Goal: Task Accomplishment & Management: Use online tool/utility

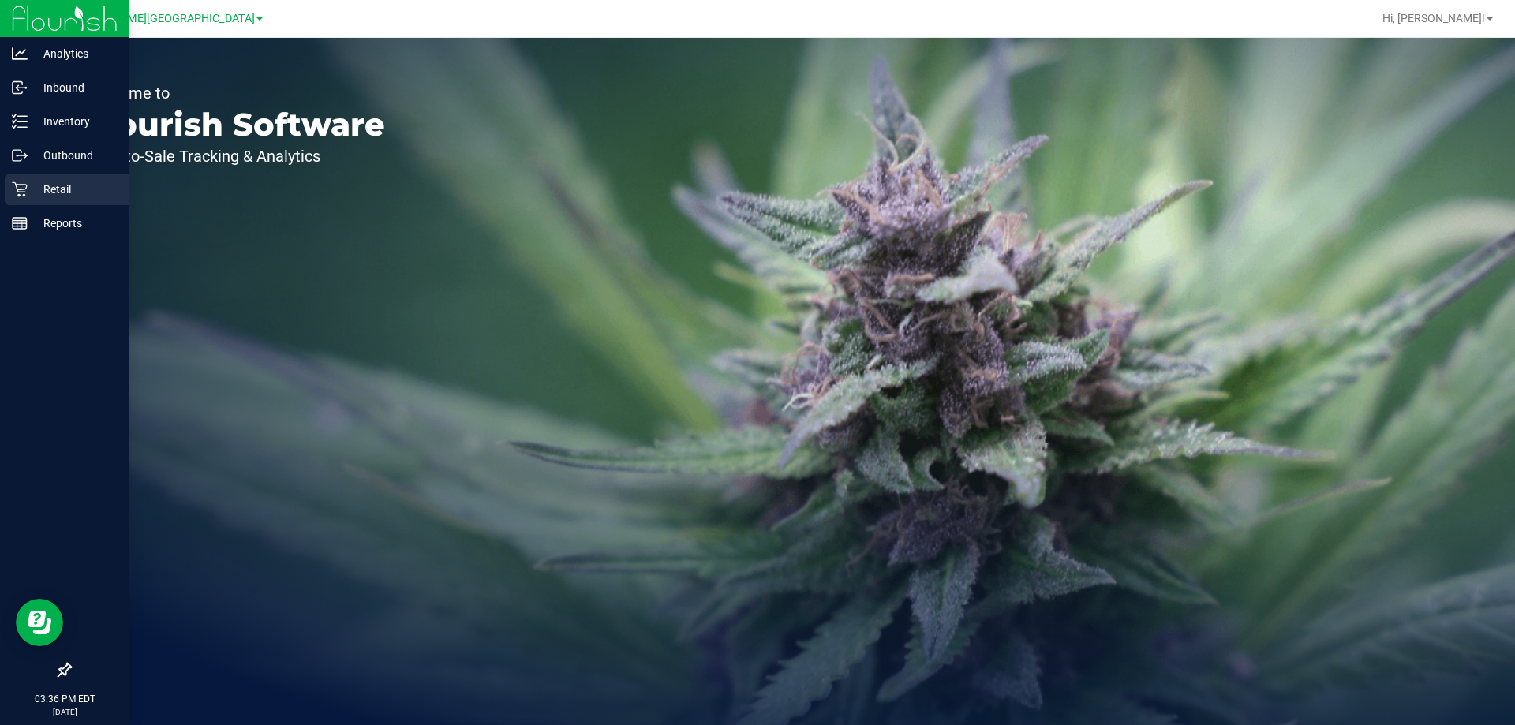
click at [30, 189] on p "Retail" at bounding box center [75, 189] width 95 height 19
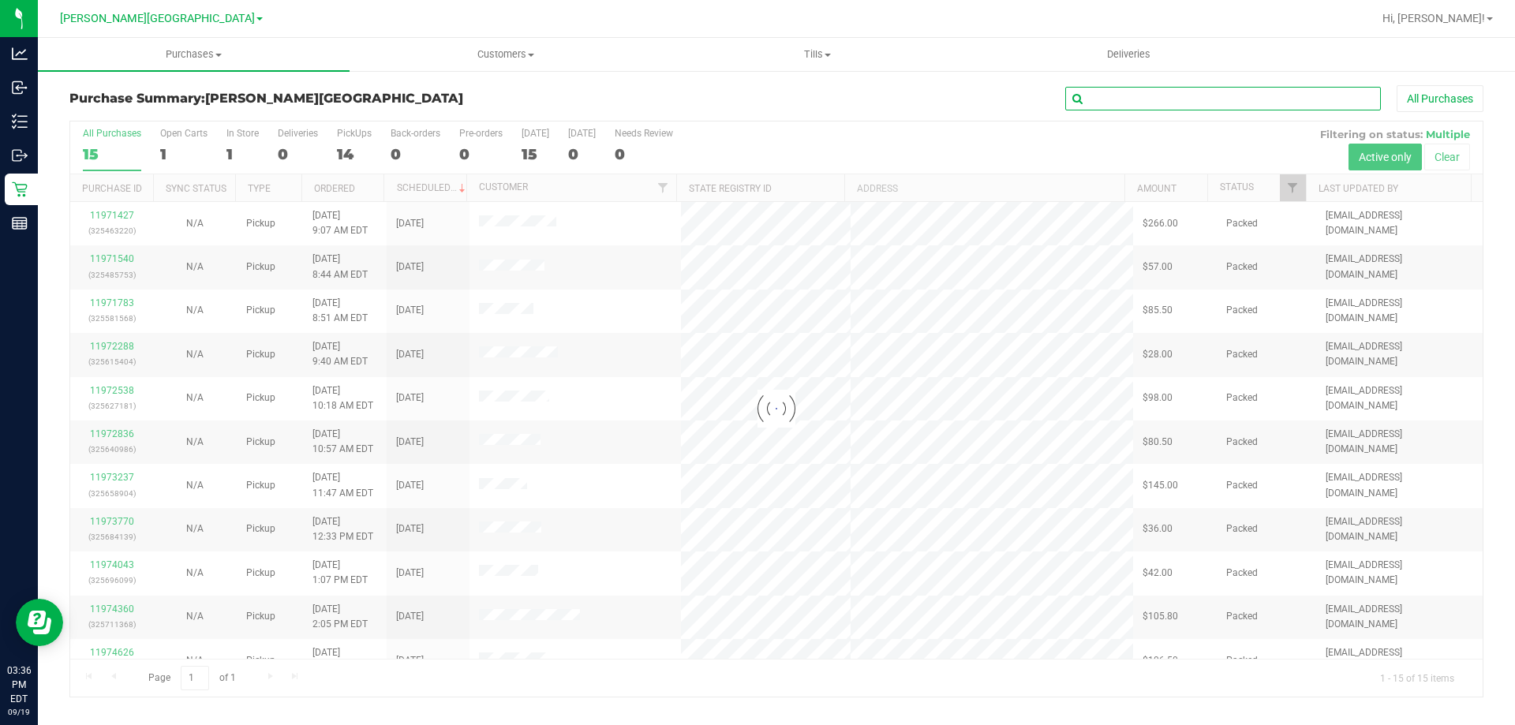
click at [1183, 105] on input "text" at bounding box center [1223, 99] width 316 height 24
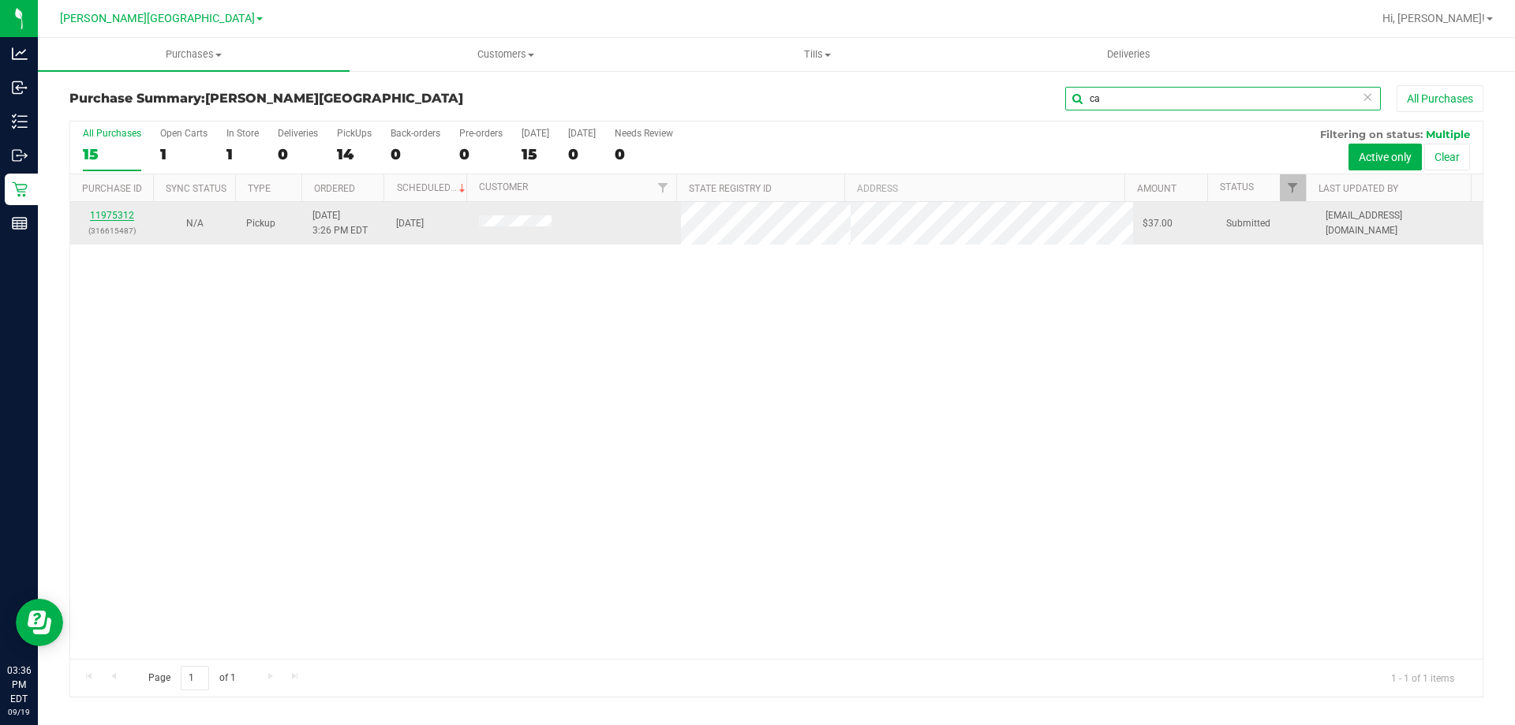
type input "ca"
click at [114, 215] on link "11975312" at bounding box center [112, 215] width 44 height 11
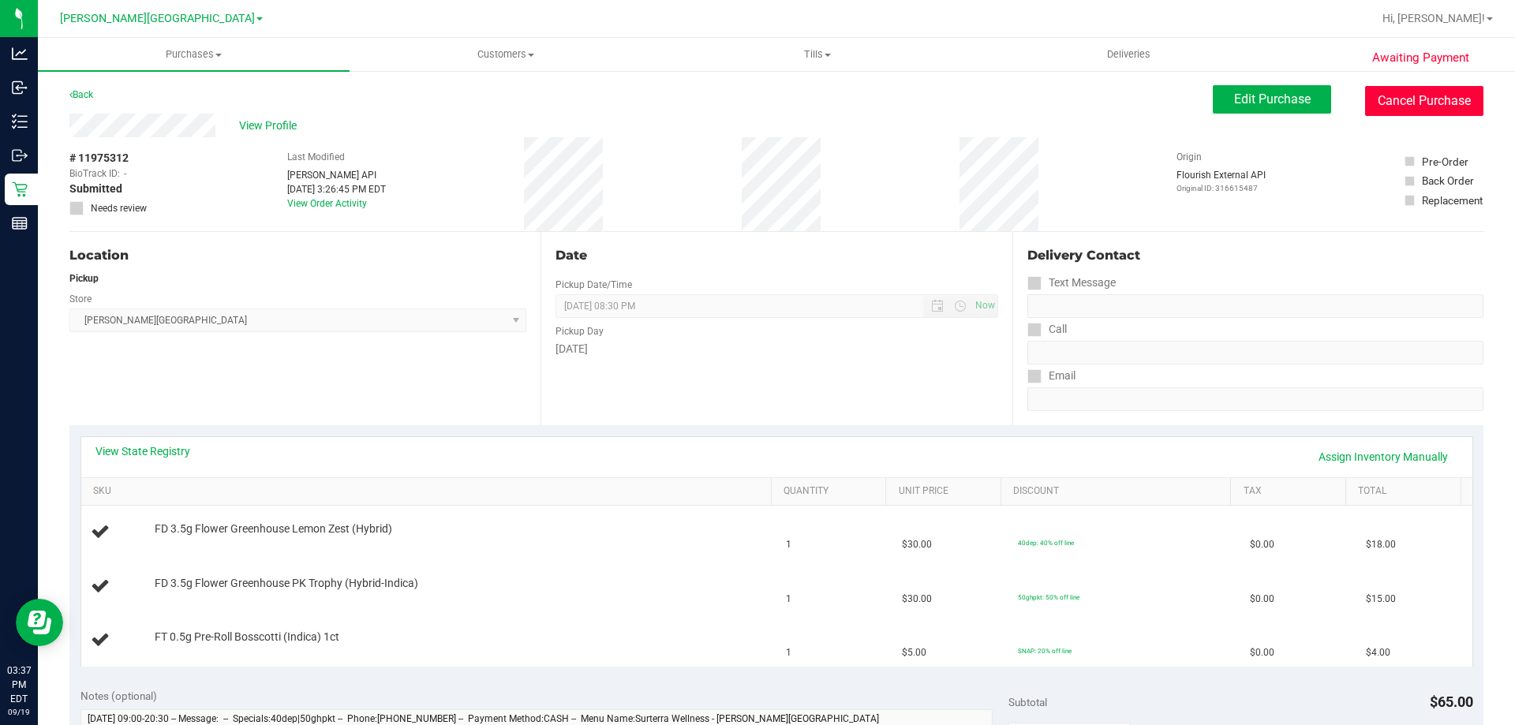
click at [1450, 96] on button "Cancel Purchase" at bounding box center [1424, 101] width 118 height 30
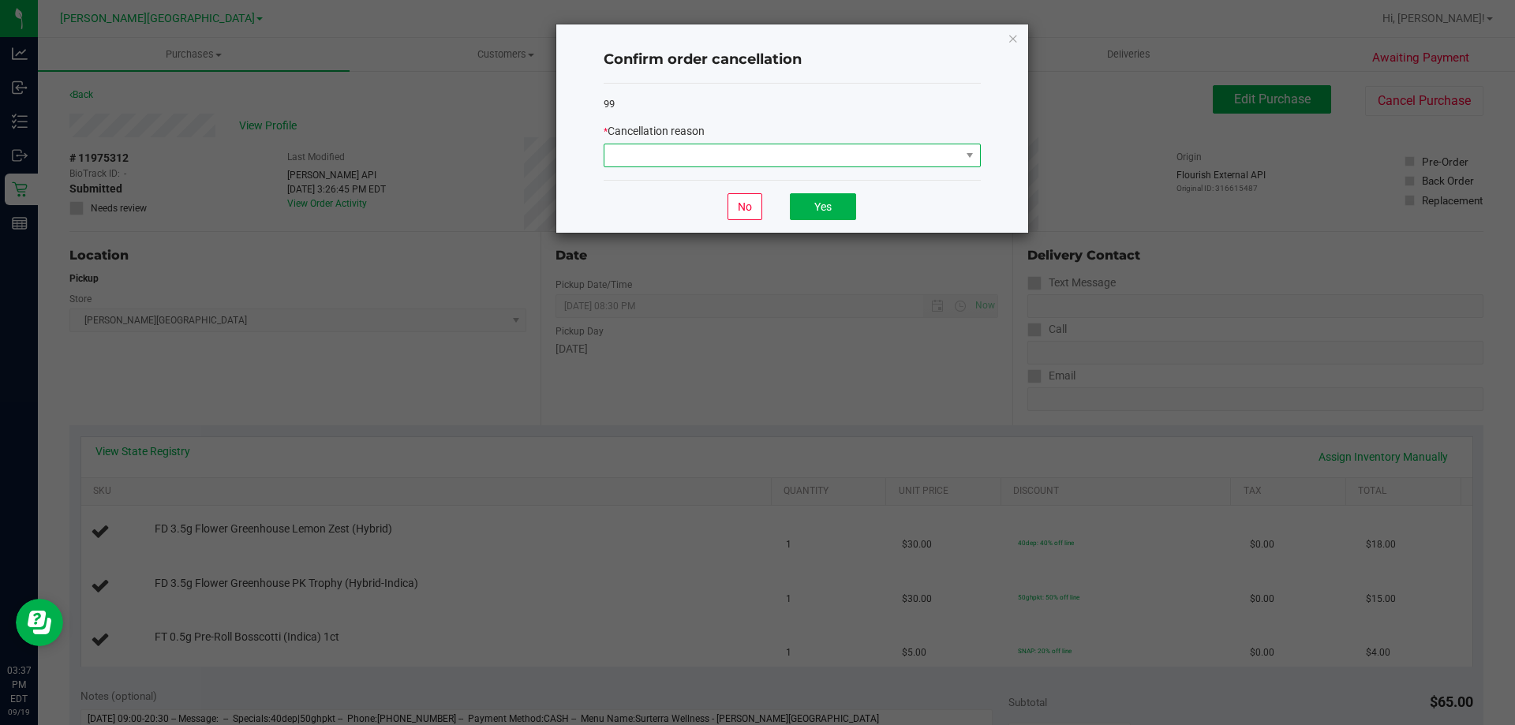
click at [936, 155] on span at bounding box center [782, 155] width 356 height 22
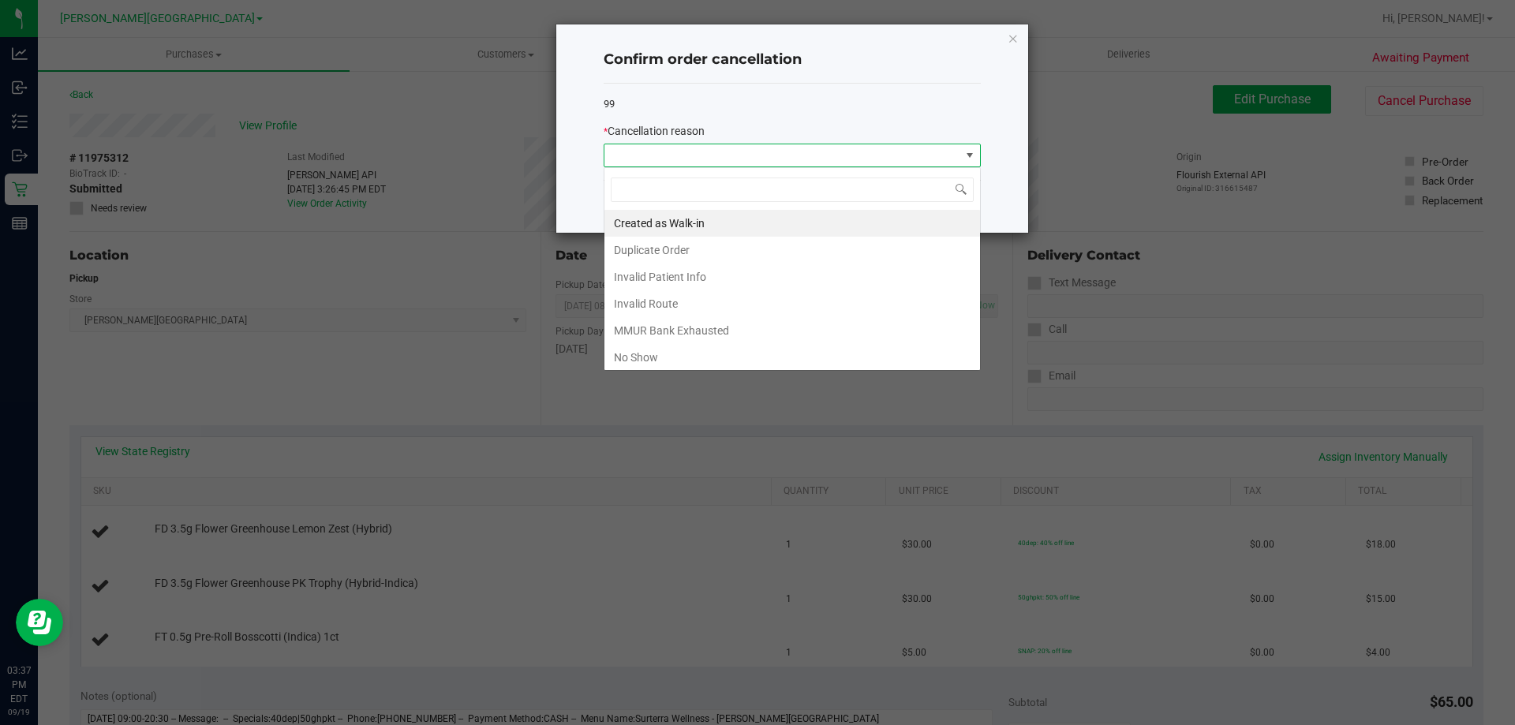
scroll to position [24, 377]
click at [696, 219] on li "Created as Walk-in" at bounding box center [792, 223] width 376 height 27
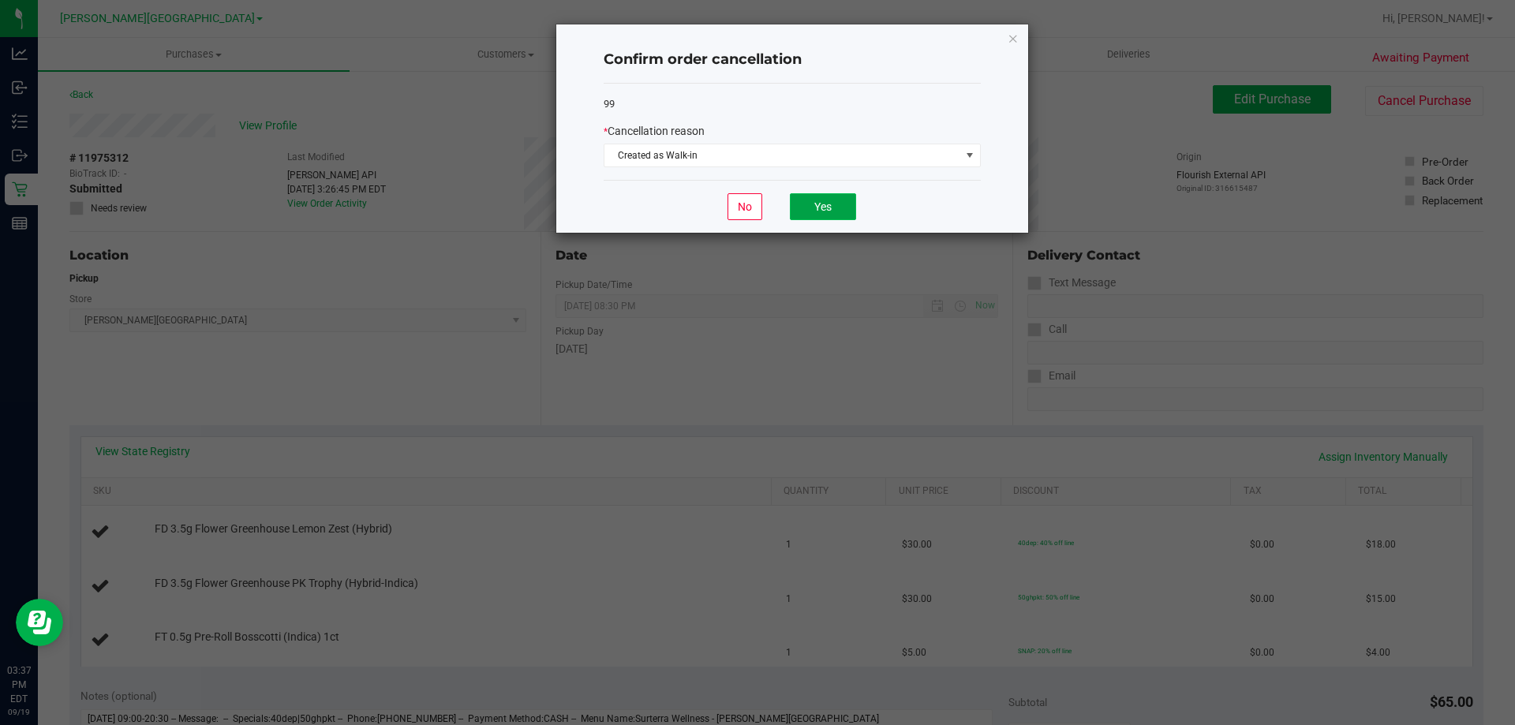
click at [830, 213] on button "Yes" at bounding box center [823, 206] width 66 height 27
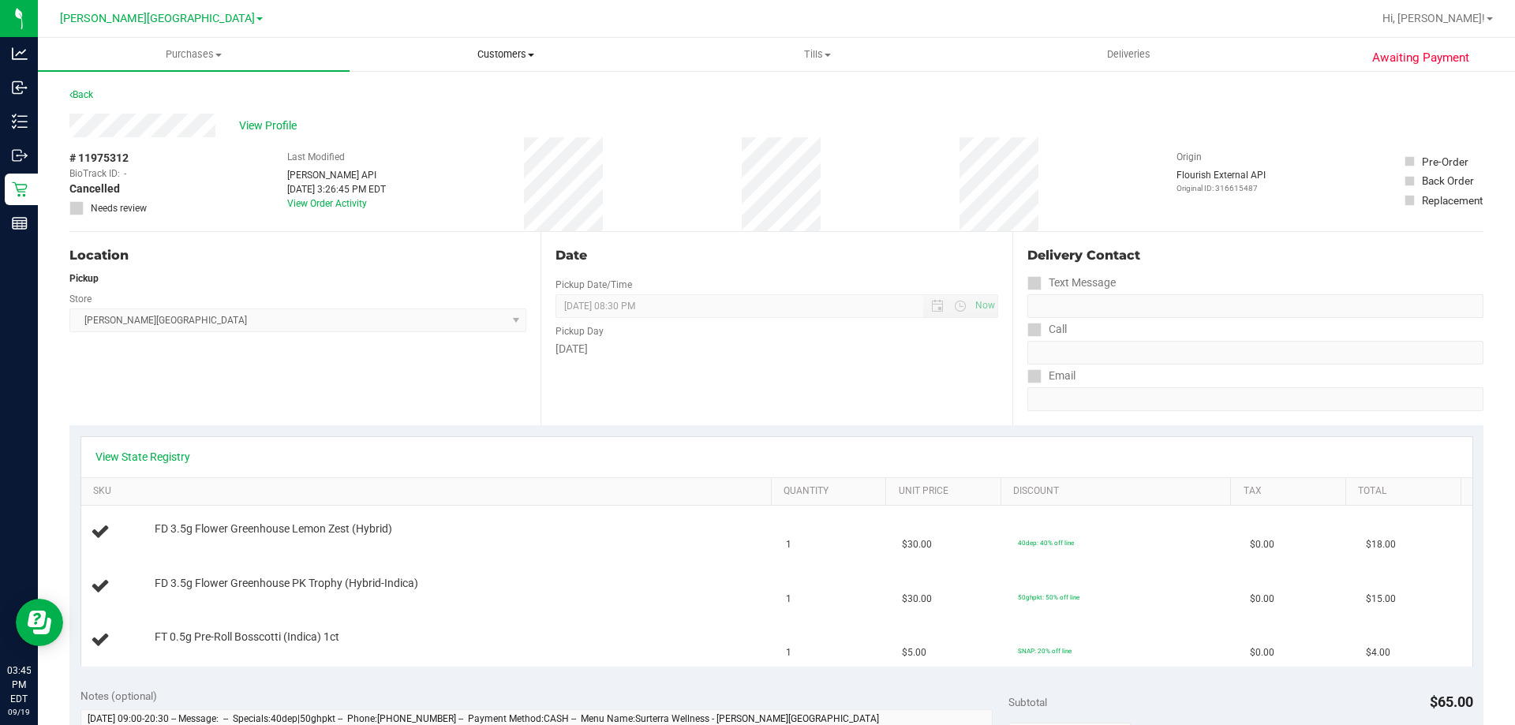
click at [492, 54] on span "Customers" at bounding box center [505, 54] width 310 height 14
click at [460, 95] on span "All customers" at bounding box center [407, 94] width 114 height 13
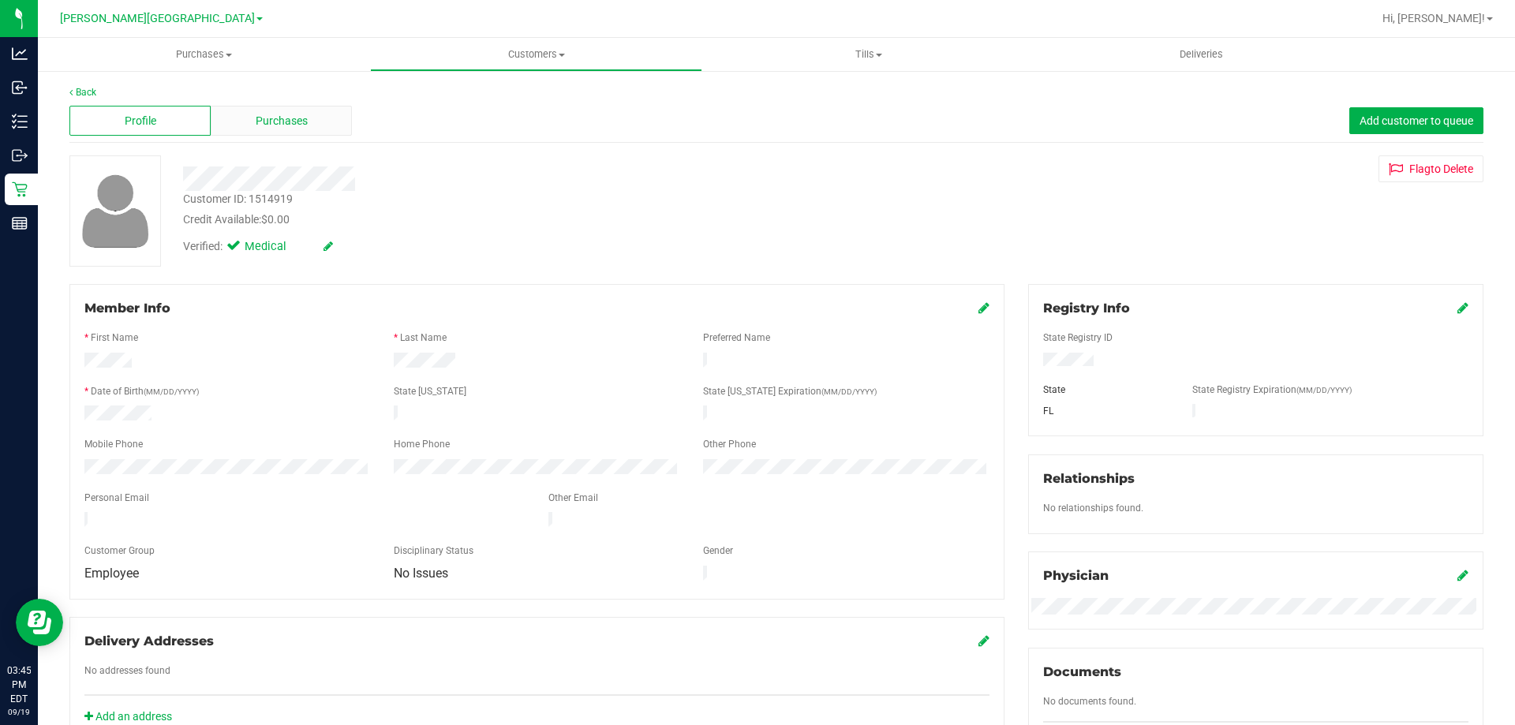
click at [325, 125] on div "Purchases" at bounding box center [281, 121] width 141 height 30
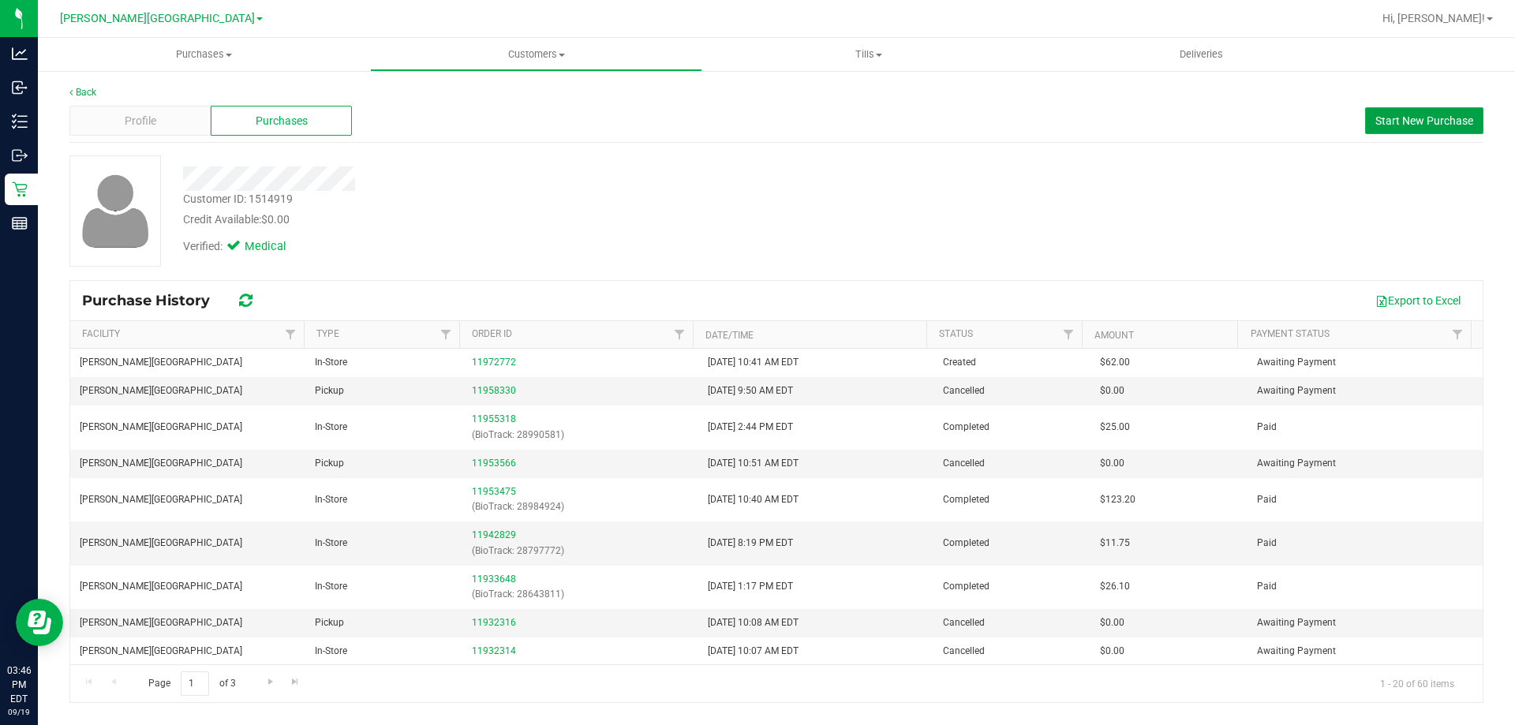
click at [1414, 122] on span "Start New Purchase" at bounding box center [1424, 120] width 98 height 13
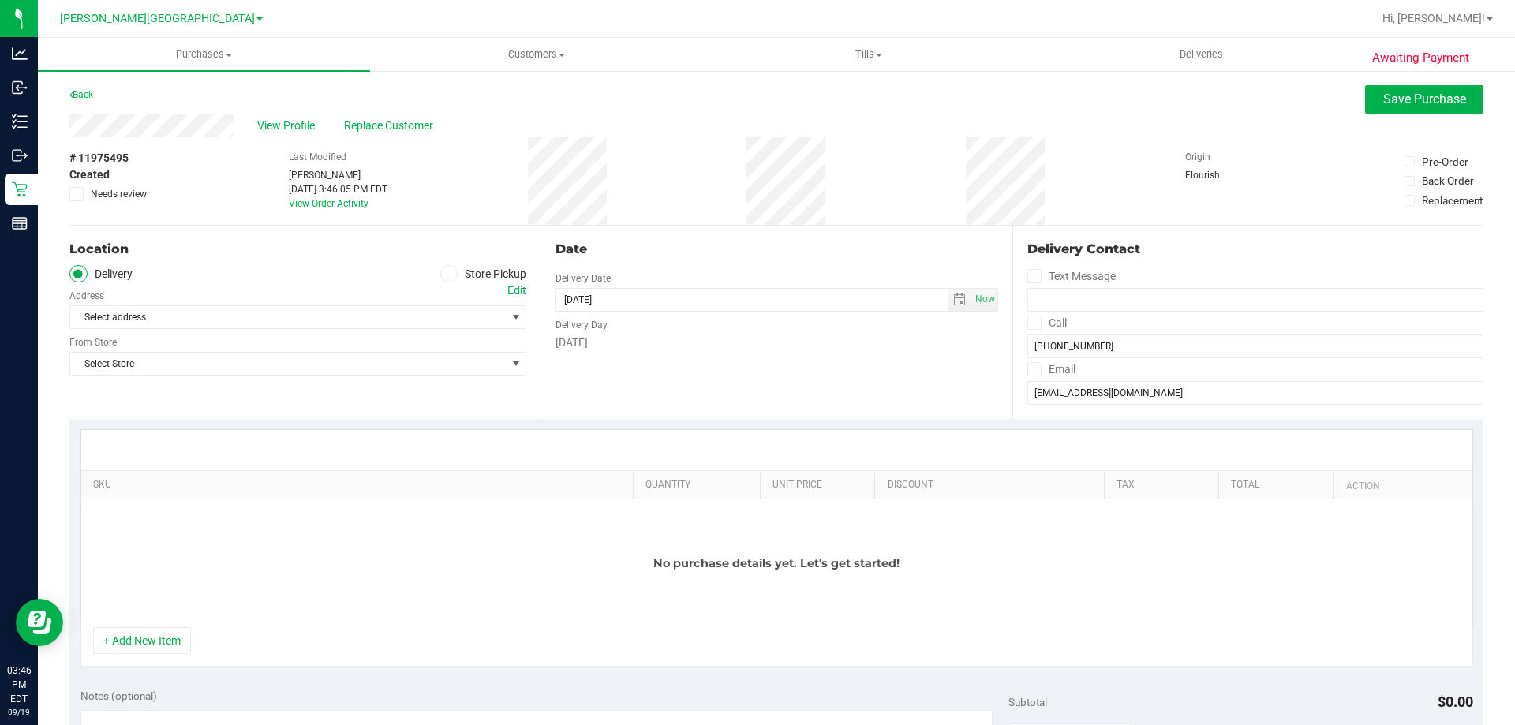
click at [448, 274] on icon at bounding box center [448, 274] width 9 height 0
click at [0, 0] on input "Store Pickup" at bounding box center [0, 0] width 0 height 0
click at [519, 321] on span "select" at bounding box center [516, 317] width 20 height 22
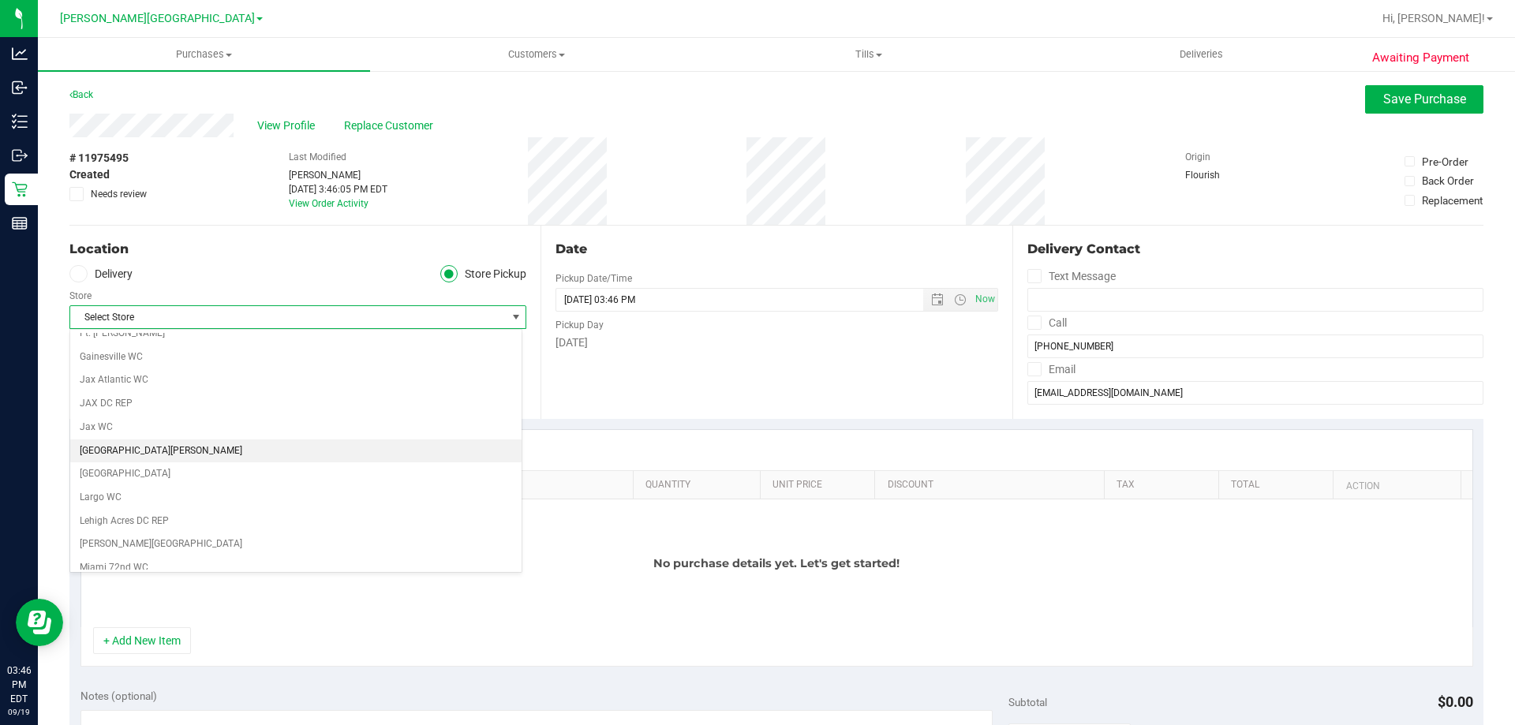
scroll to position [473, 0]
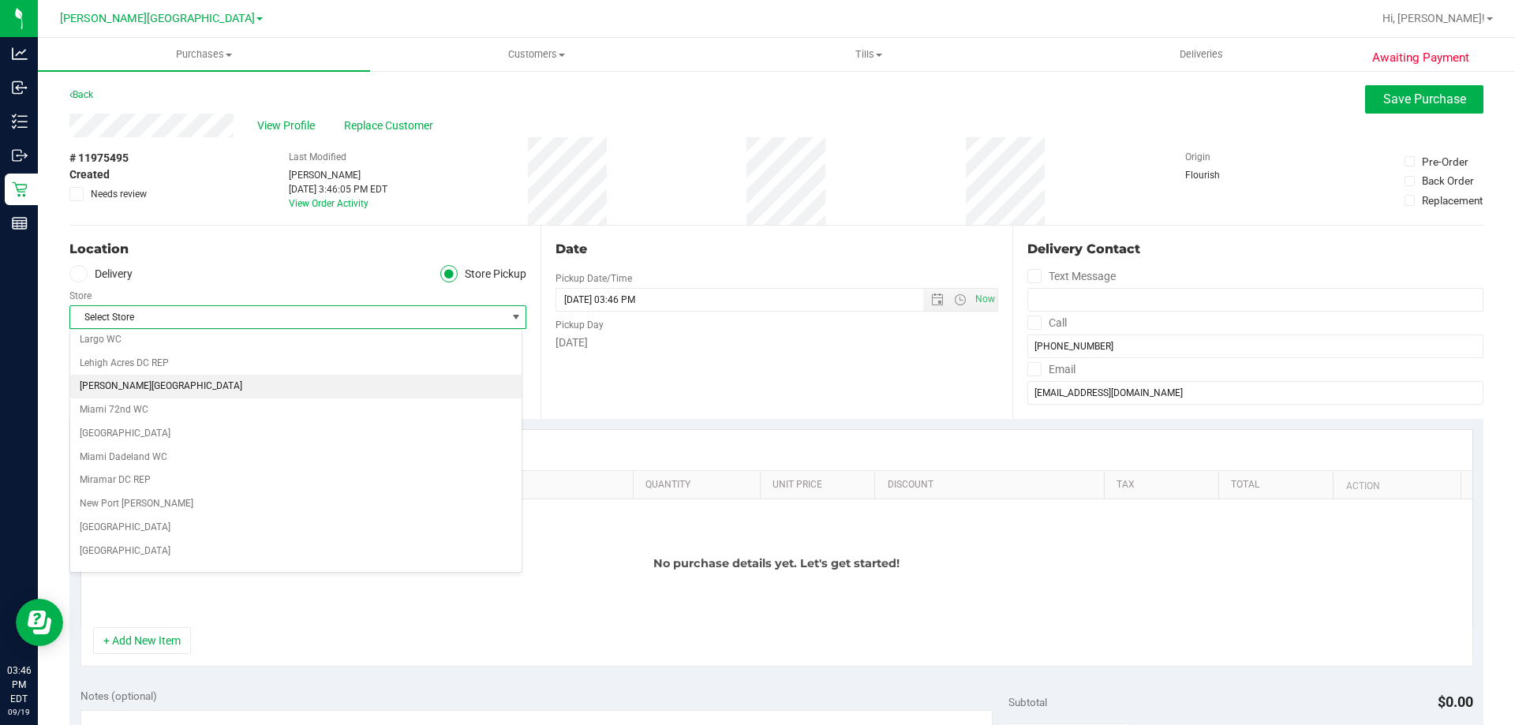
click at [141, 386] on li "[PERSON_NAME][GEOGRAPHIC_DATA]" at bounding box center [295, 387] width 451 height 24
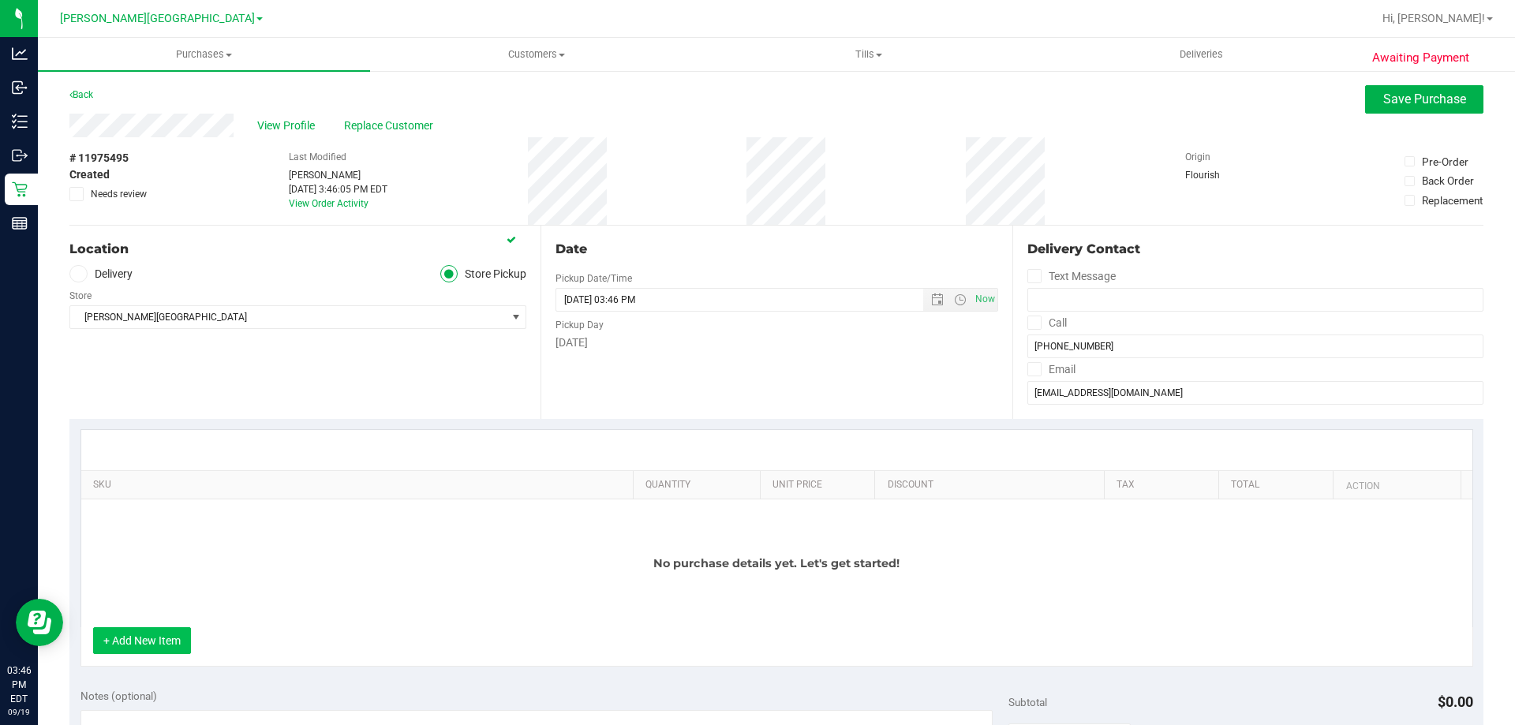
click at [145, 646] on button "+ Add New Item" at bounding box center [142, 640] width 98 height 27
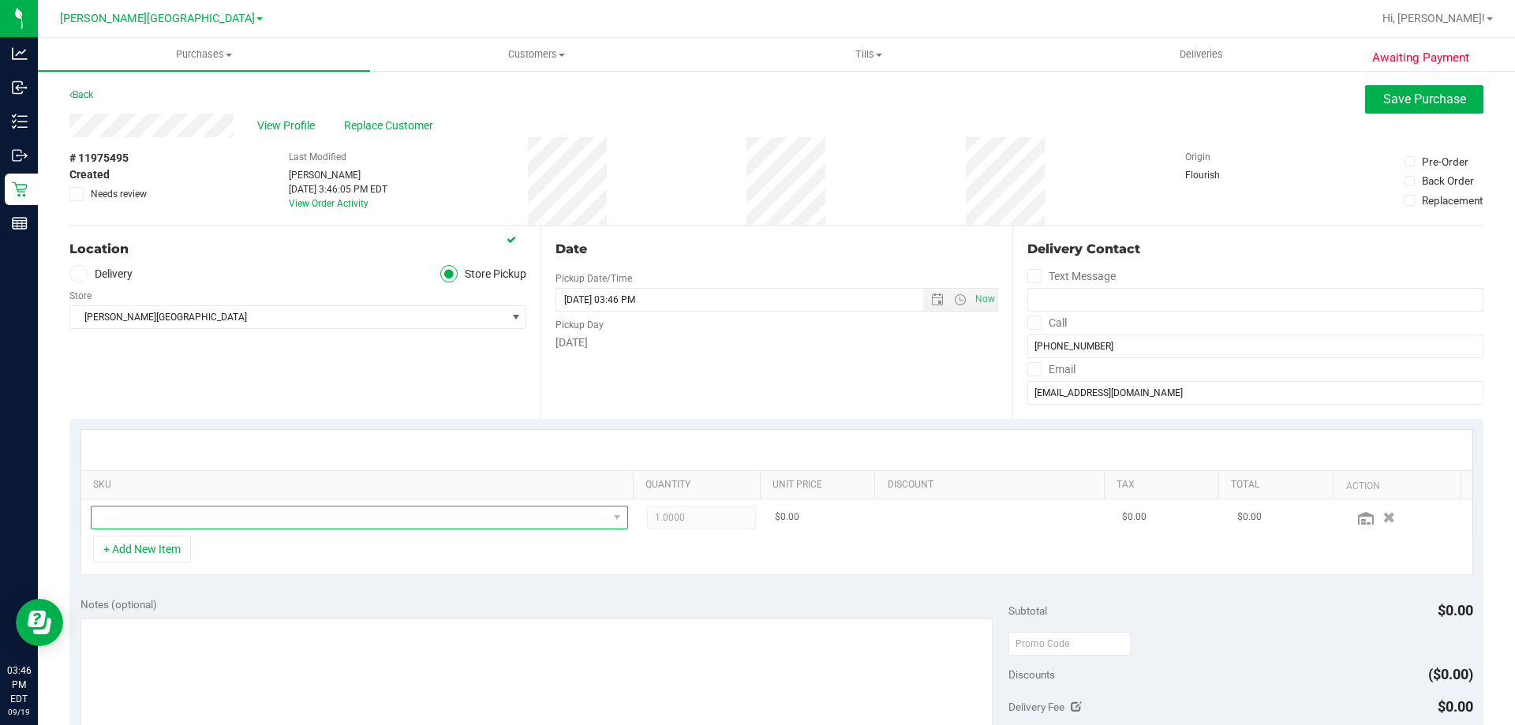
click at [162, 522] on span "NO DATA FOUND" at bounding box center [350, 518] width 516 height 22
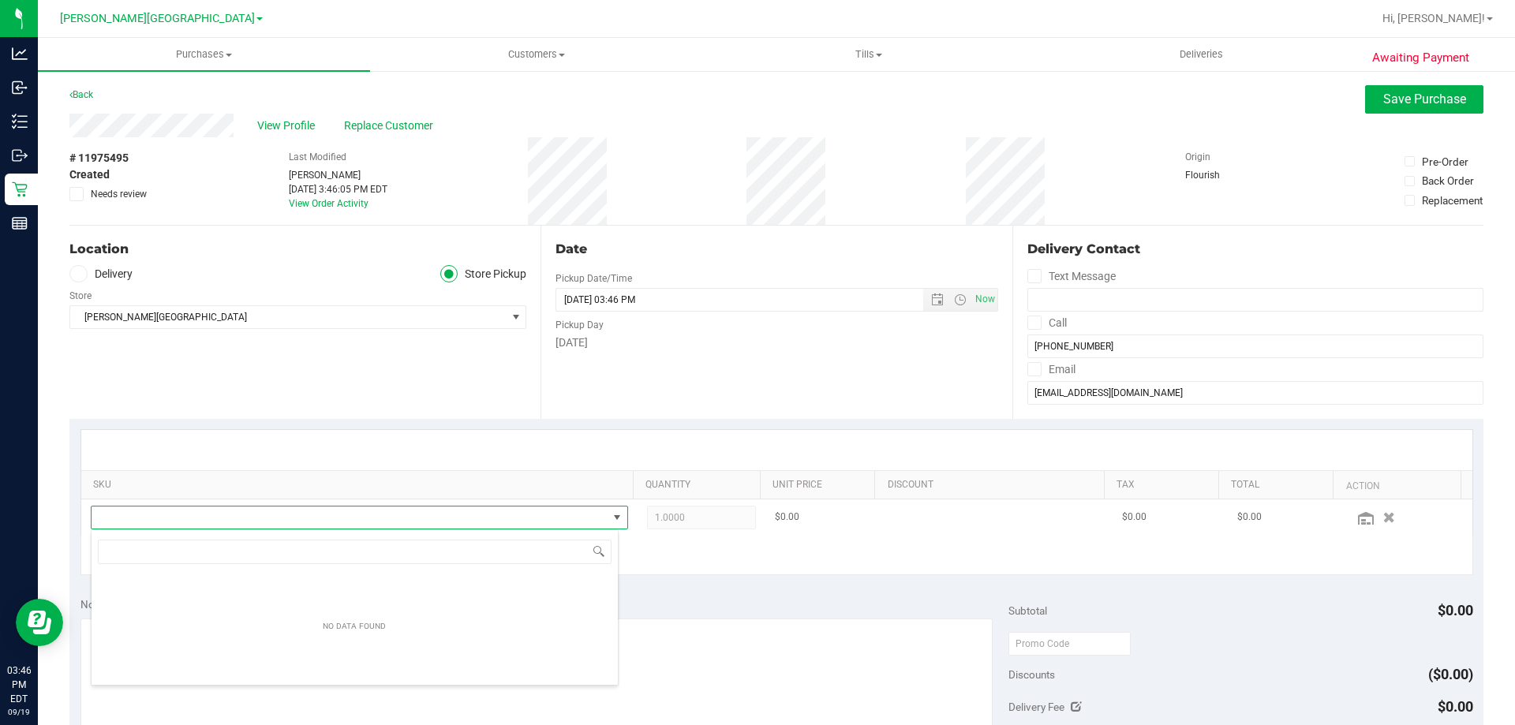
scroll to position [24, 523]
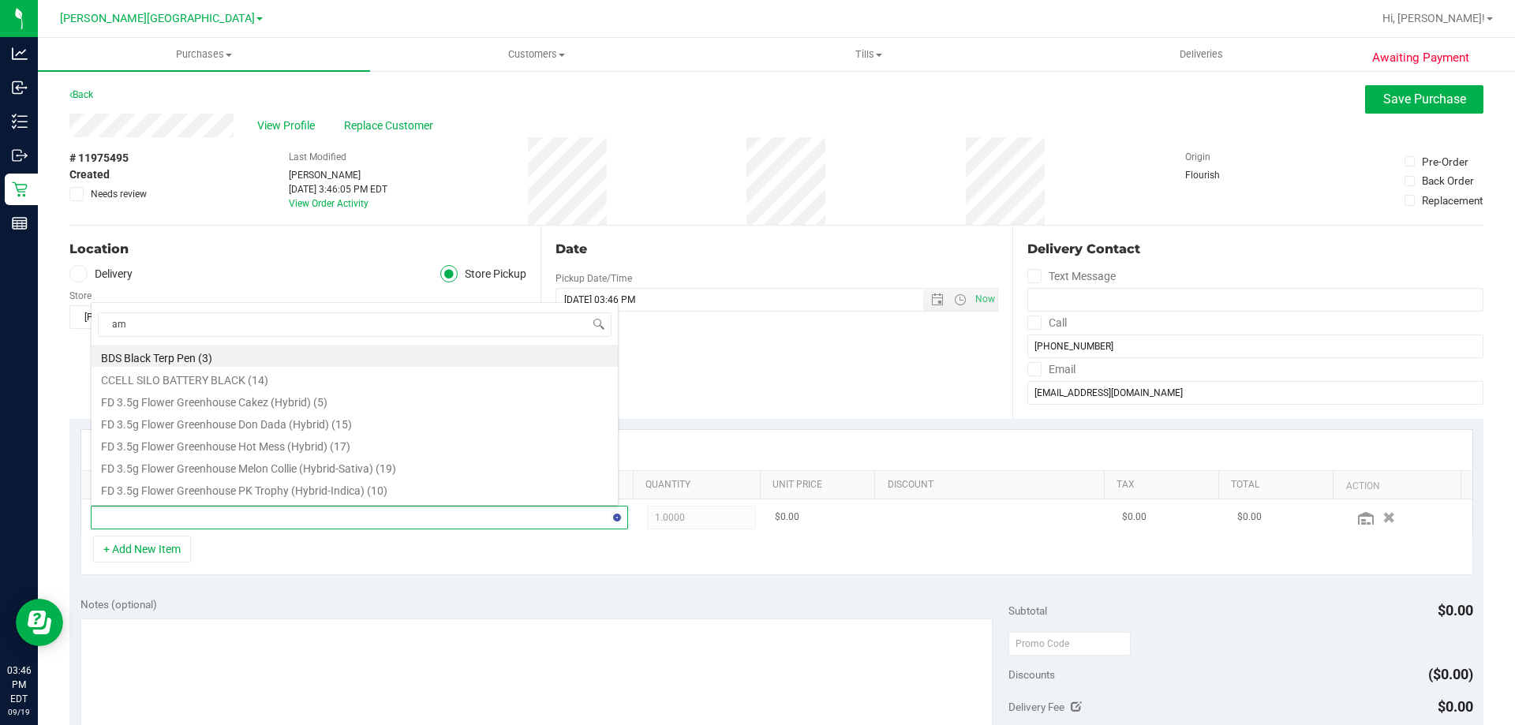
type input "aml"
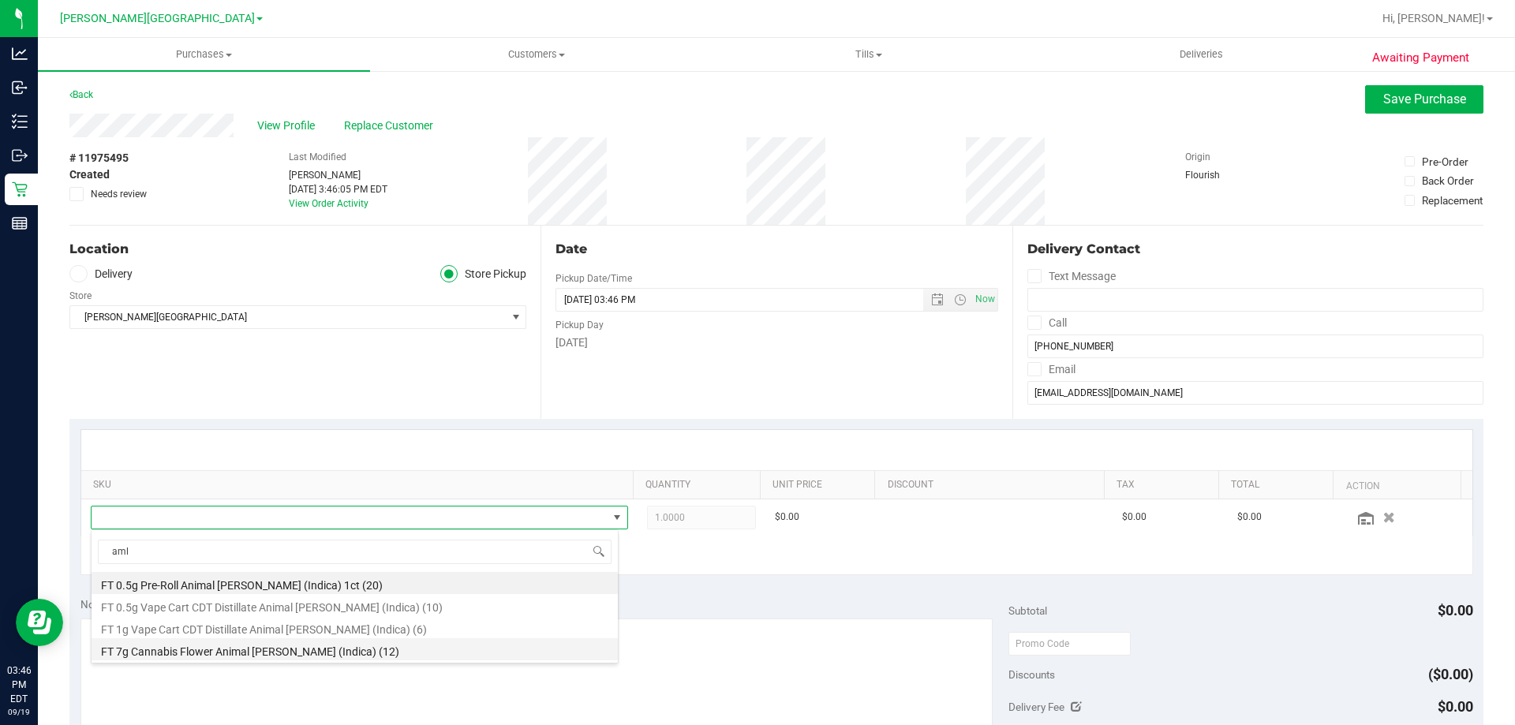
click at [281, 652] on li "FT 7g Cannabis Flower Animal [PERSON_NAME] (Indica) (12)" at bounding box center [355, 649] width 526 height 22
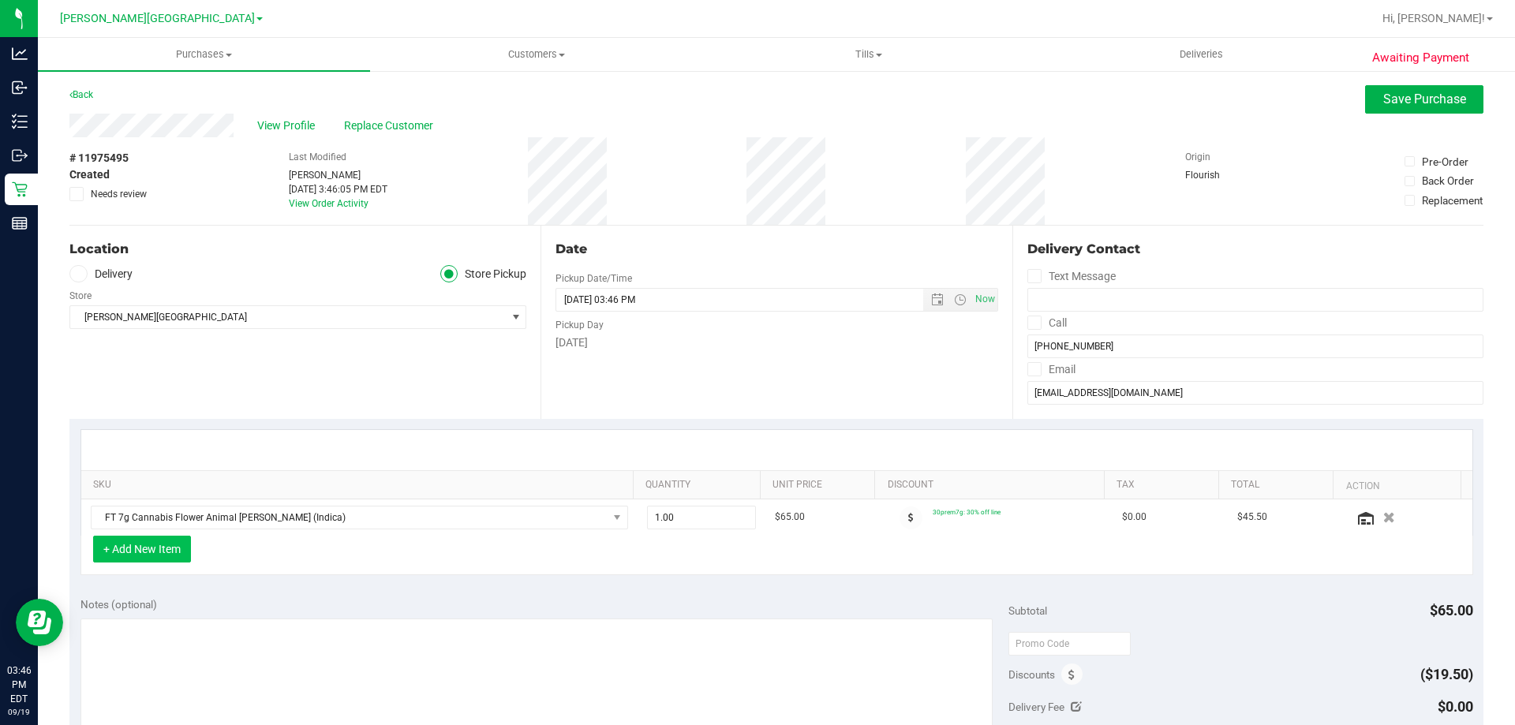
click at [170, 552] on button "+ Add New Item" at bounding box center [142, 549] width 98 height 27
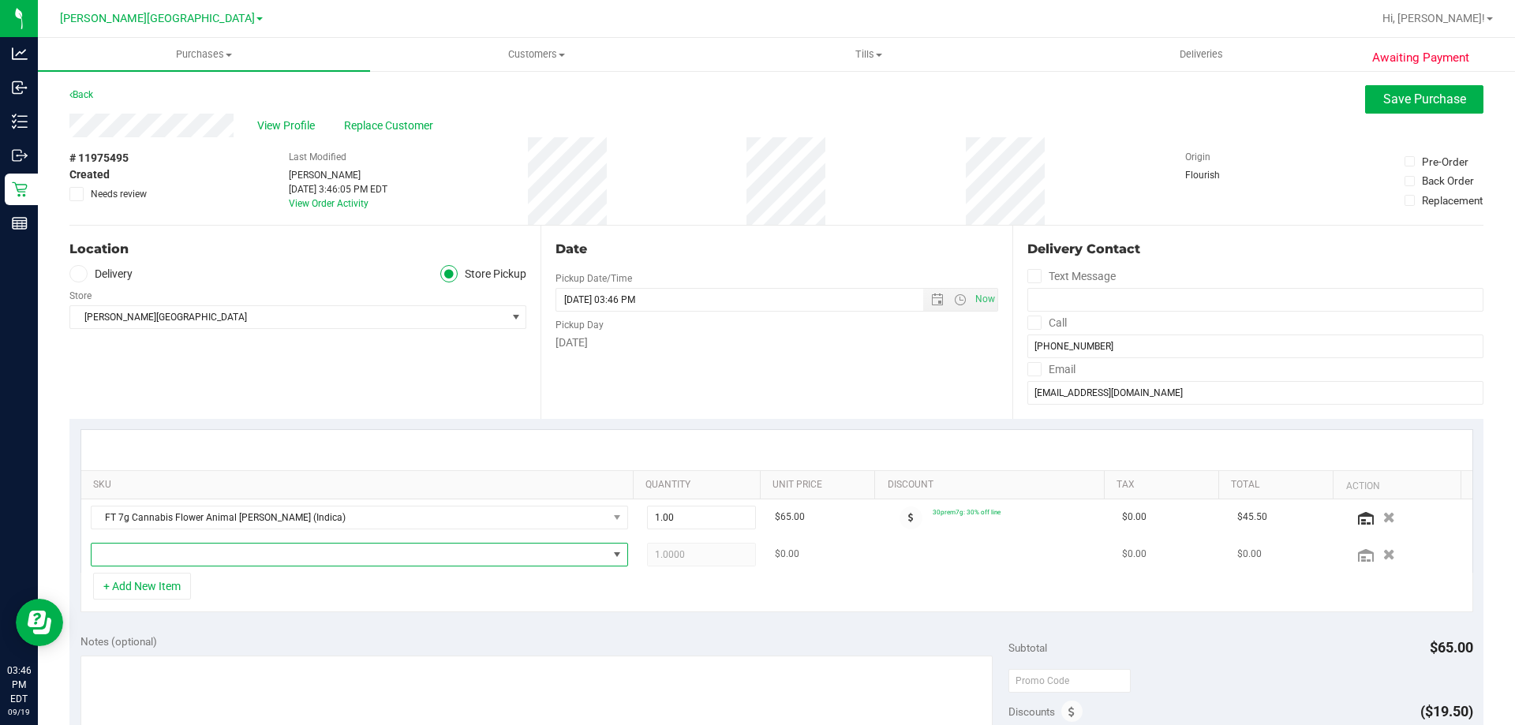
click at [172, 553] on span "NO DATA FOUND" at bounding box center [350, 555] width 516 height 22
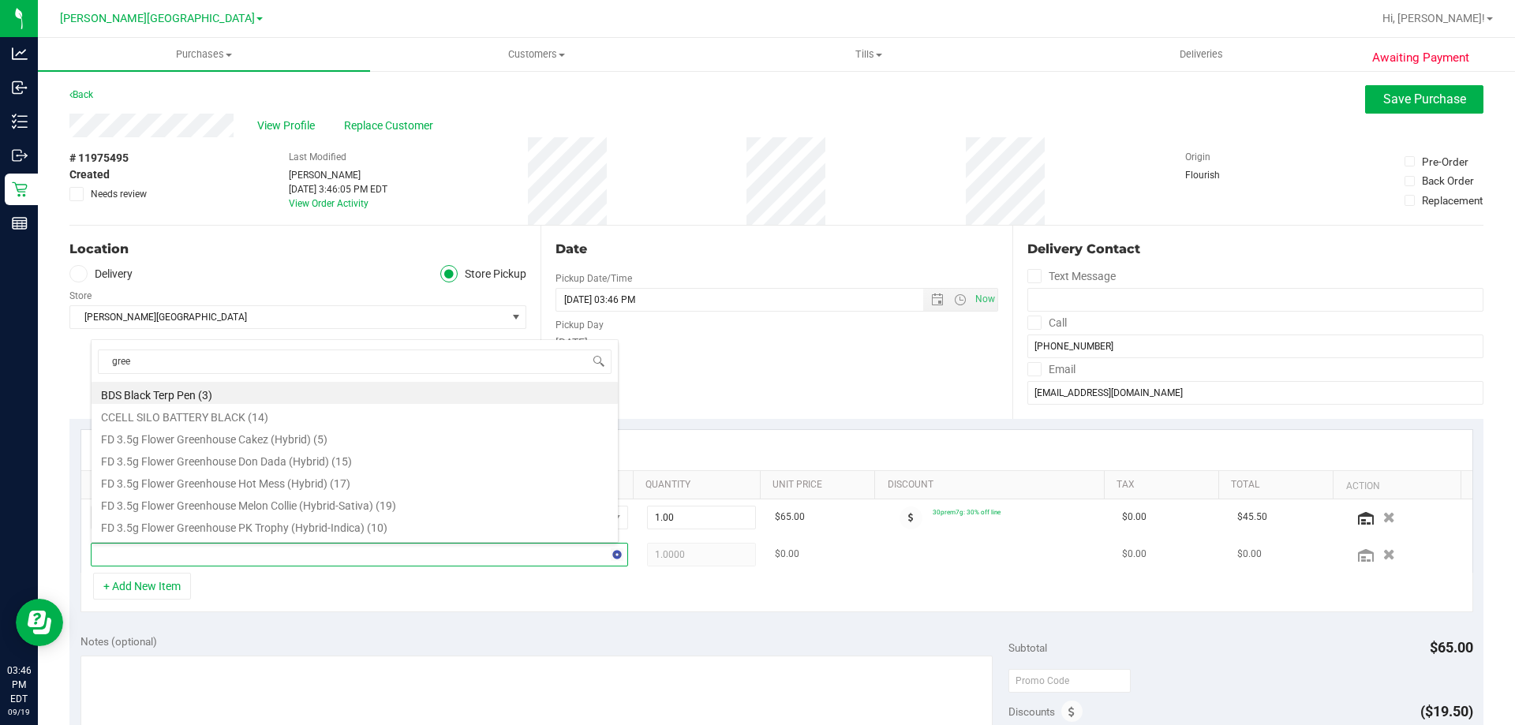
type input "green"
click at [357, 526] on li "FT 0.5g Vape Cart CDT Distillate Green Acres Kush (Hybrid) (6)" at bounding box center [355, 526] width 526 height 22
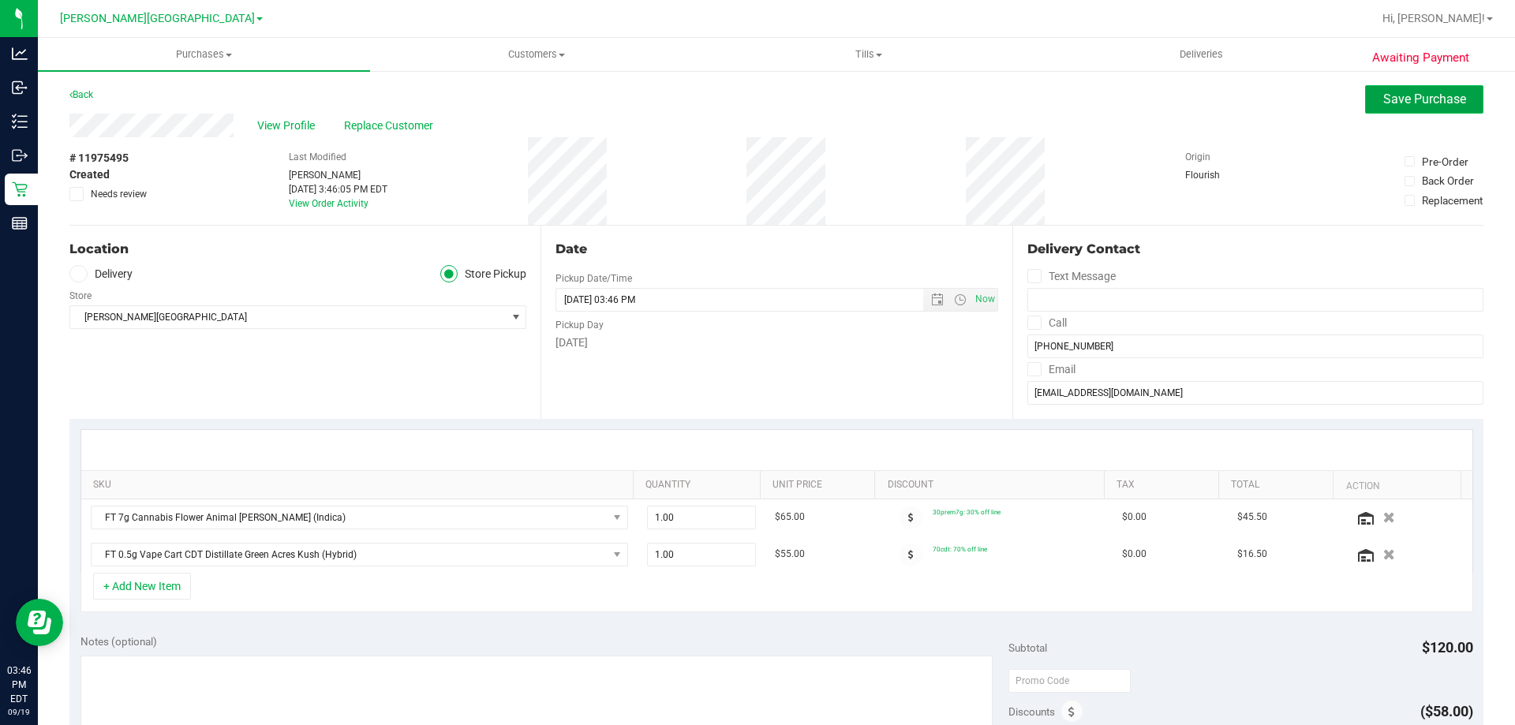
click at [1390, 107] on button "Save Purchase" at bounding box center [1424, 99] width 118 height 28
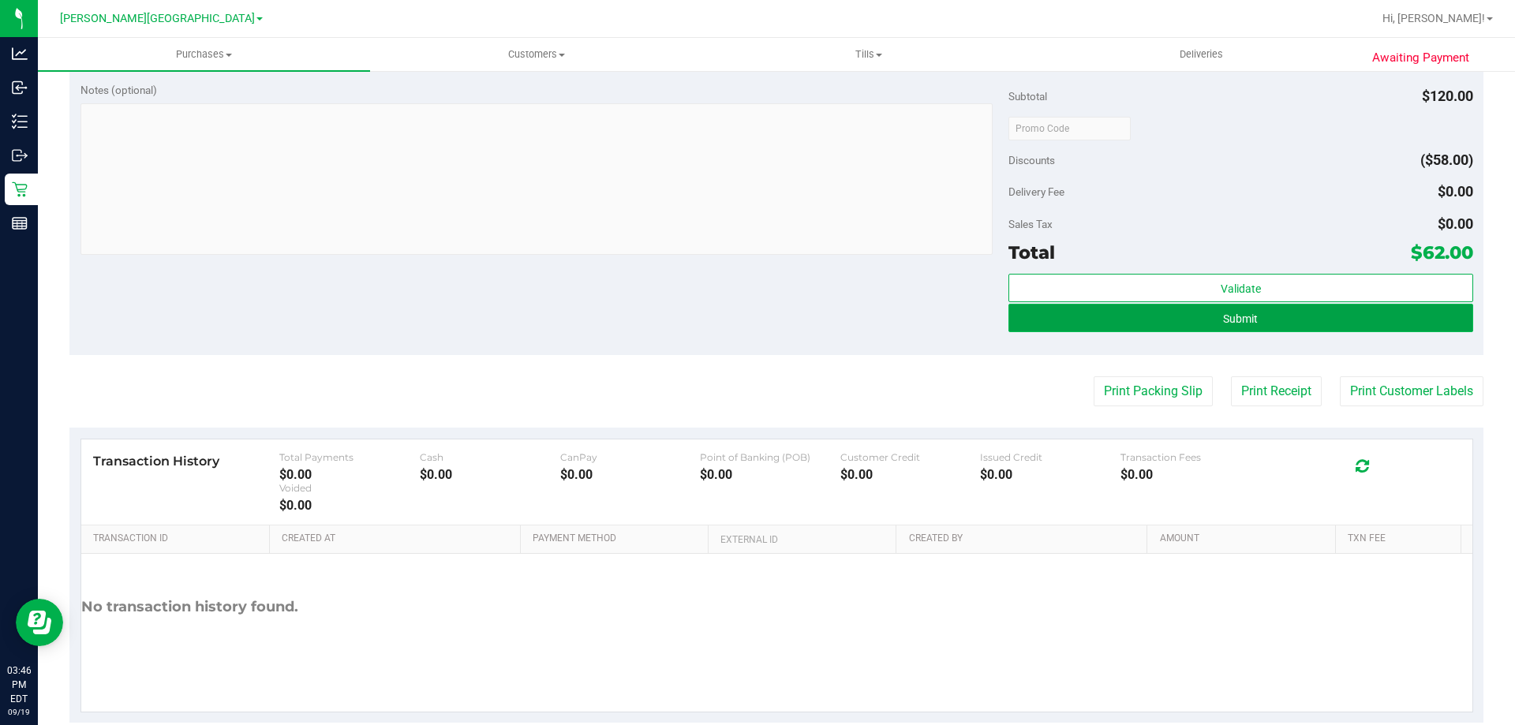
click at [1142, 320] on button "Submit" at bounding box center [1241, 318] width 464 height 28
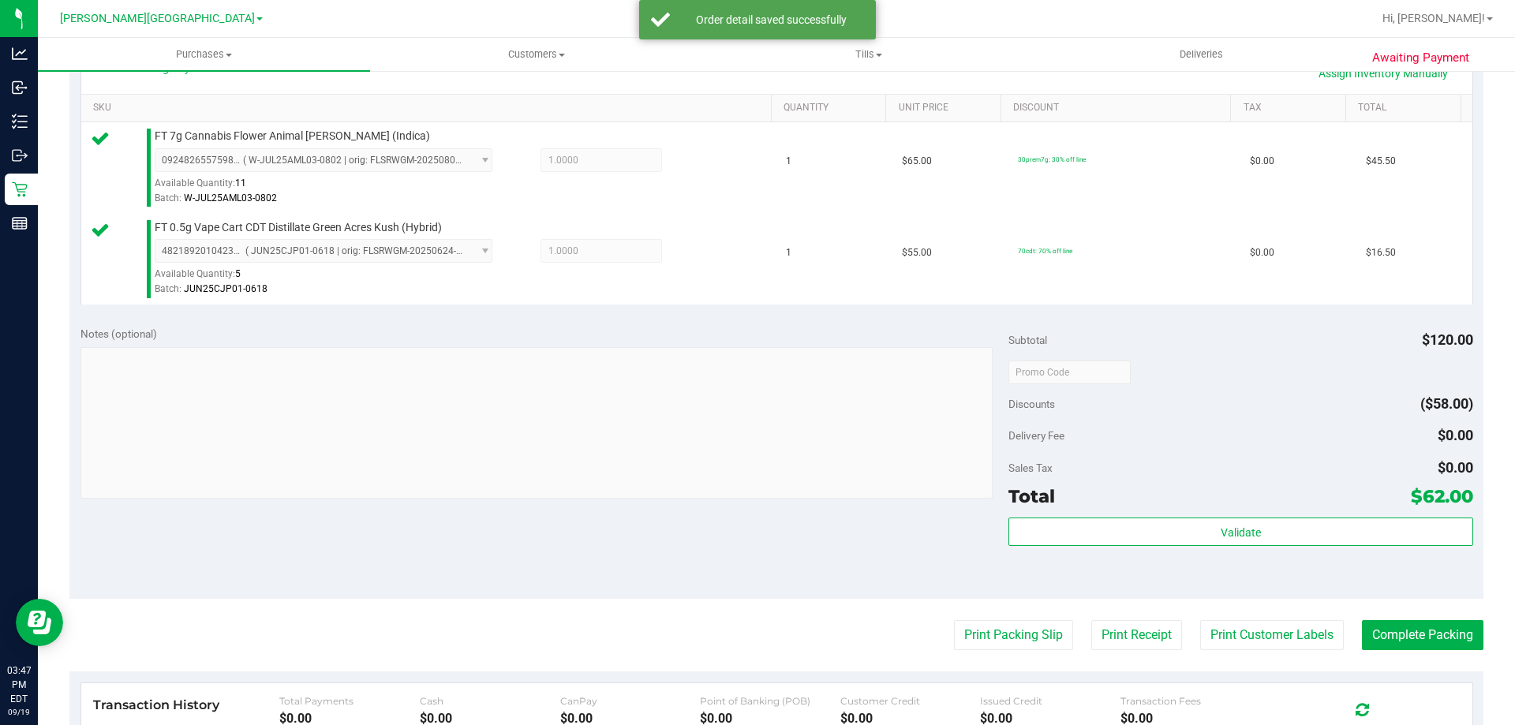
scroll to position [505, 0]
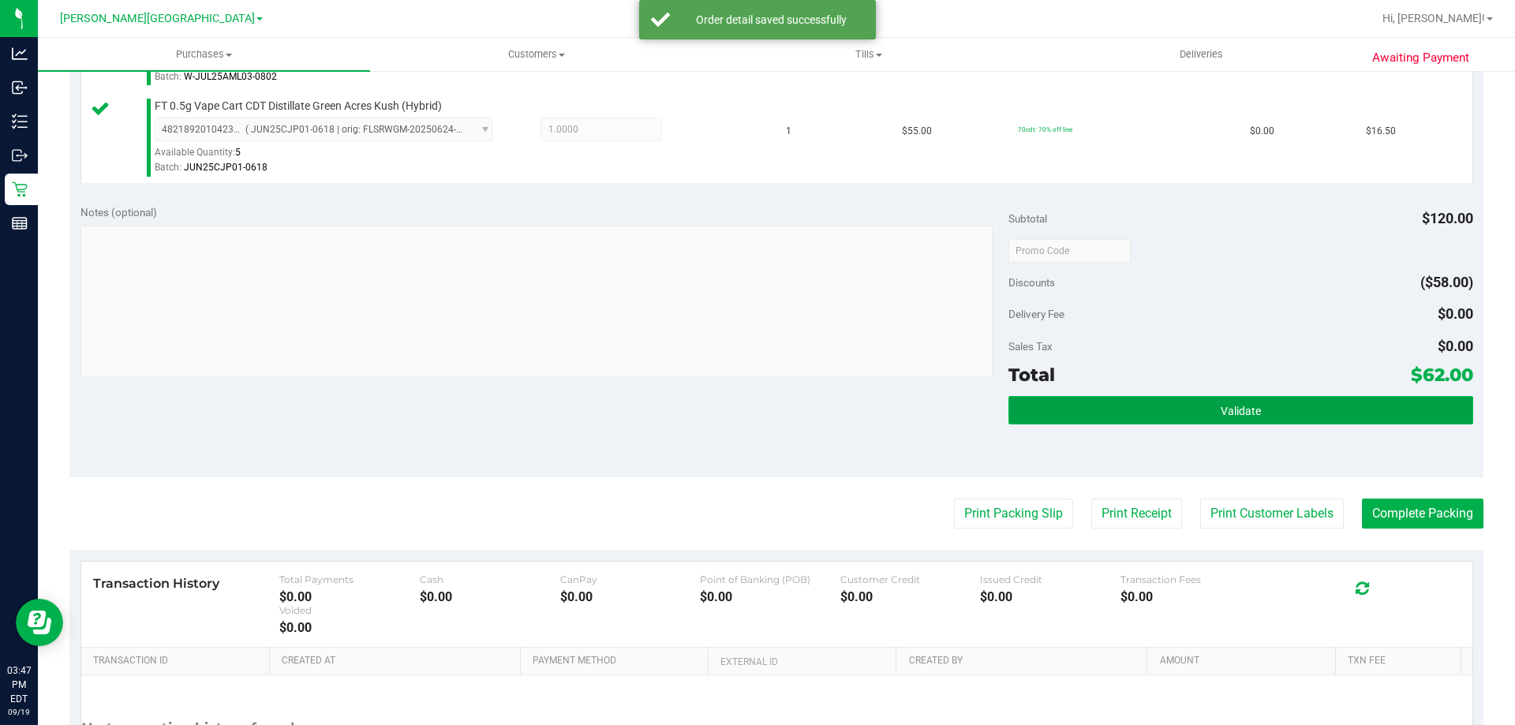
click at [1228, 410] on span "Validate" at bounding box center [1241, 411] width 40 height 13
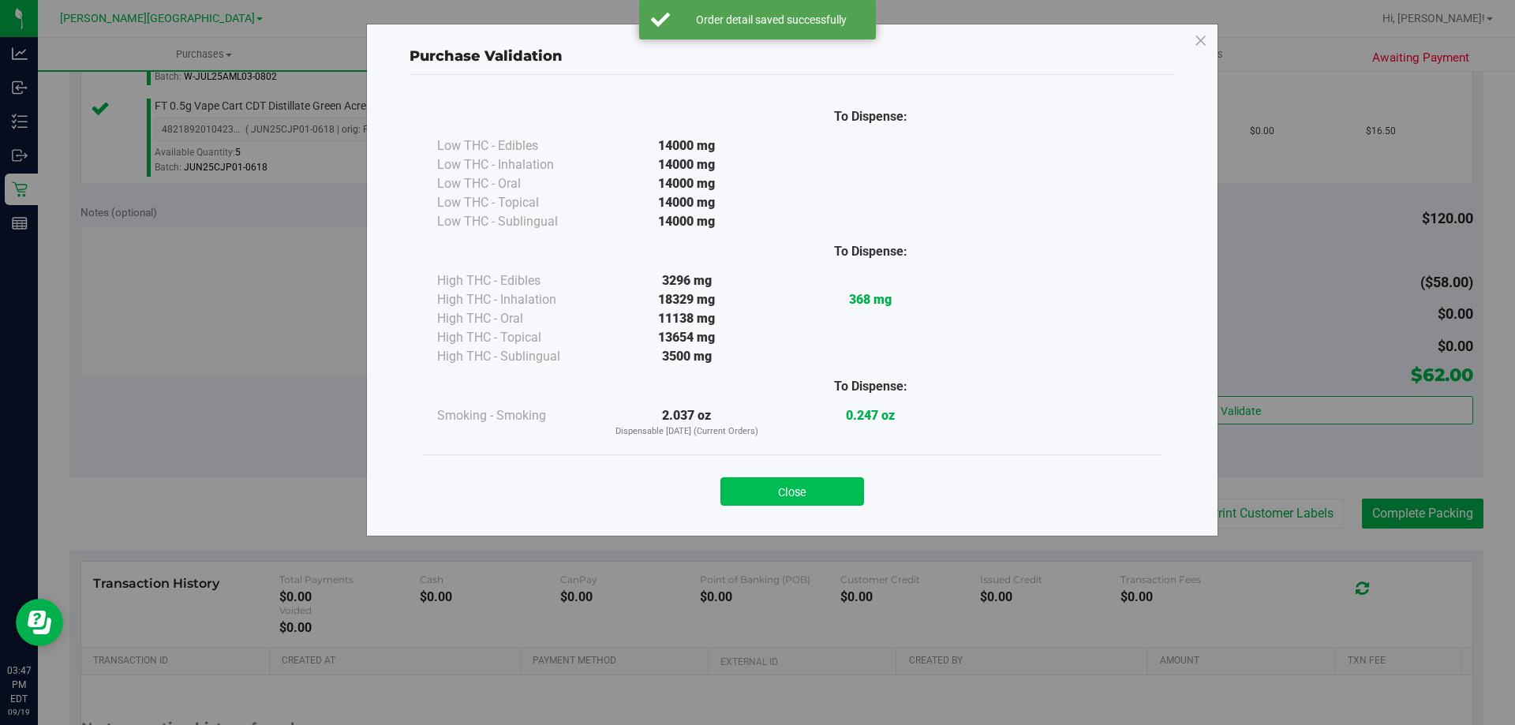
click at [848, 499] on button "Close" at bounding box center [792, 491] width 144 height 28
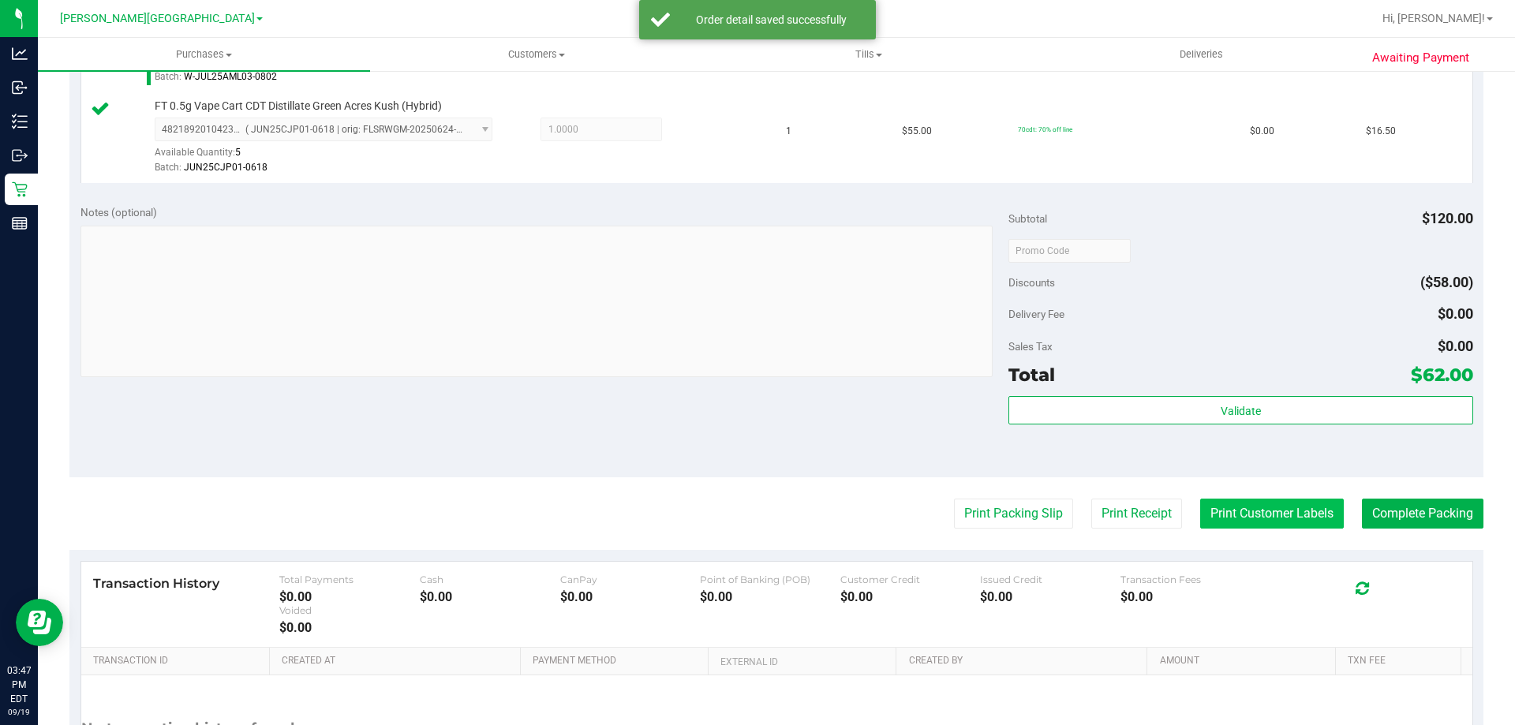
click at [1287, 515] on button "Print Customer Labels" at bounding box center [1272, 514] width 144 height 30
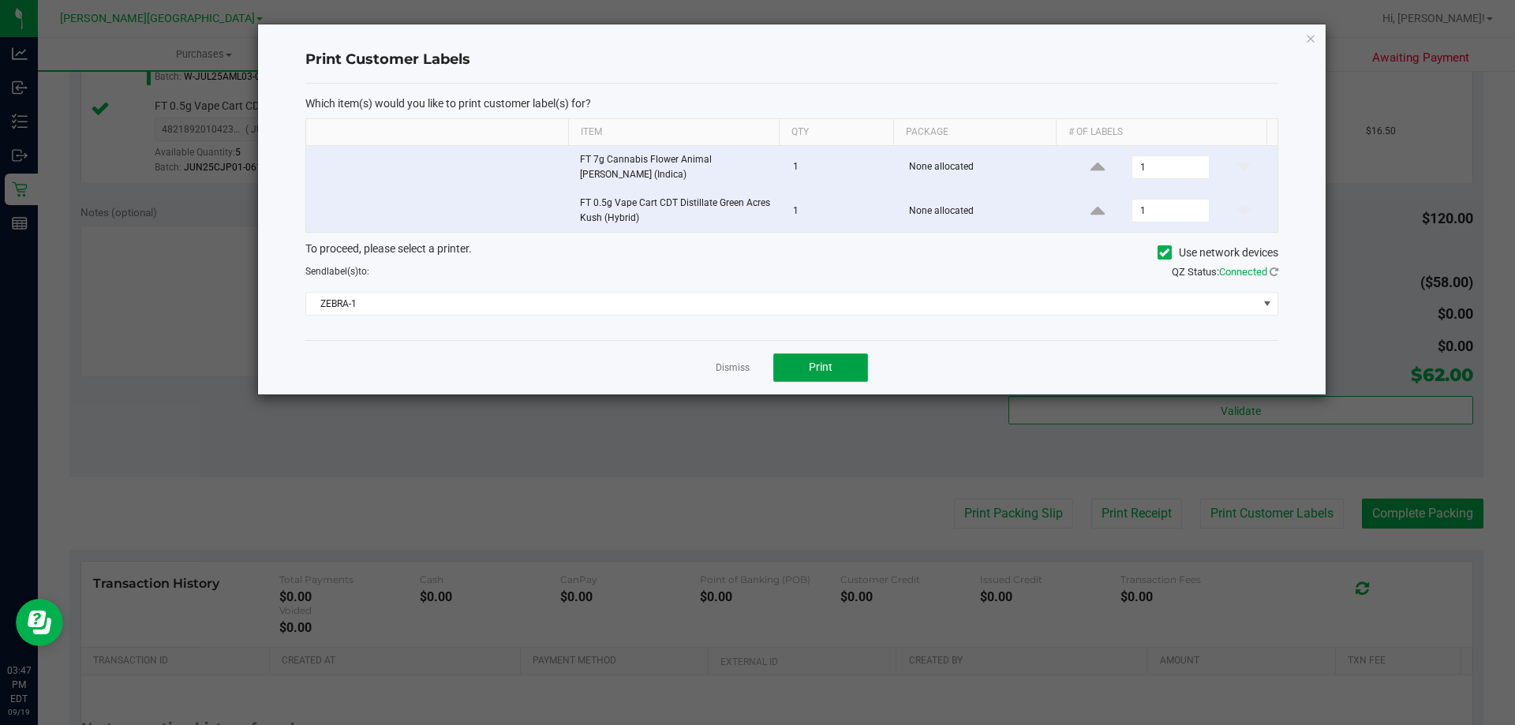
click at [825, 354] on button "Print" at bounding box center [820, 368] width 95 height 28
click at [741, 362] on link "Dismiss" at bounding box center [733, 367] width 34 height 13
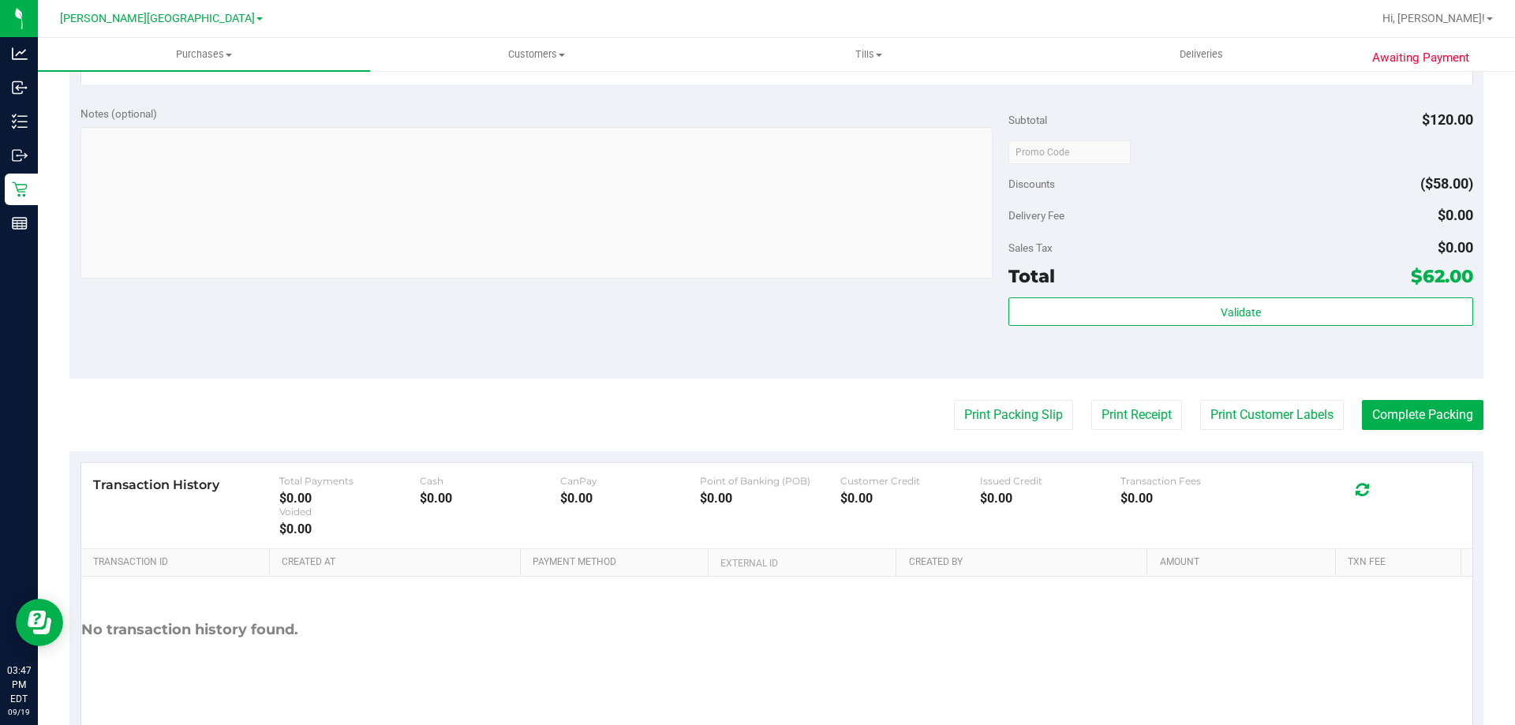
scroll to position [657, 0]
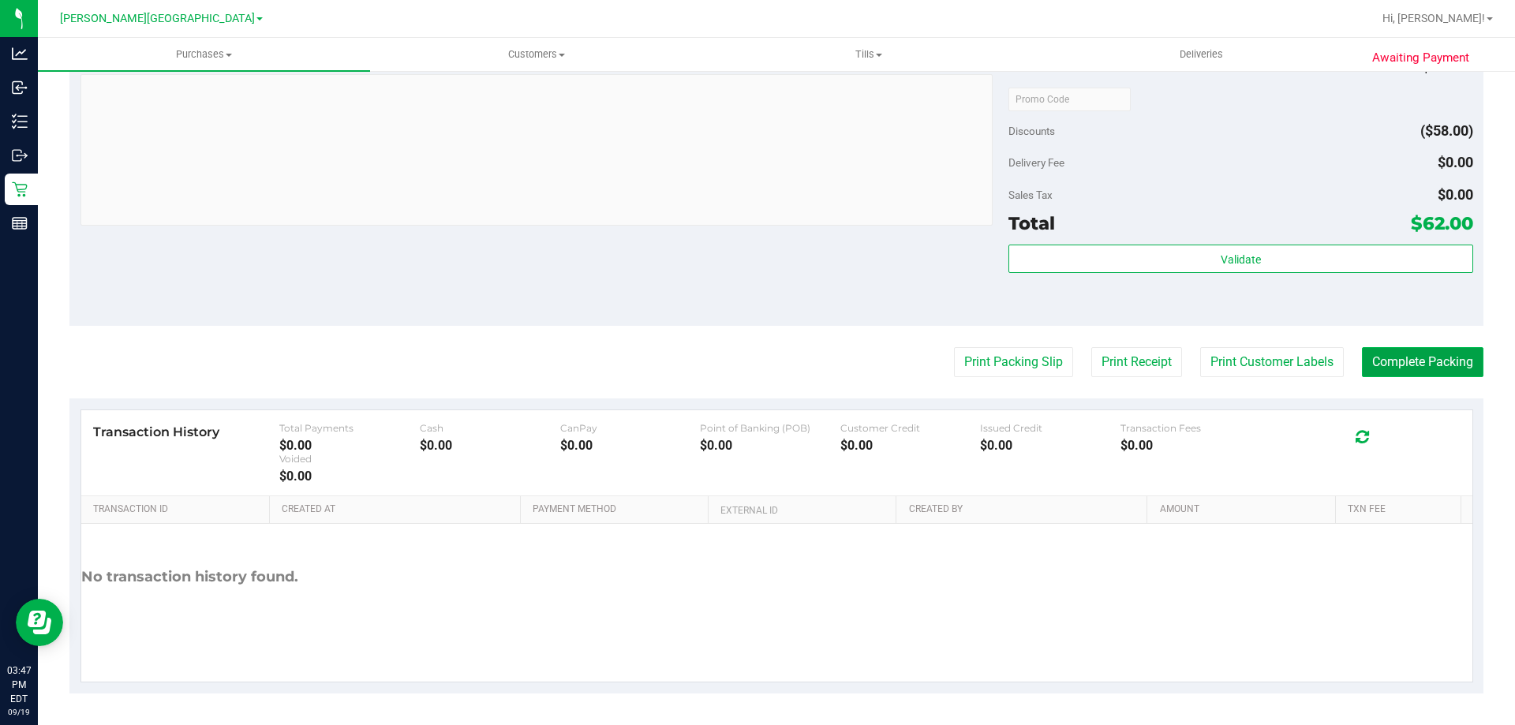
click at [1423, 366] on button "Complete Packing" at bounding box center [1423, 362] width 122 height 30
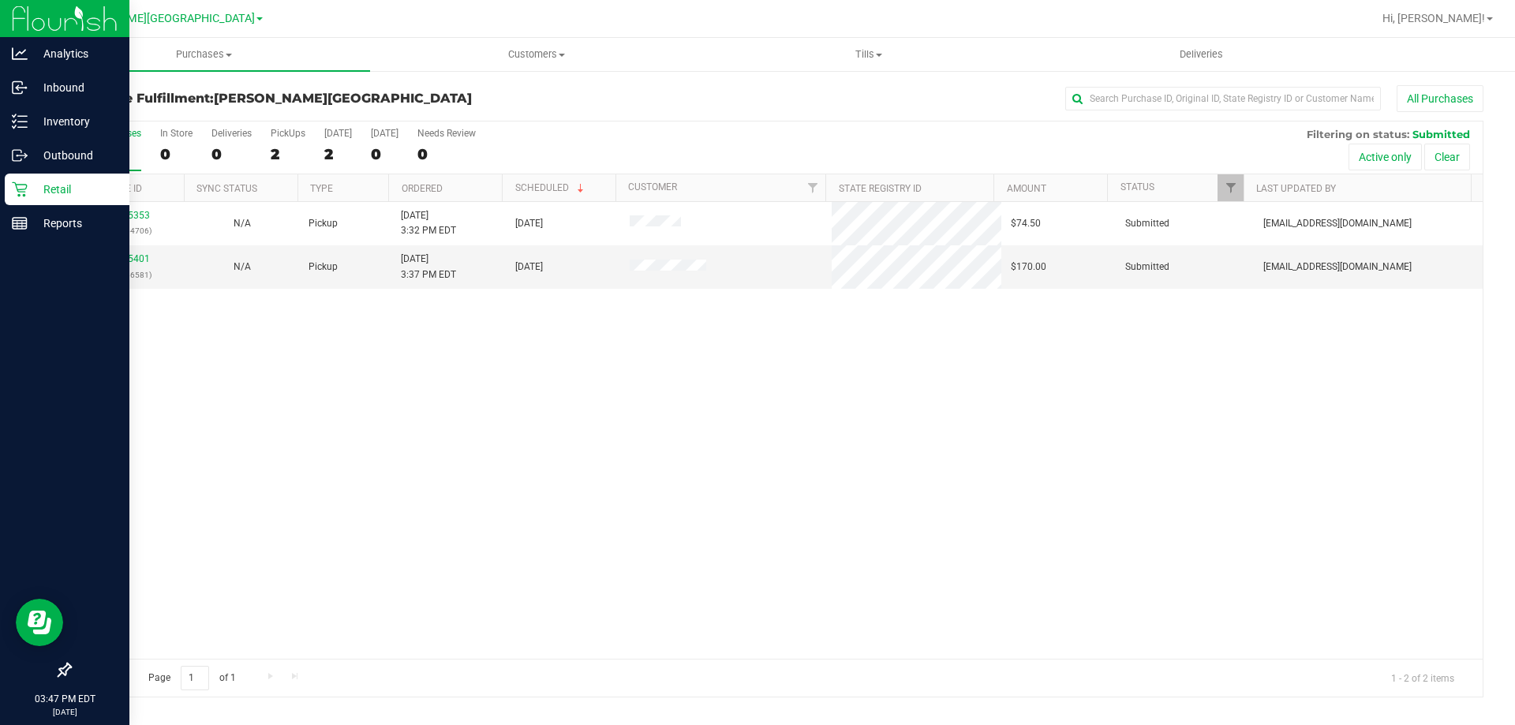
click at [33, 186] on p "Retail" at bounding box center [75, 189] width 95 height 19
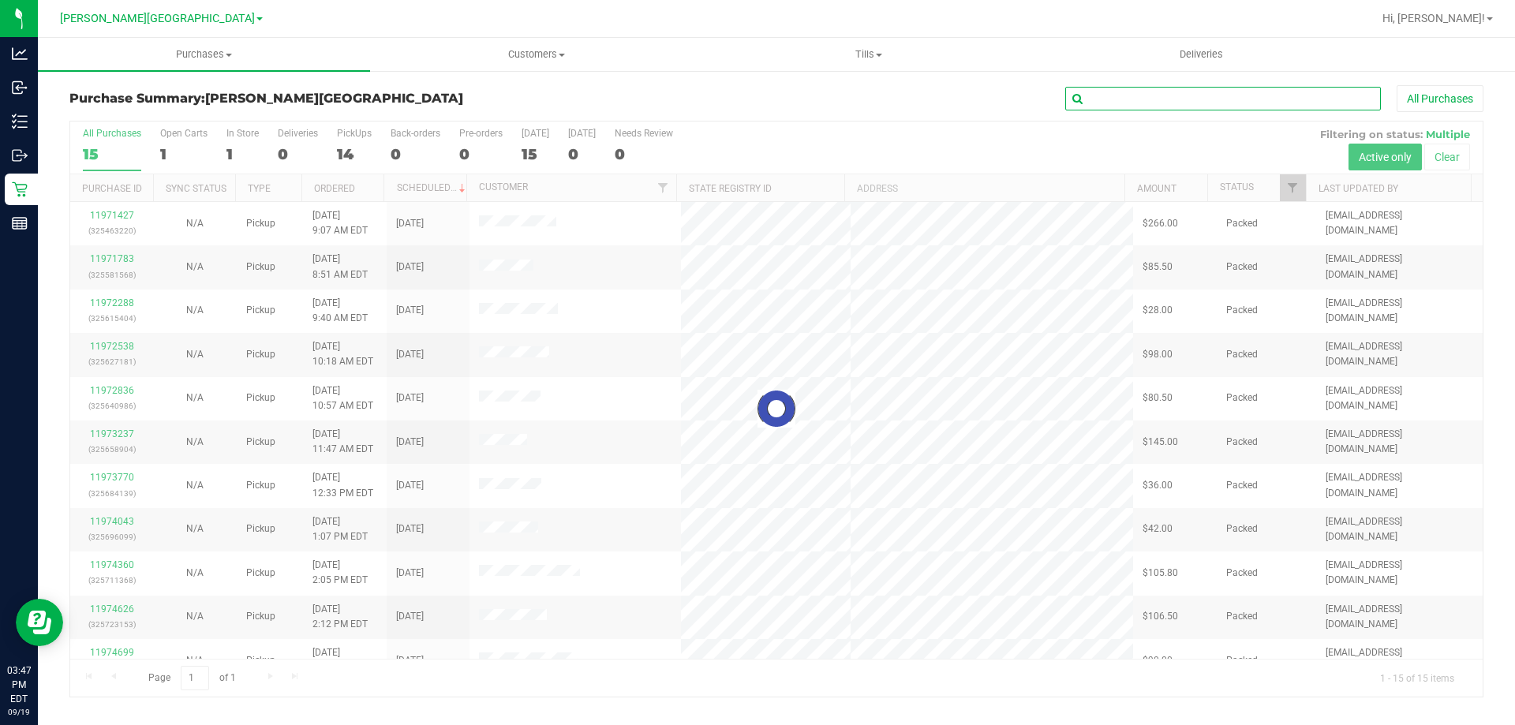
click at [1102, 102] on input "text" at bounding box center [1223, 99] width 316 height 24
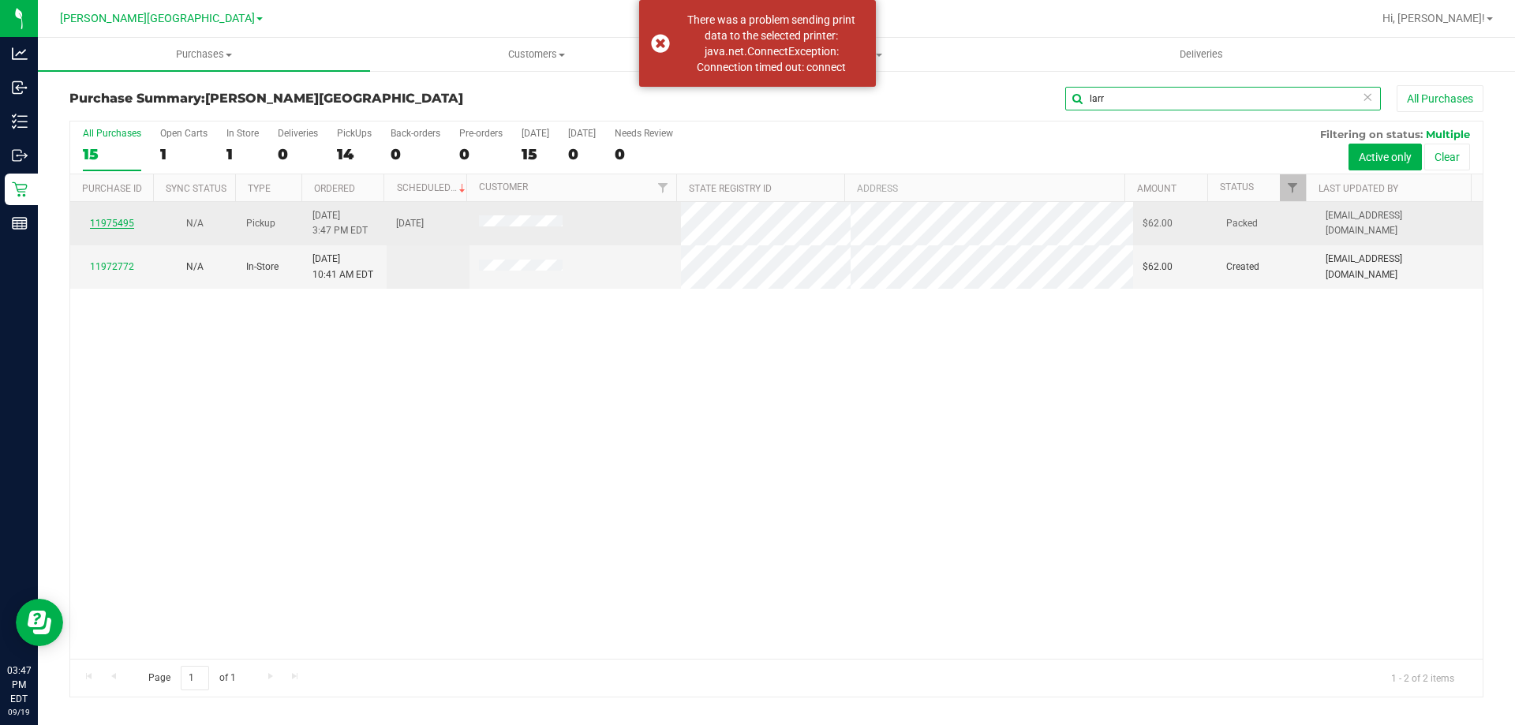
type input "larr"
click at [107, 218] on link "11975495" at bounding box center [112, 223] width 44 height 11
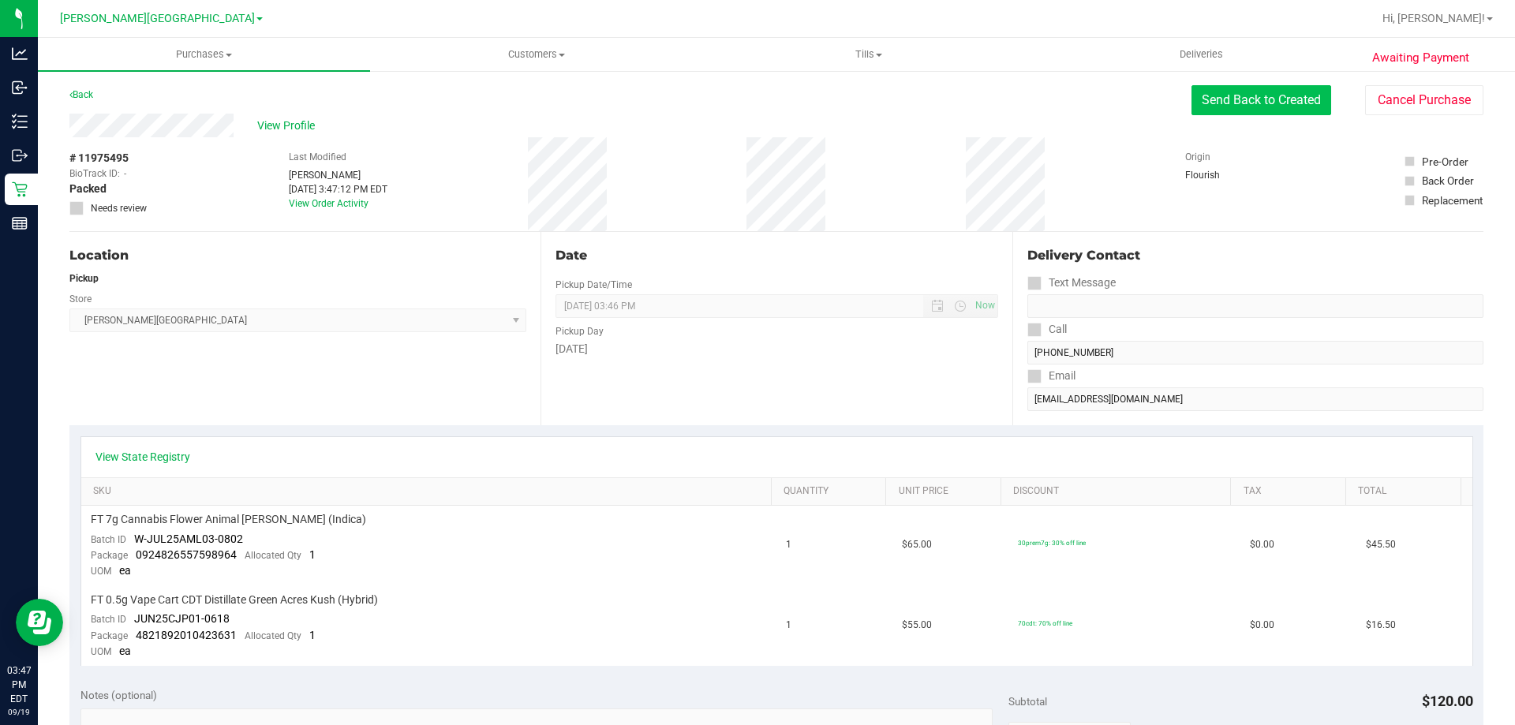
click at [1262, 103] on button "Send Back to Created" at bounding box center [1262, 100] width 140 height 30
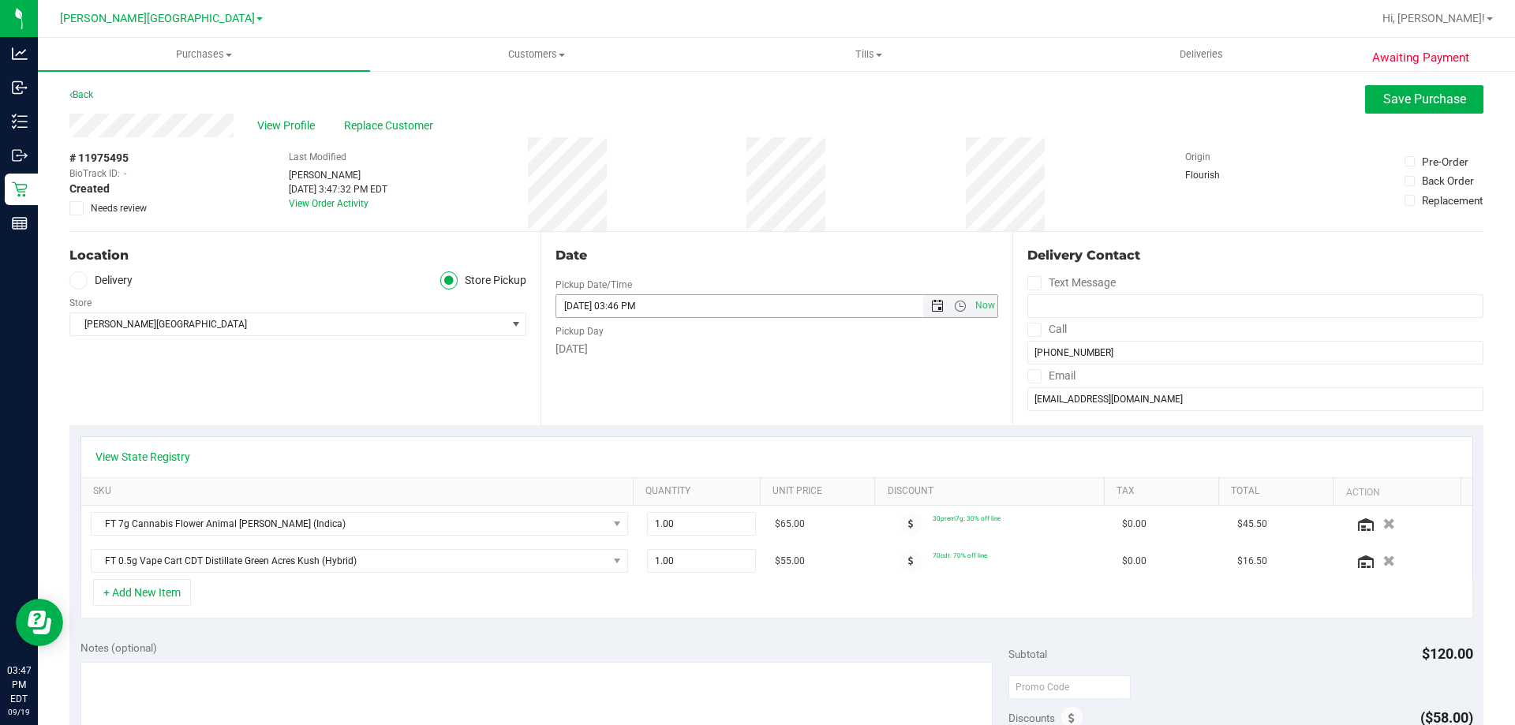
click at [931, 309] on span "Open the date view" at bounding box center [937, 306] width 13 height 13
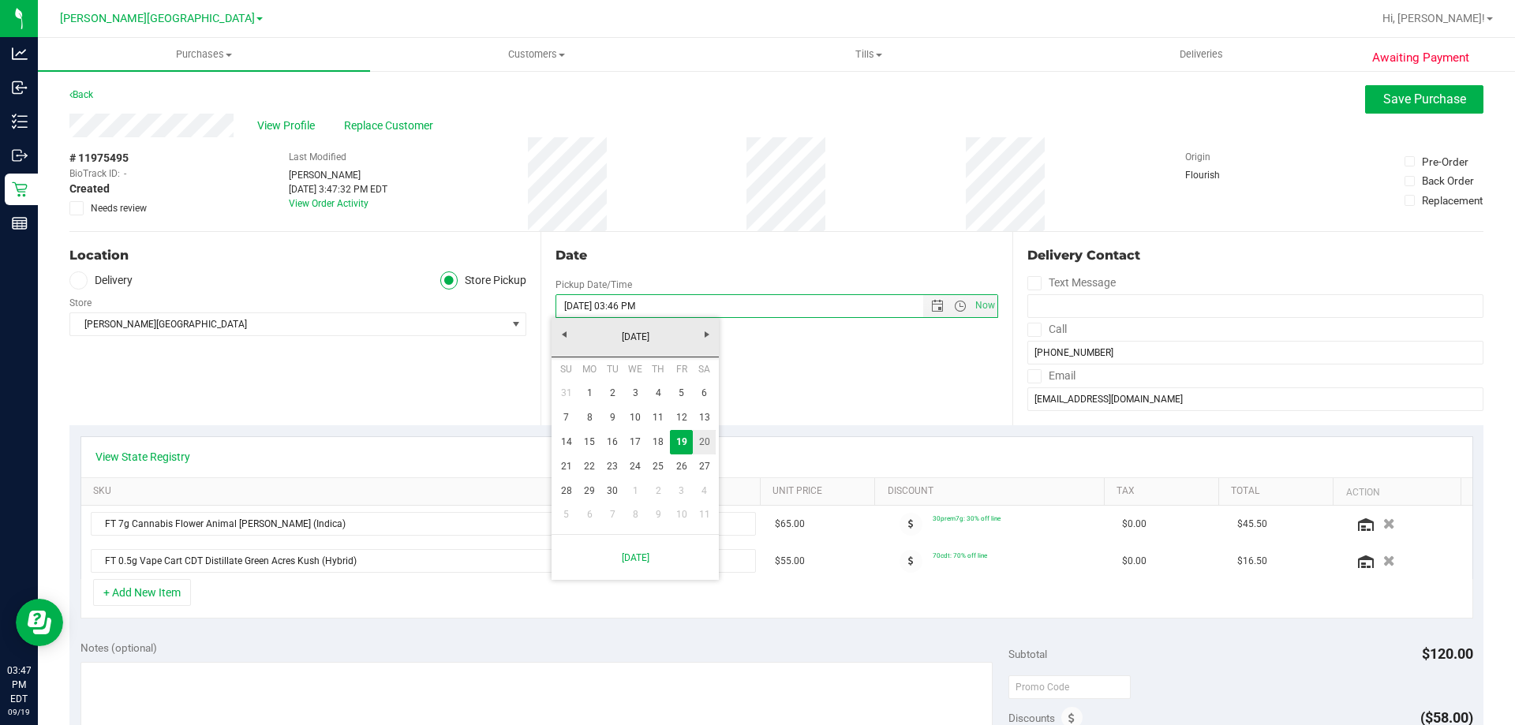
click at [709, 441] on link "20" at bounding box center [704, 442] width 23 height 24
type input "[DATE] 03:46 PM"
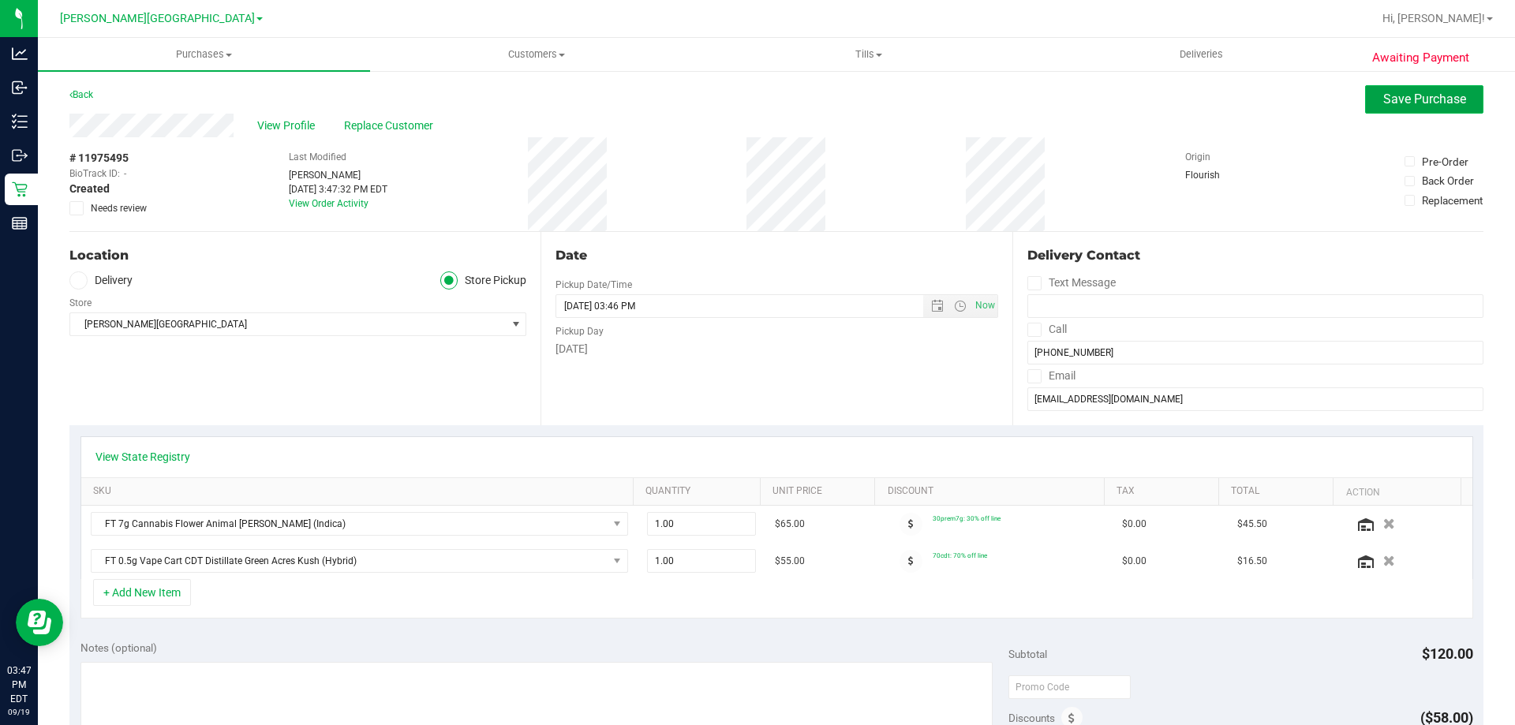
click at [1383, 88] on button "Save Purchase" at bounding box center [1424, 99] width 118 height 28
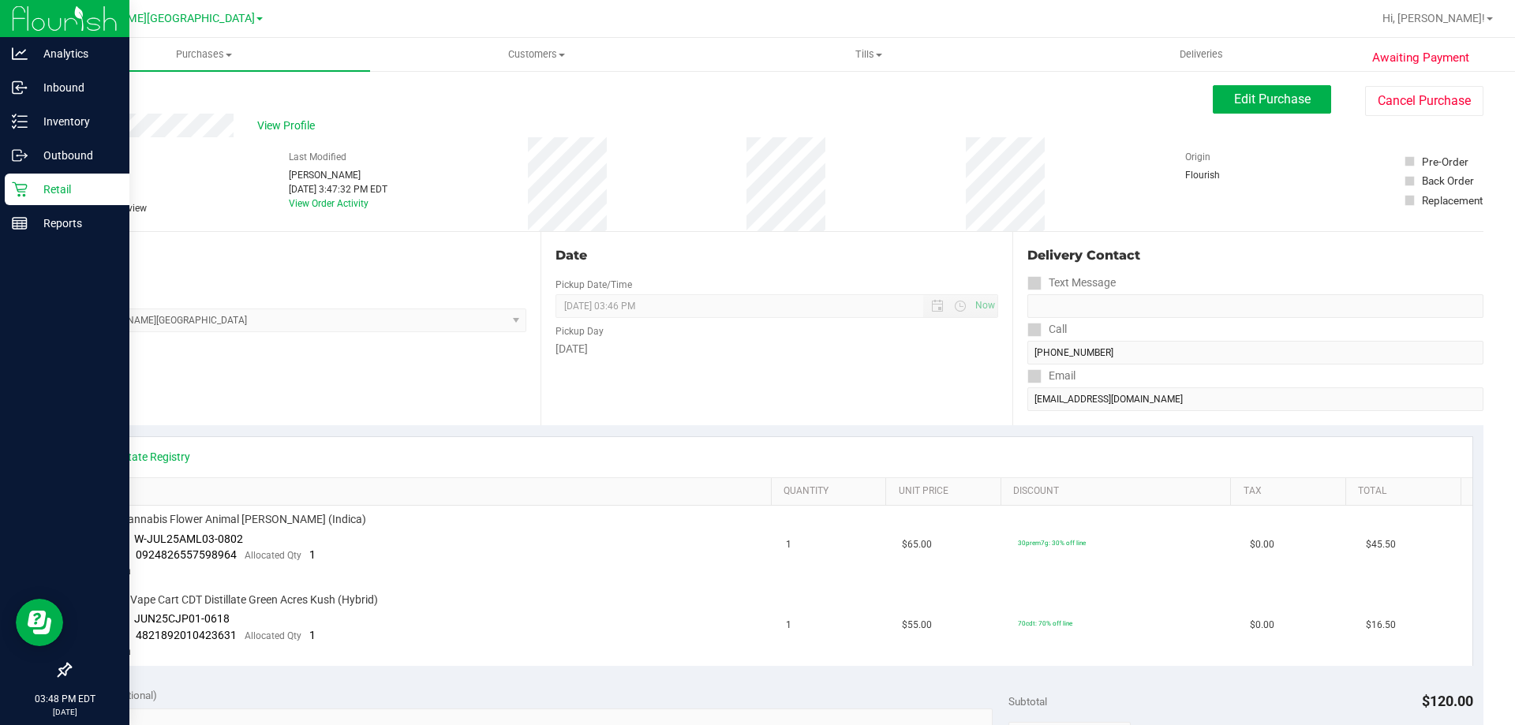
click at [18, 187] on icon at bounding box center [20, 190] width 16 height 16
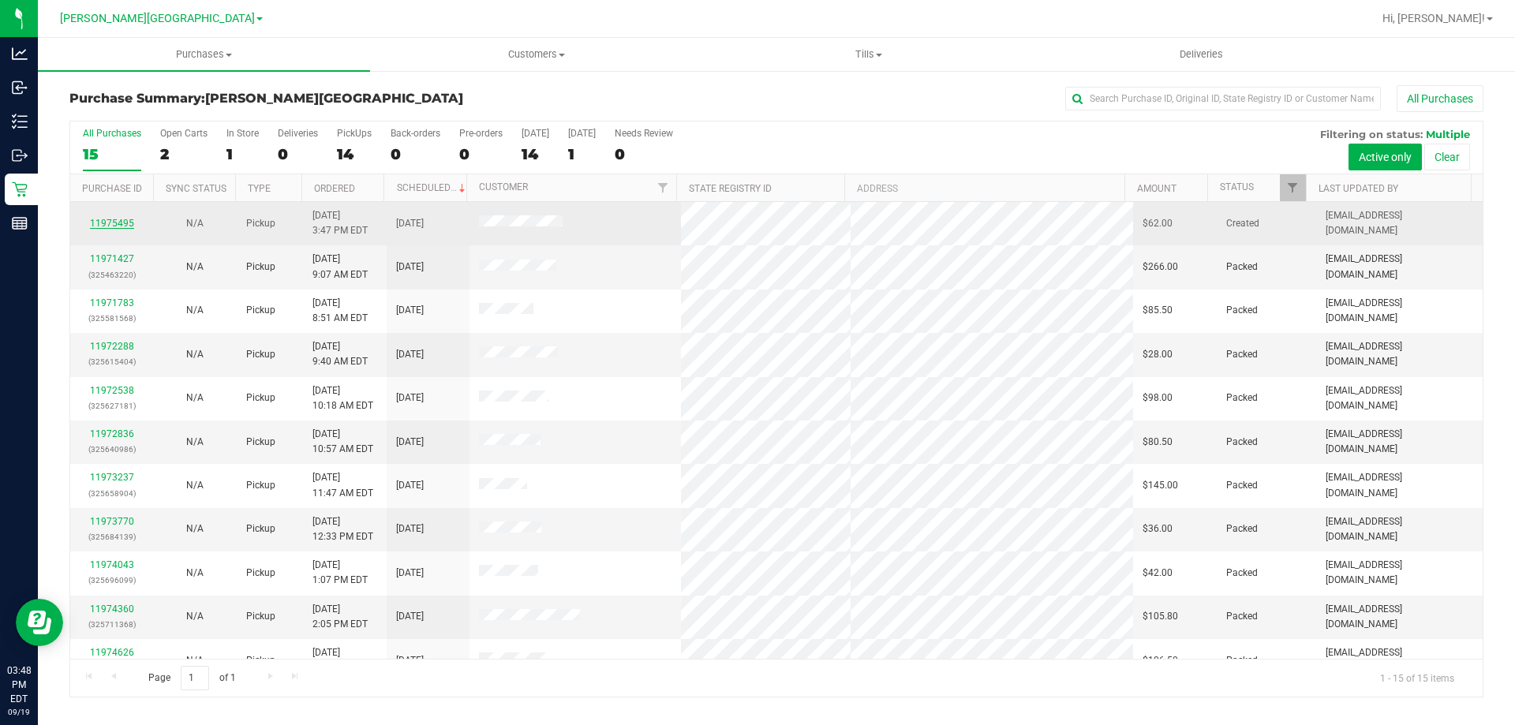
click at [125, 220] on link "11975495" at bounding box center [112, 223] width 44 height 11
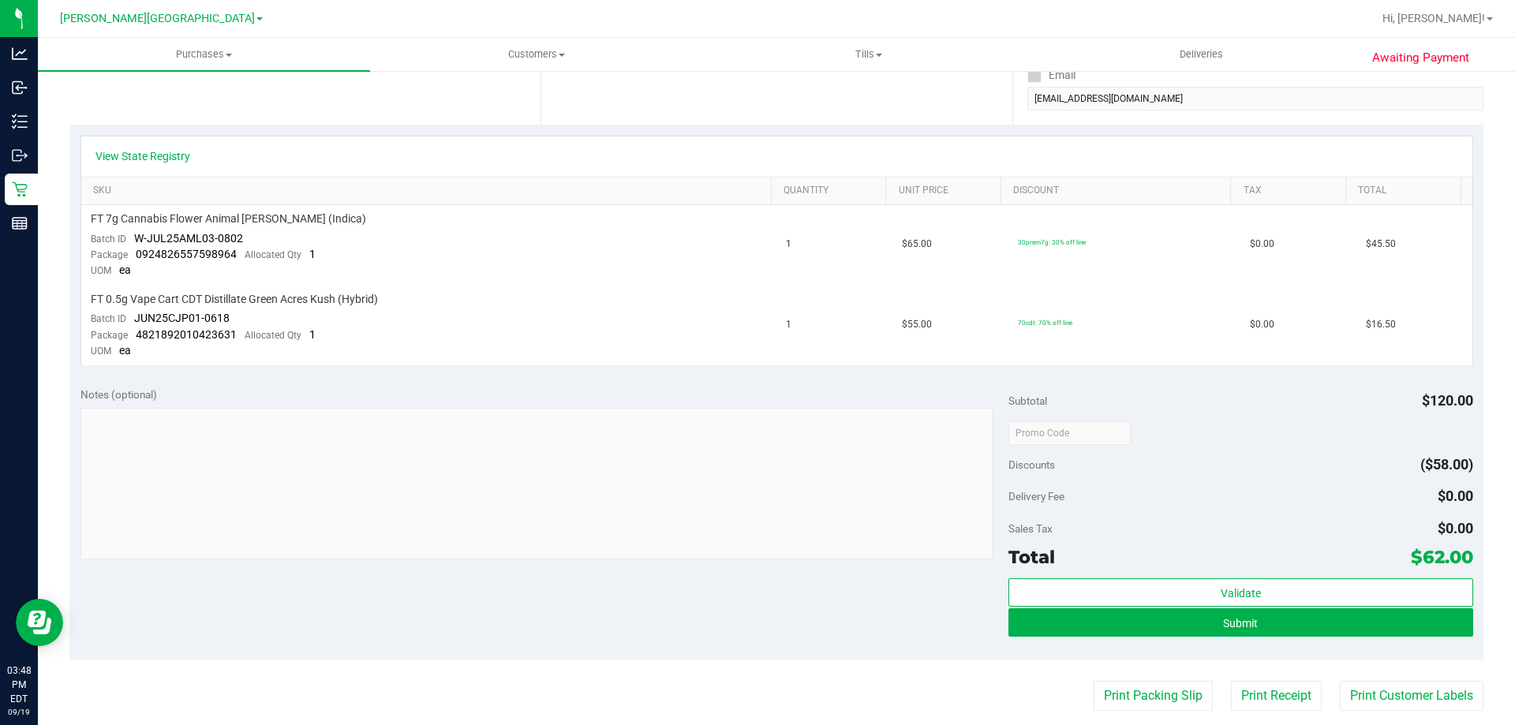
scroll to position [473, 0]
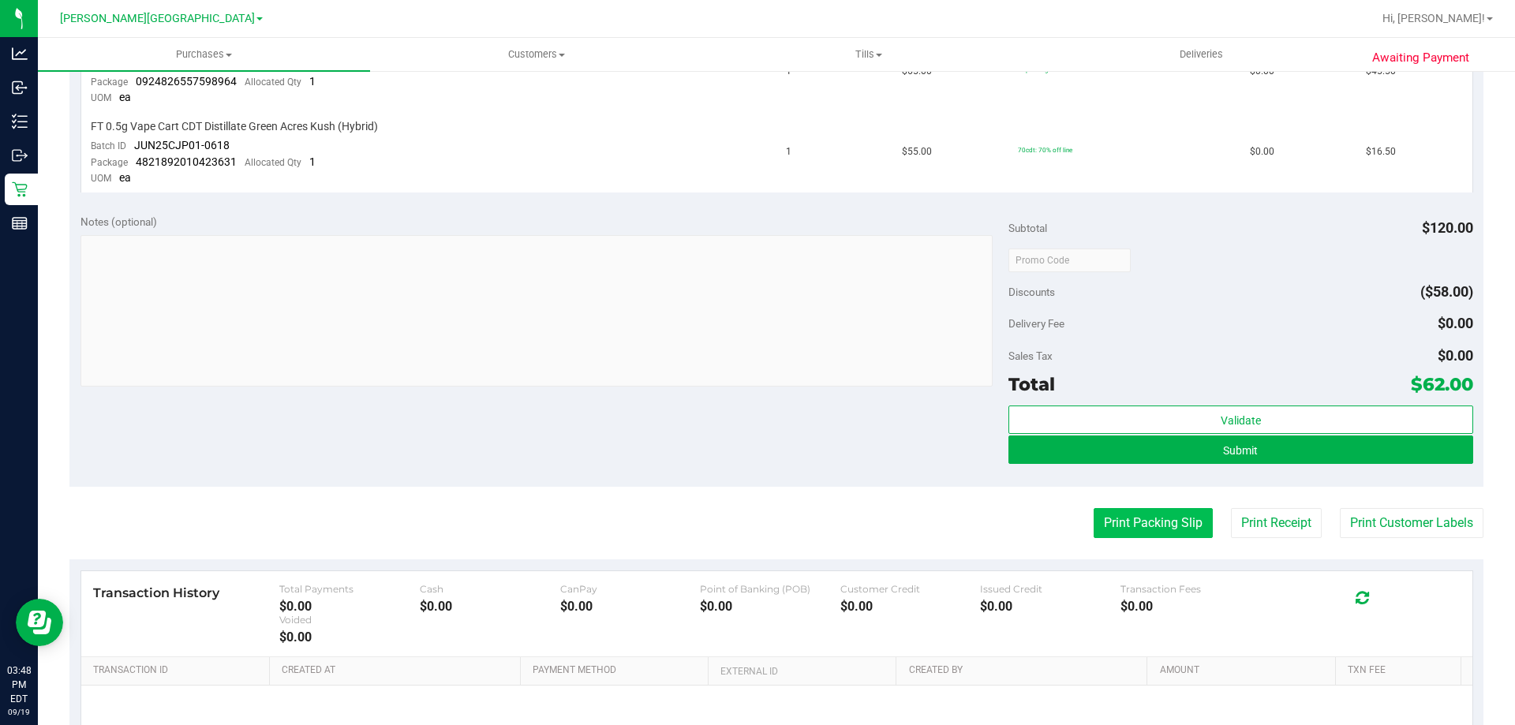
click at [1178, 523] on button "Print Packing Slip" at bounding box center [1153, 523] width 119 height 30
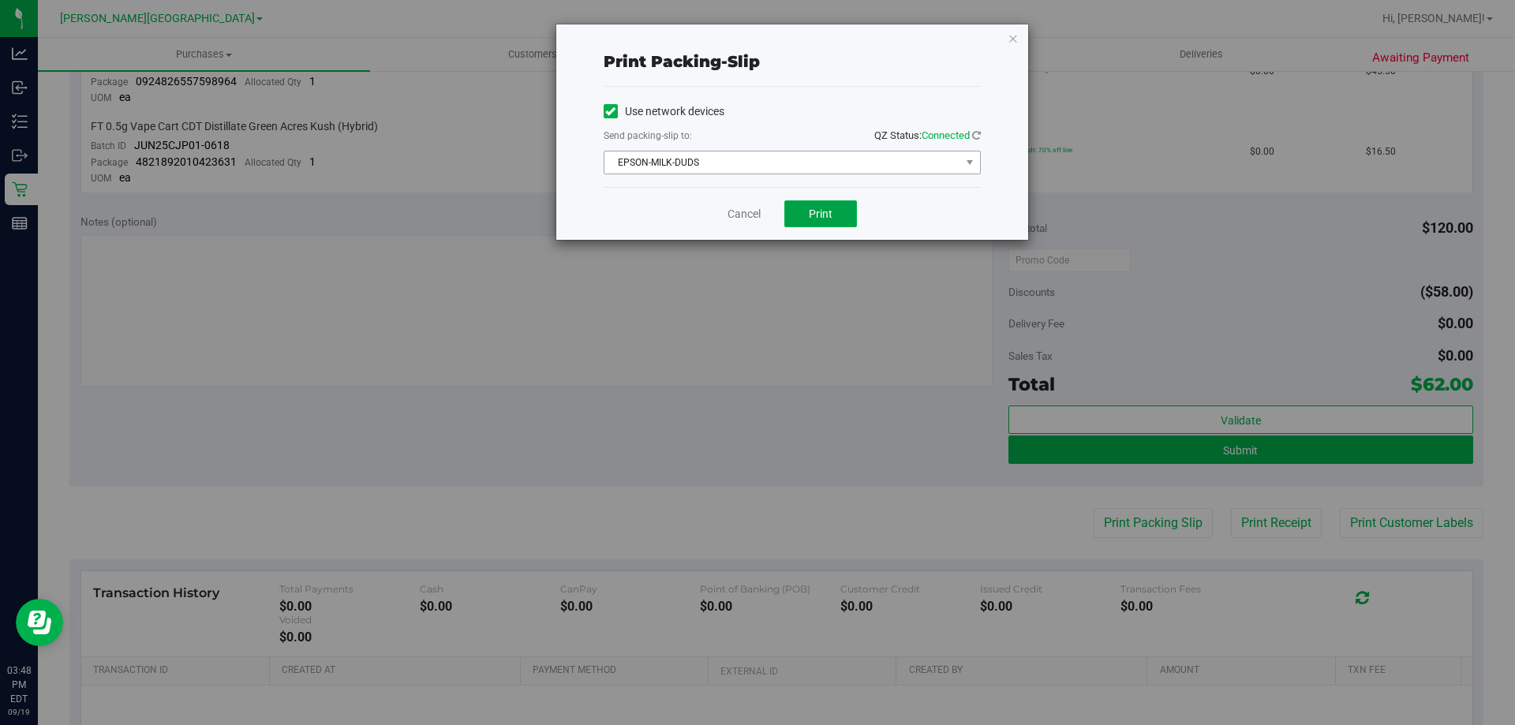
drag, startPoint x: 807, startPoint y: 210, endPoint x: 822, endPoint y: 167, distance: 45.9
click at [822, 167] on div "Print packing-slip Use network devices Send packing-slip to: QZ Status: Connect…" at bounding box center [792, 131] width 472 height 215
click at [823, 162] on span "EPSON-MILK-DUDS" at bounding box center [782, 163] width 356 height 22
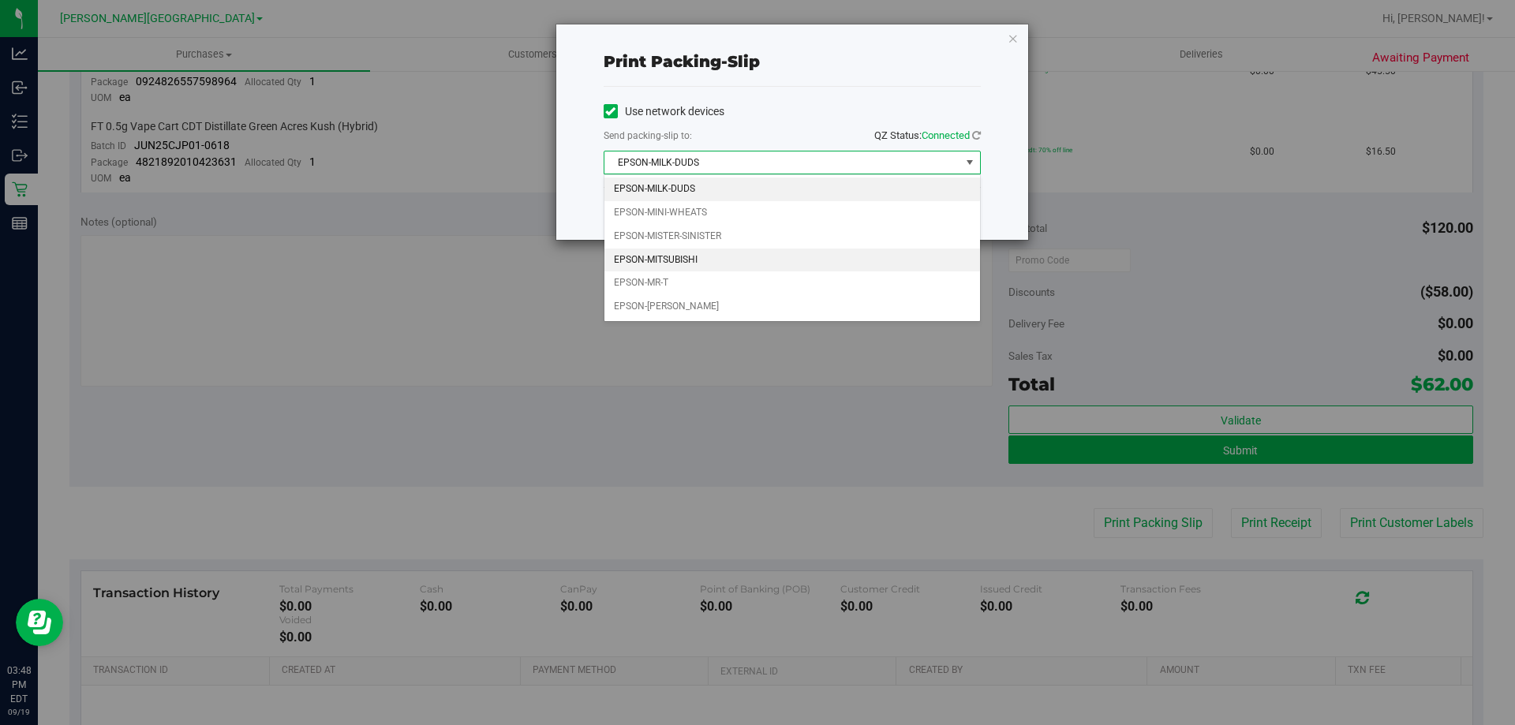
click at [703, 249] on li "EPSON-MITSUBISHI" at bounding box center [792, 261] width 376 height 24
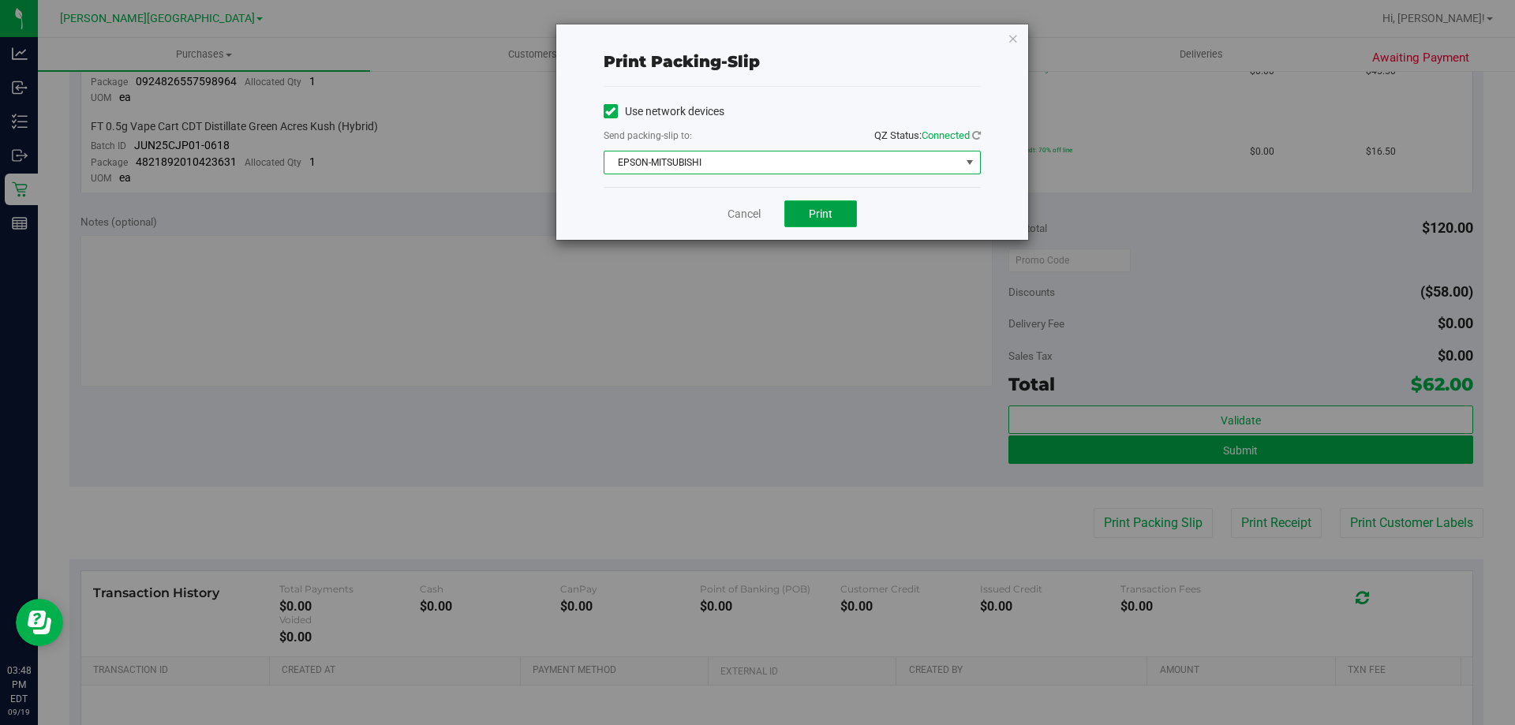
click at [813, 215] on span "Print" at bounding box center [821, 214] width 24 height 13
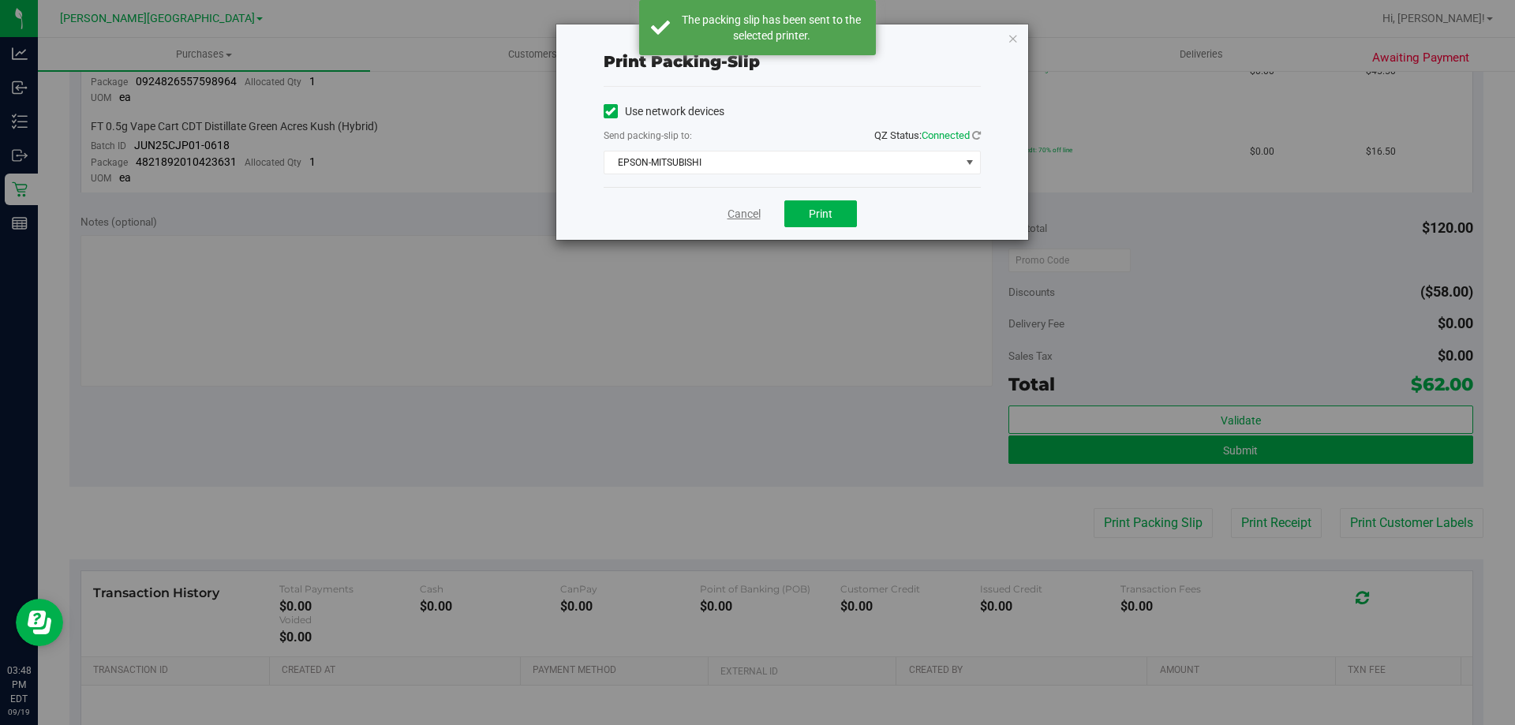
click at [728, 211] on link "Cancel" at bounding box center [744, 214] width 33 height 17
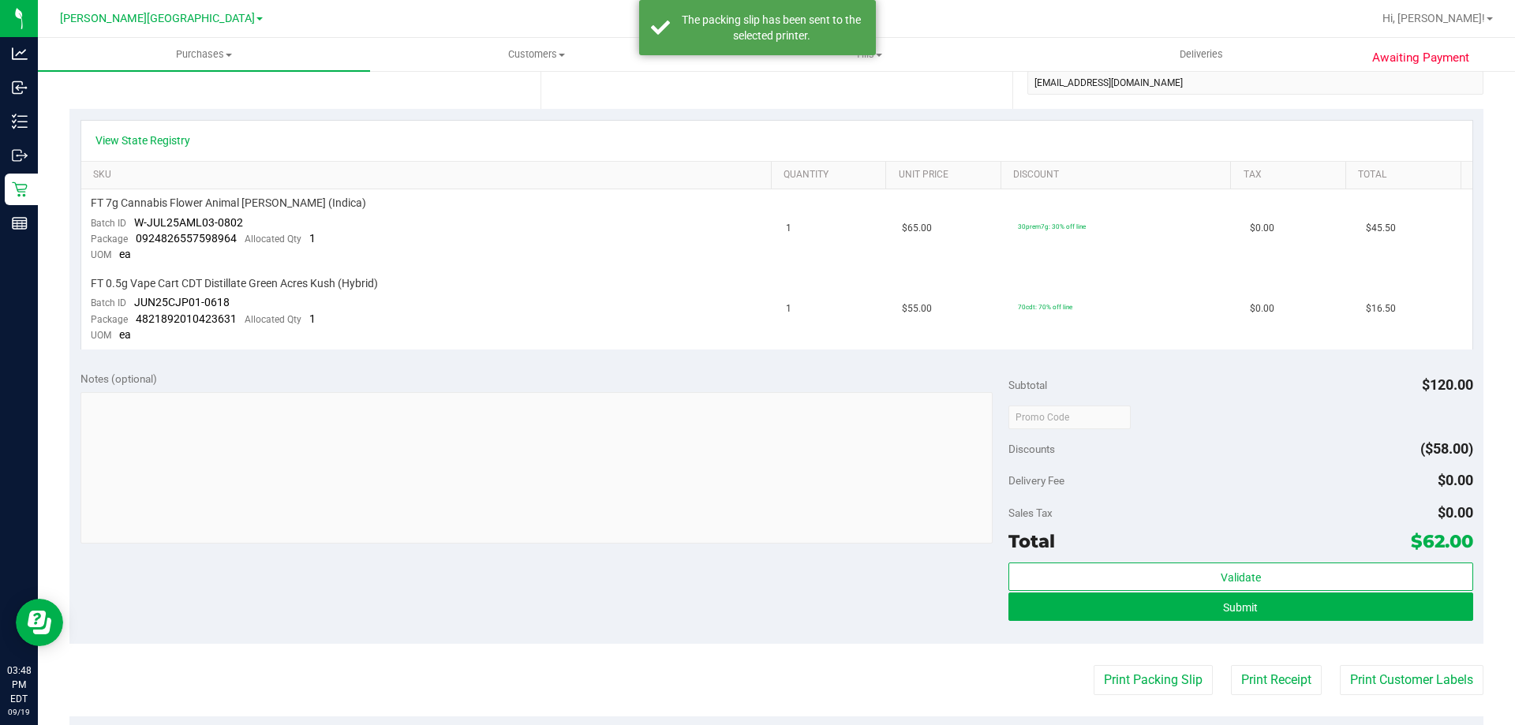
scroll to position [316, 0]
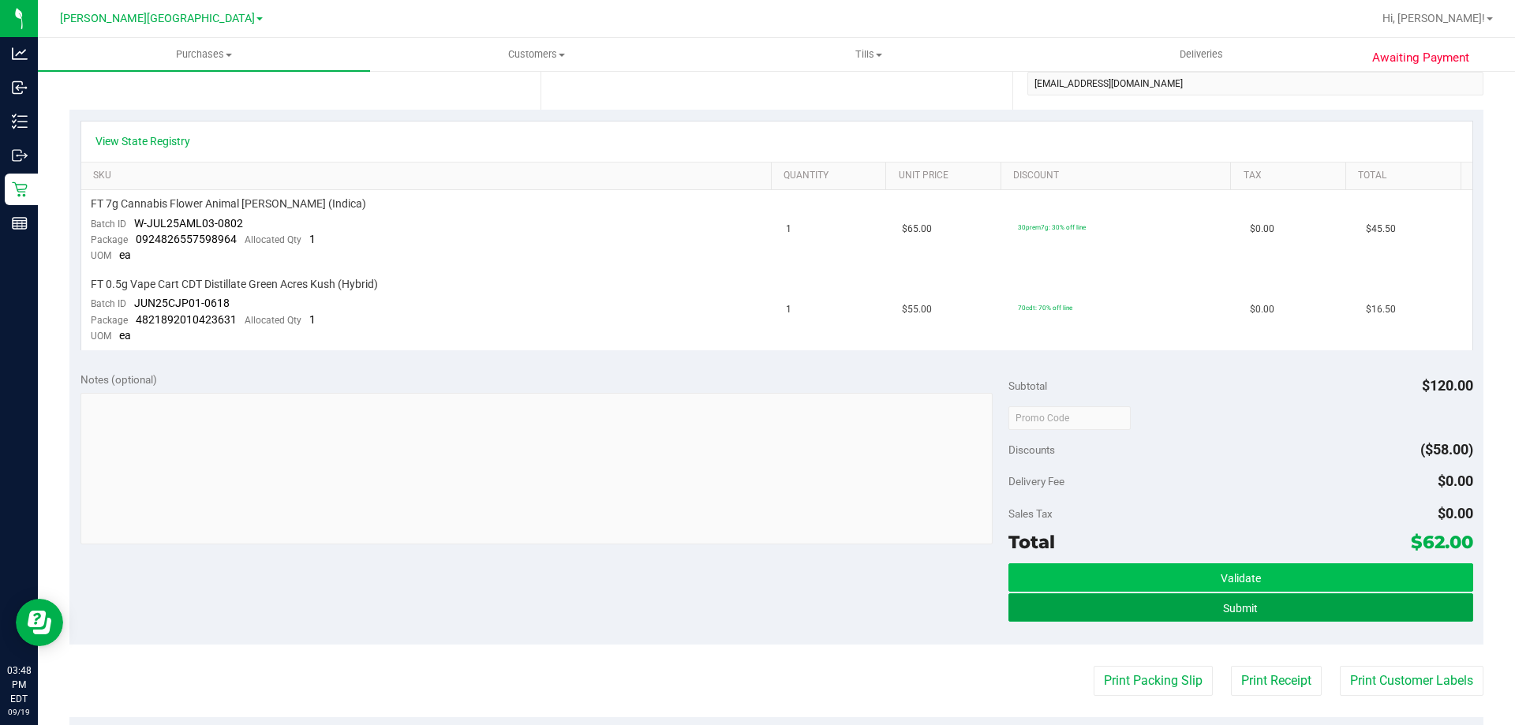
drag, startPoint x: 1191, startPoint y: 606, endPoint x: 1188, endPoint y: 589, distance: 16.9
click at [1191, 601] on button "Submit" at bounding box center [1241, 607] width 464 height 28
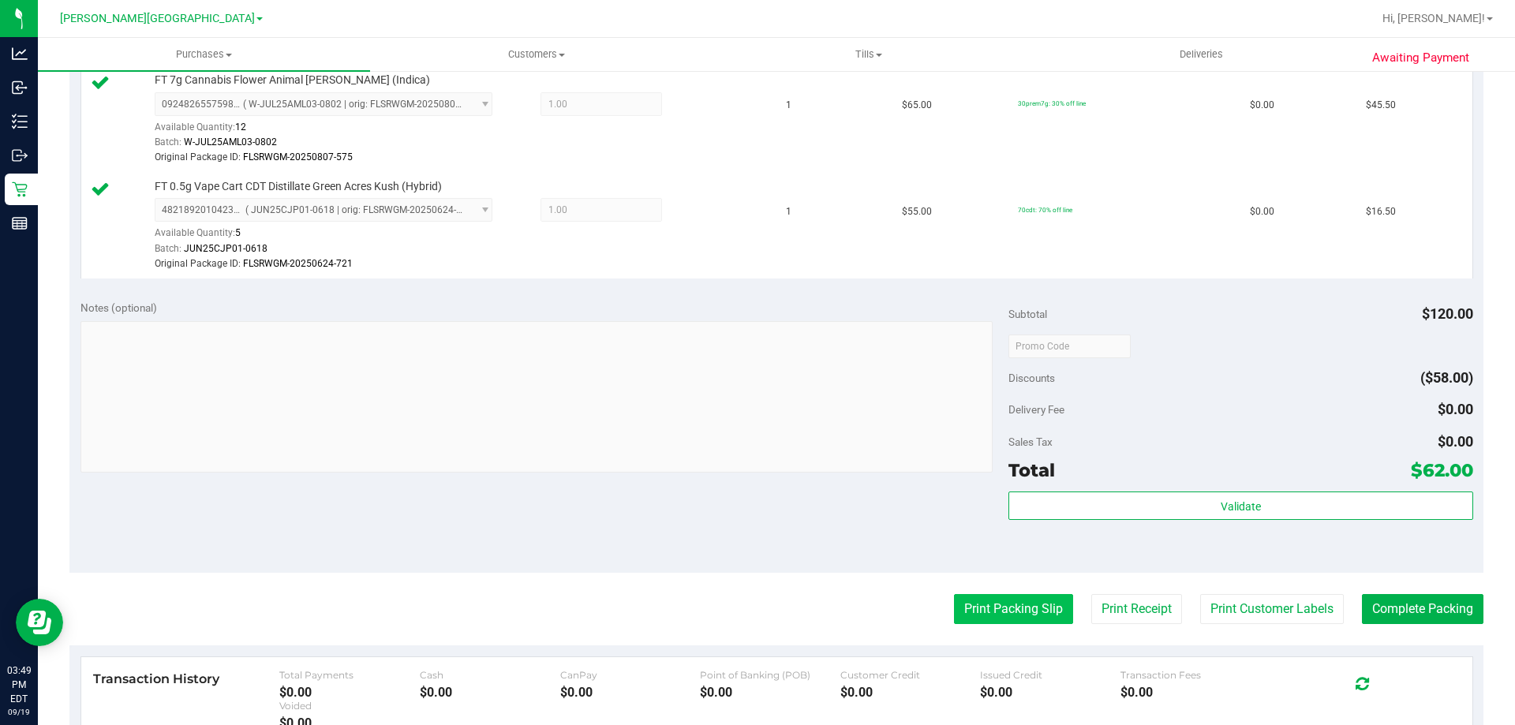
scroll to position [552, 0]
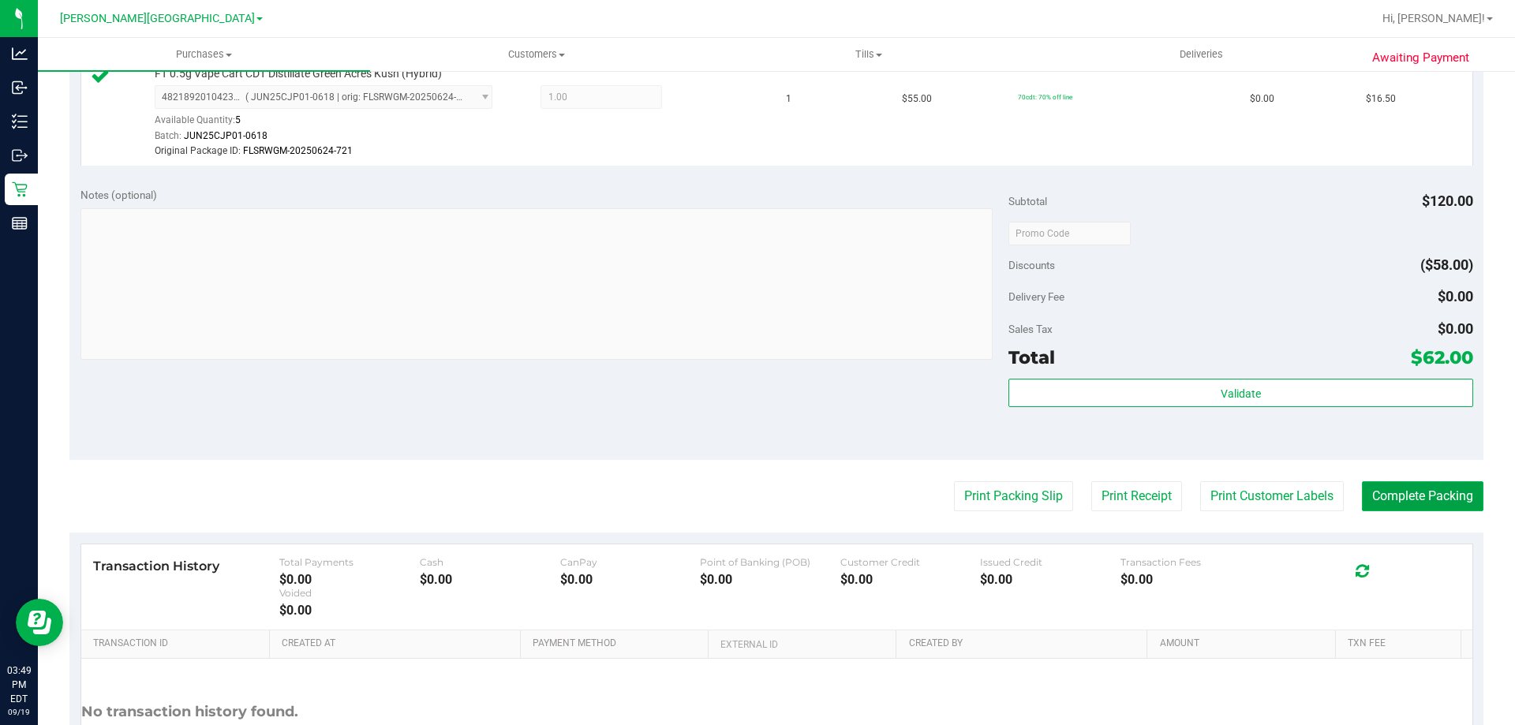
click at [1399, 506] on button "Complete Packing" at bounding box center [1423, 496] width 122 height 30
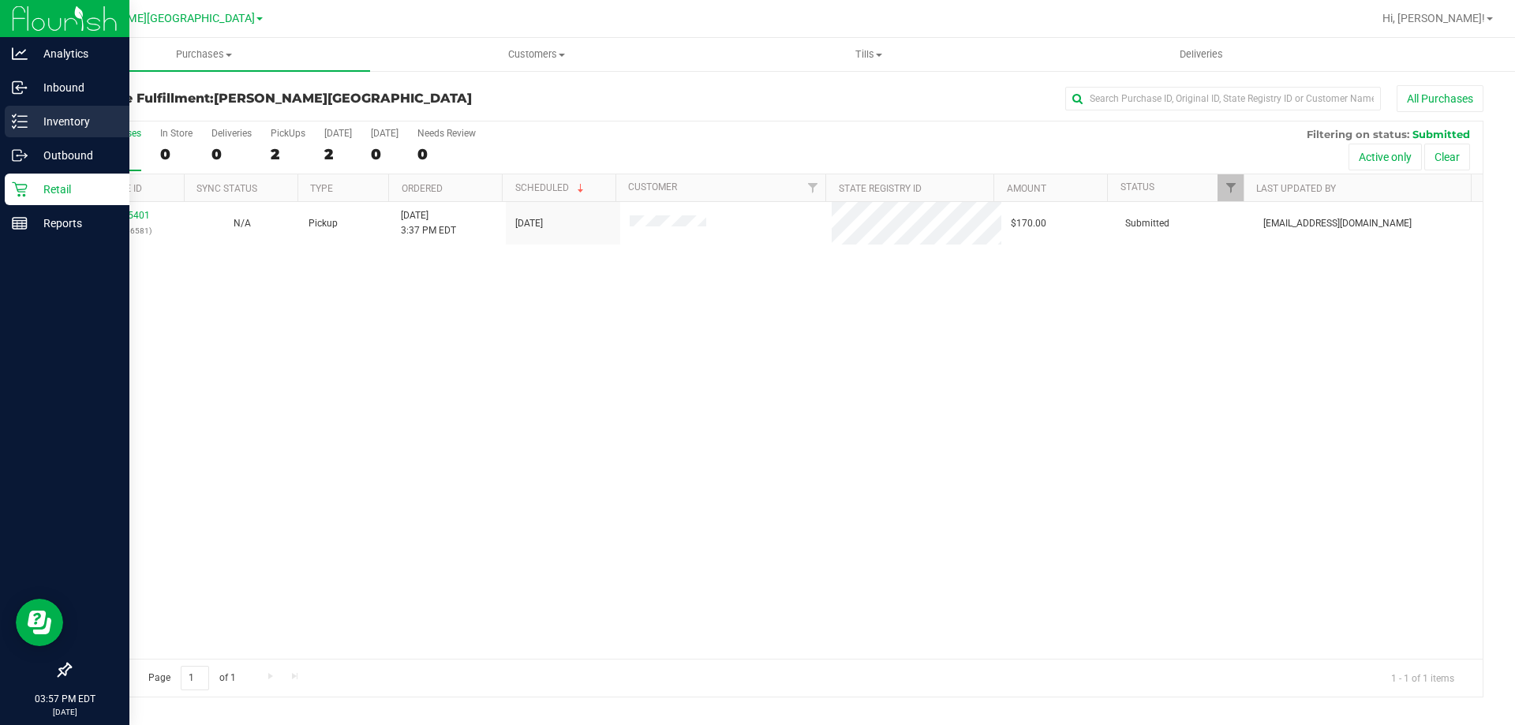
click at [15, 107] on div "Inventory" at bounding box center [67, 122] width 125 height 32
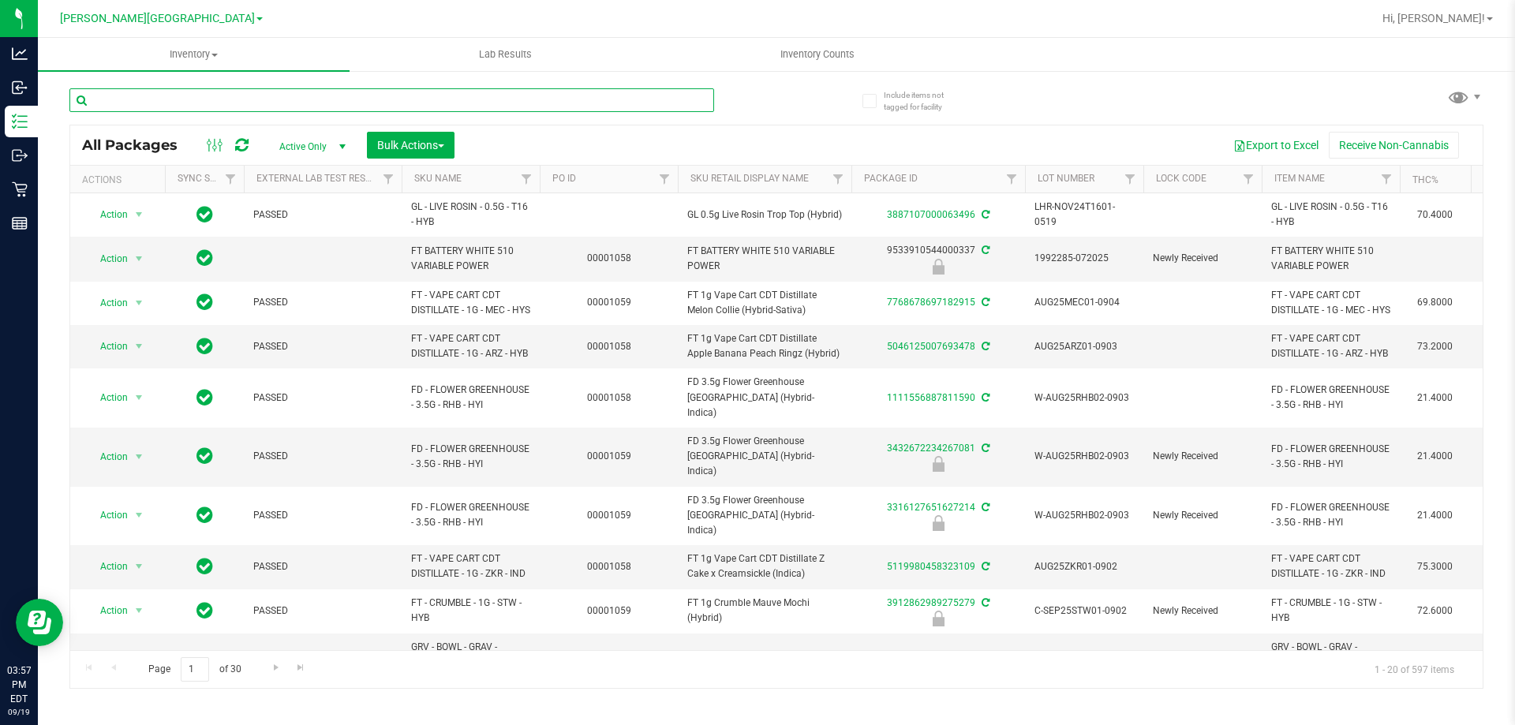
click at [181, 105] on input "text" at bounding box center [391, 100] width 645 height 24
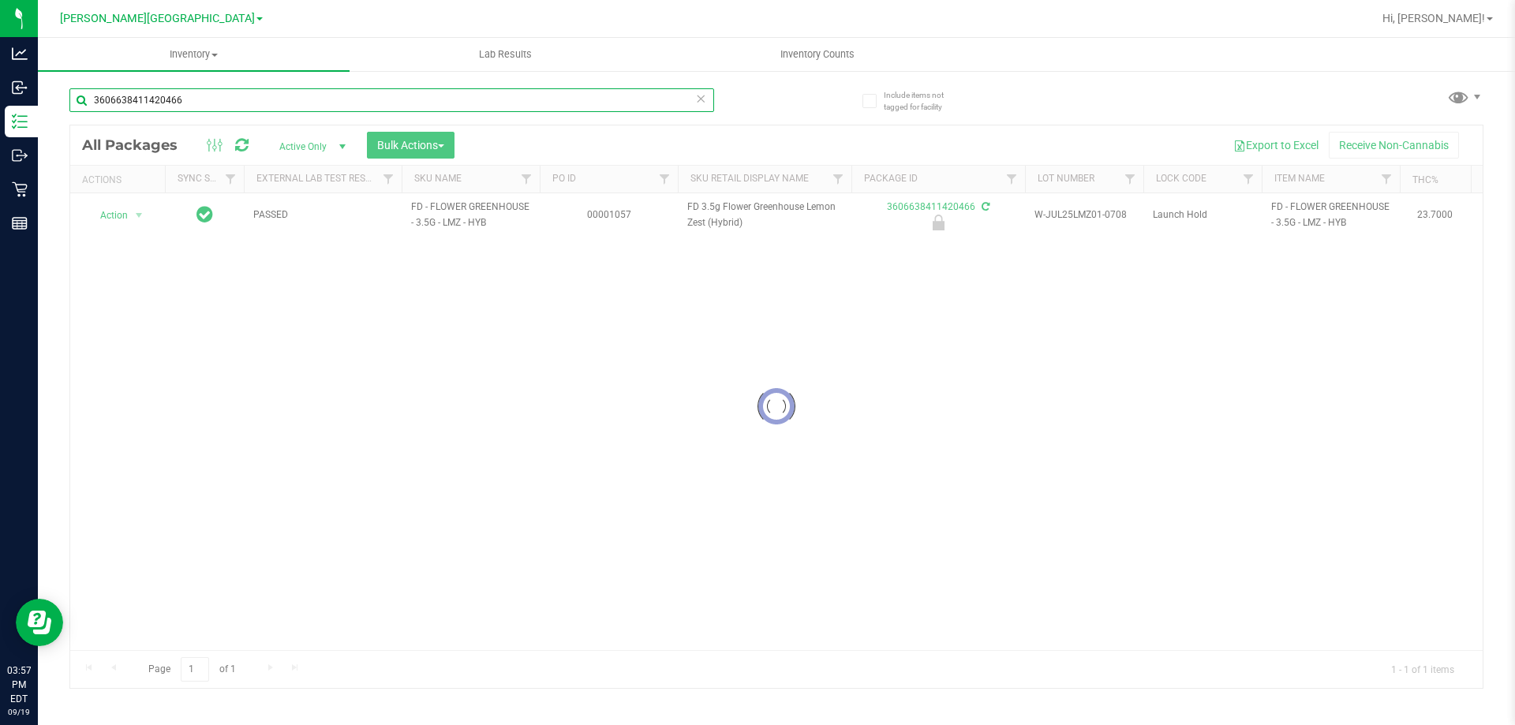
type input "3606638411420466"
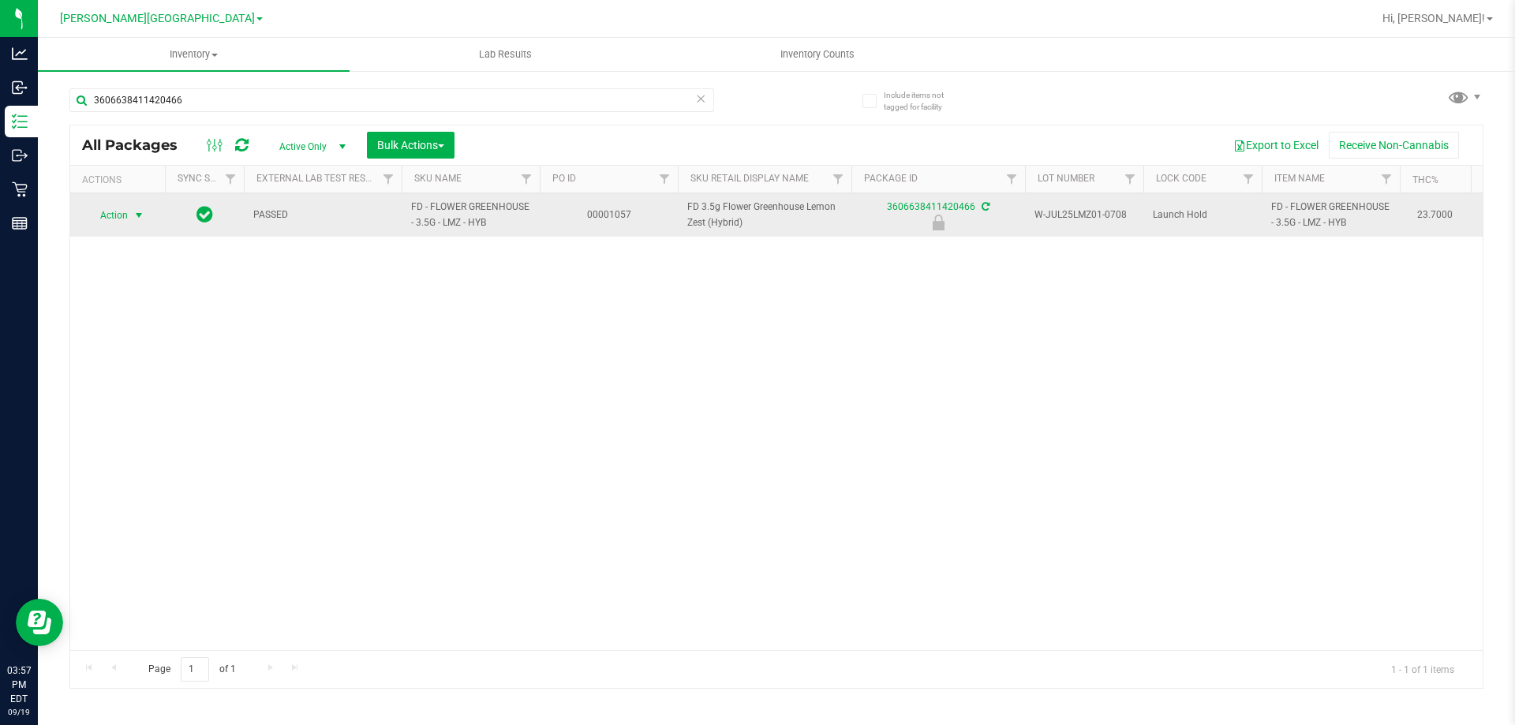
click at [112, 219] on span "Action" at bounding box center [107, 215] width 43 height 22
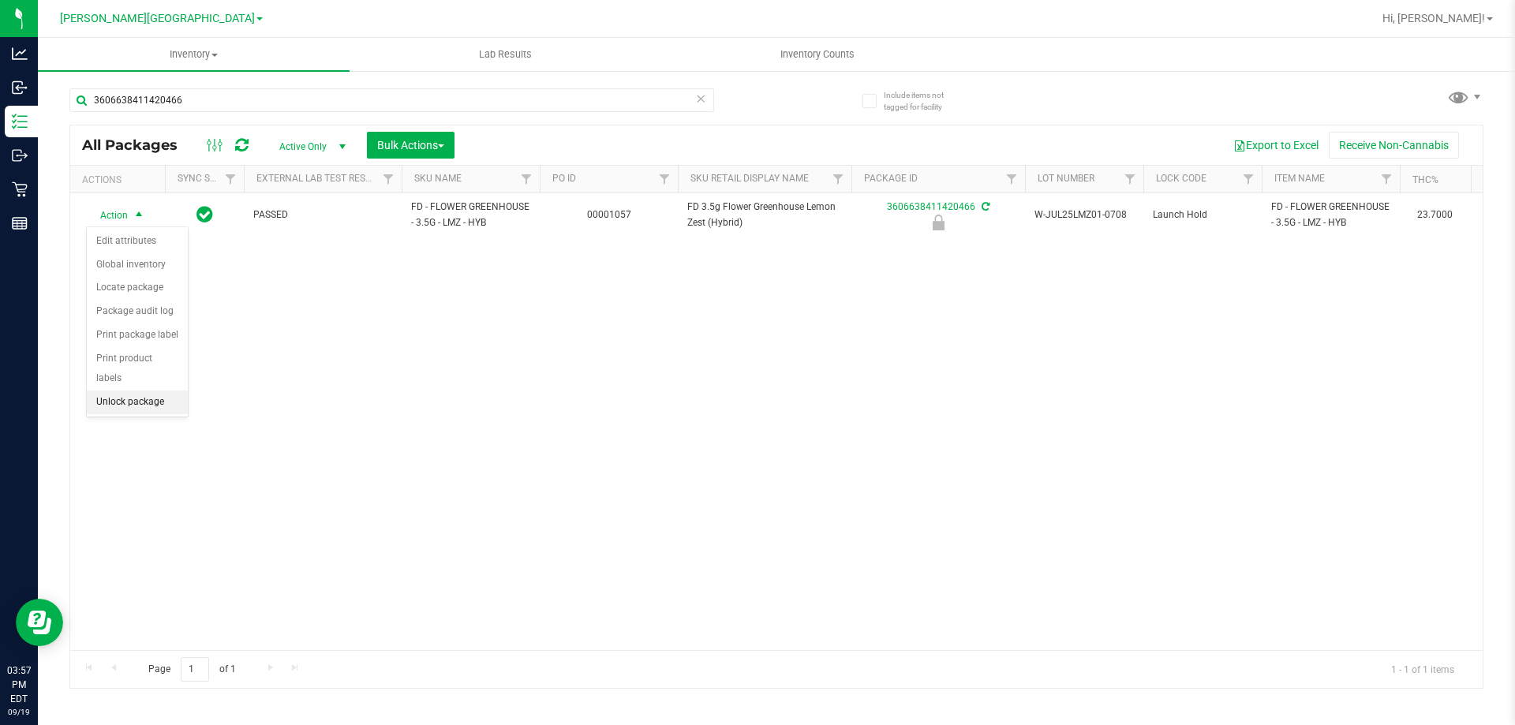
drag, startPoint x: 139, startPoint y: 374, endPoint x: 166, endPoint y: 375, distance: 26.8
click at [140, 391] on li "Unlock package" at bounding box center [137, 403] width 101 height 24
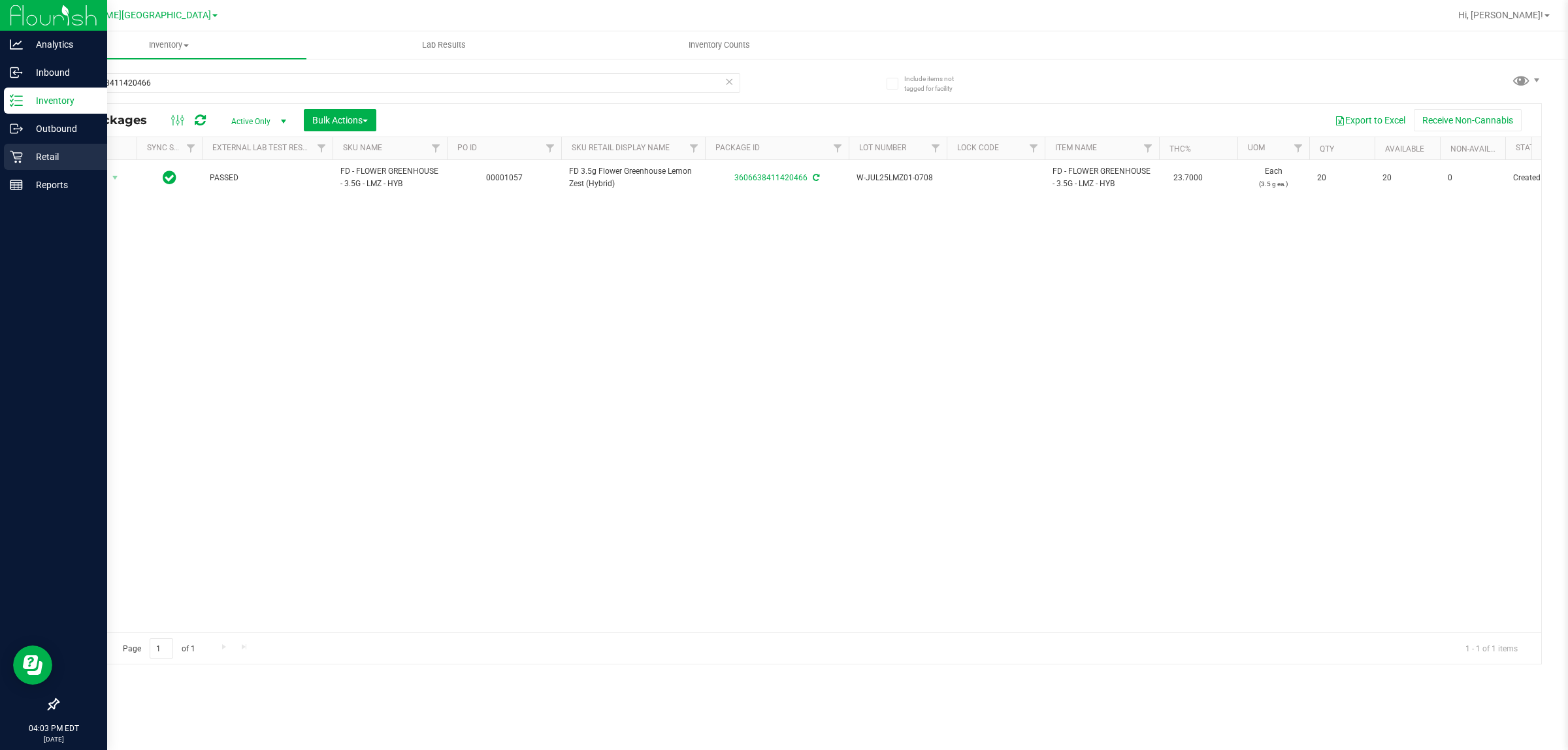
click at [23, 156] on p "Retail" at bounding box center [62, 156] width 79 height 16
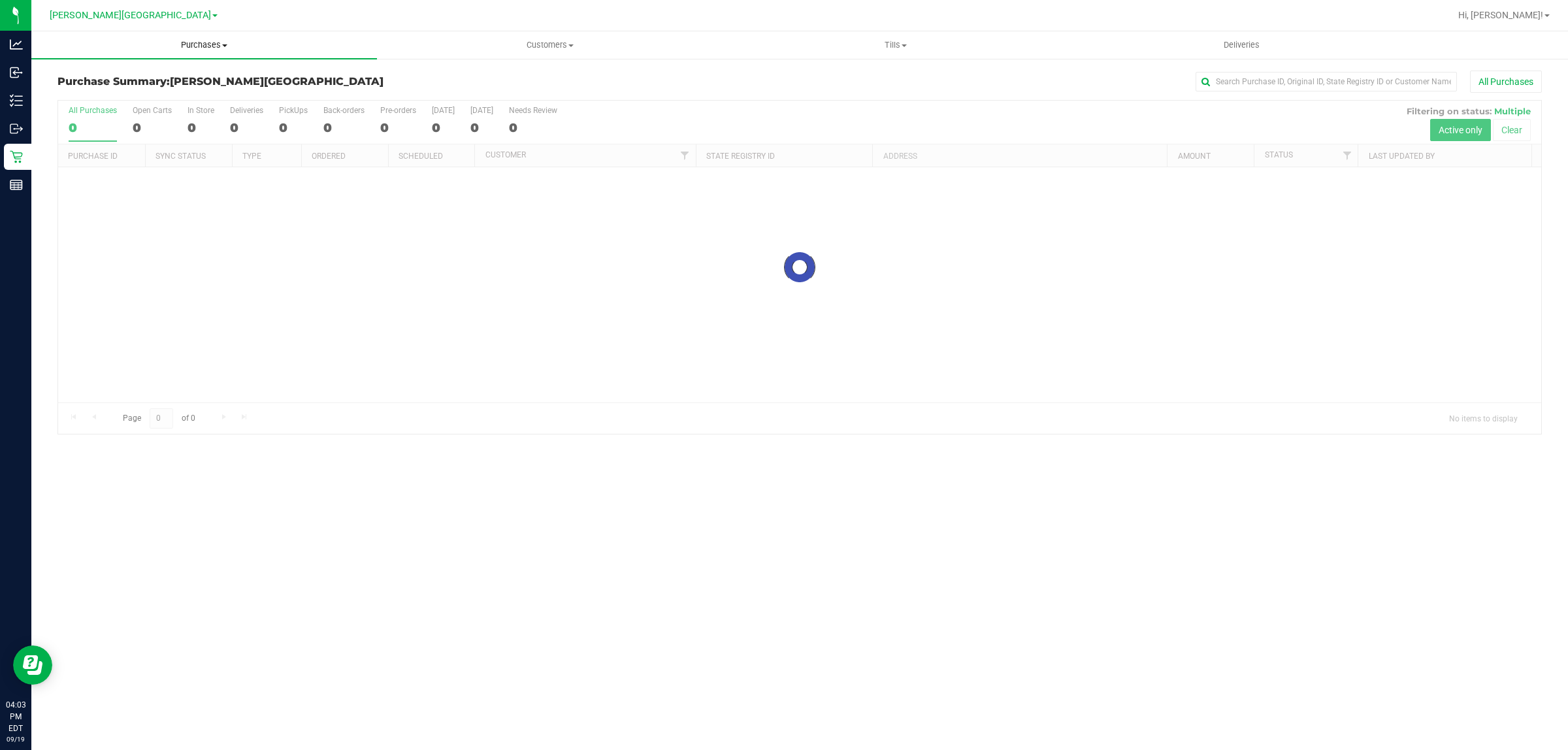
click at [178, 37] on uib-tab-heading "Purchases Summary of purchases Fulfillment All purchases" at bounding box center [204, 45] width 345 height 27
click at [135, 94] on li "Fulfillment" at bounding box center [204, 94] width 345 height 16
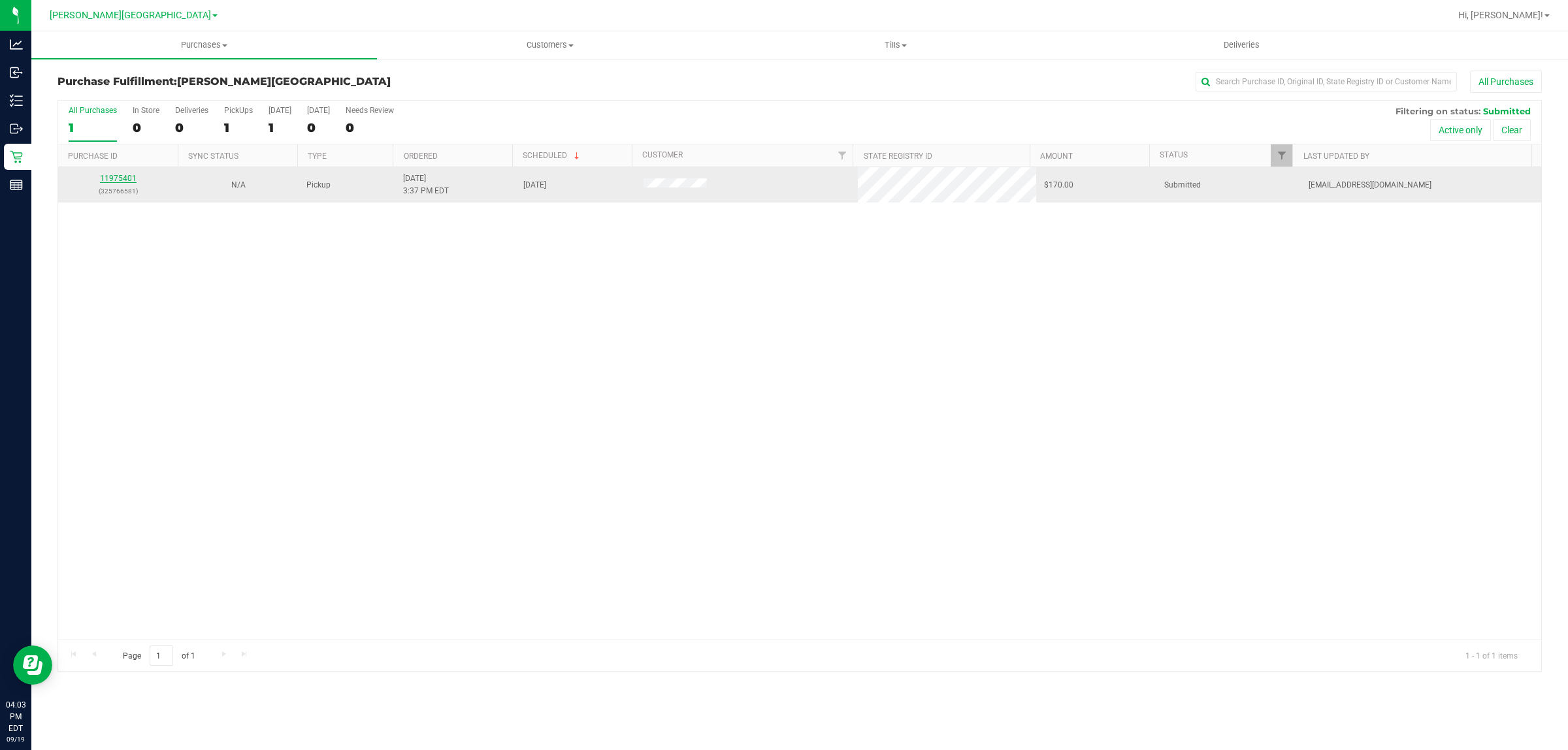
click at [110, 175] on link "11975401" at bounding box center [118, 178] width 36 height 9
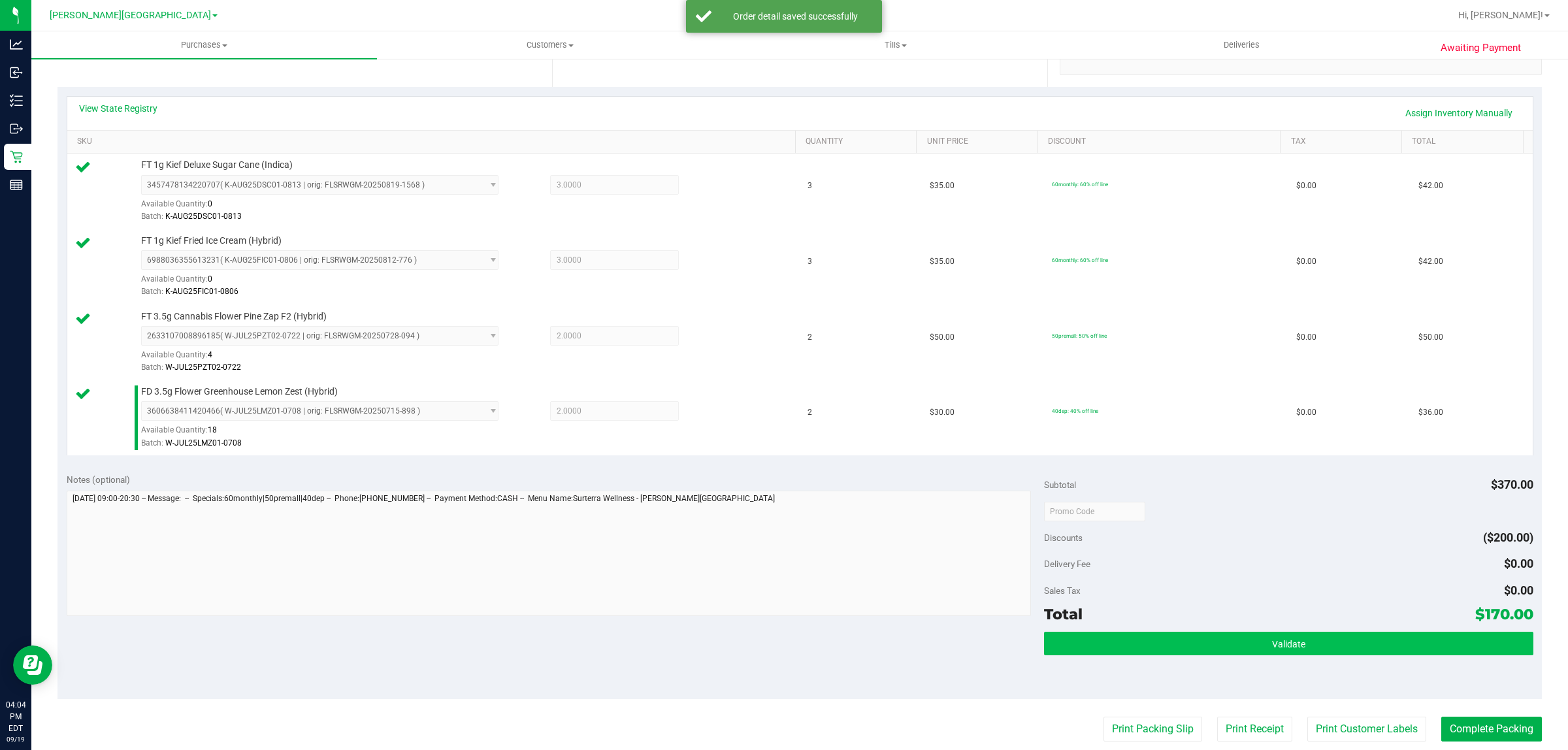
scroll to position [327, 0]
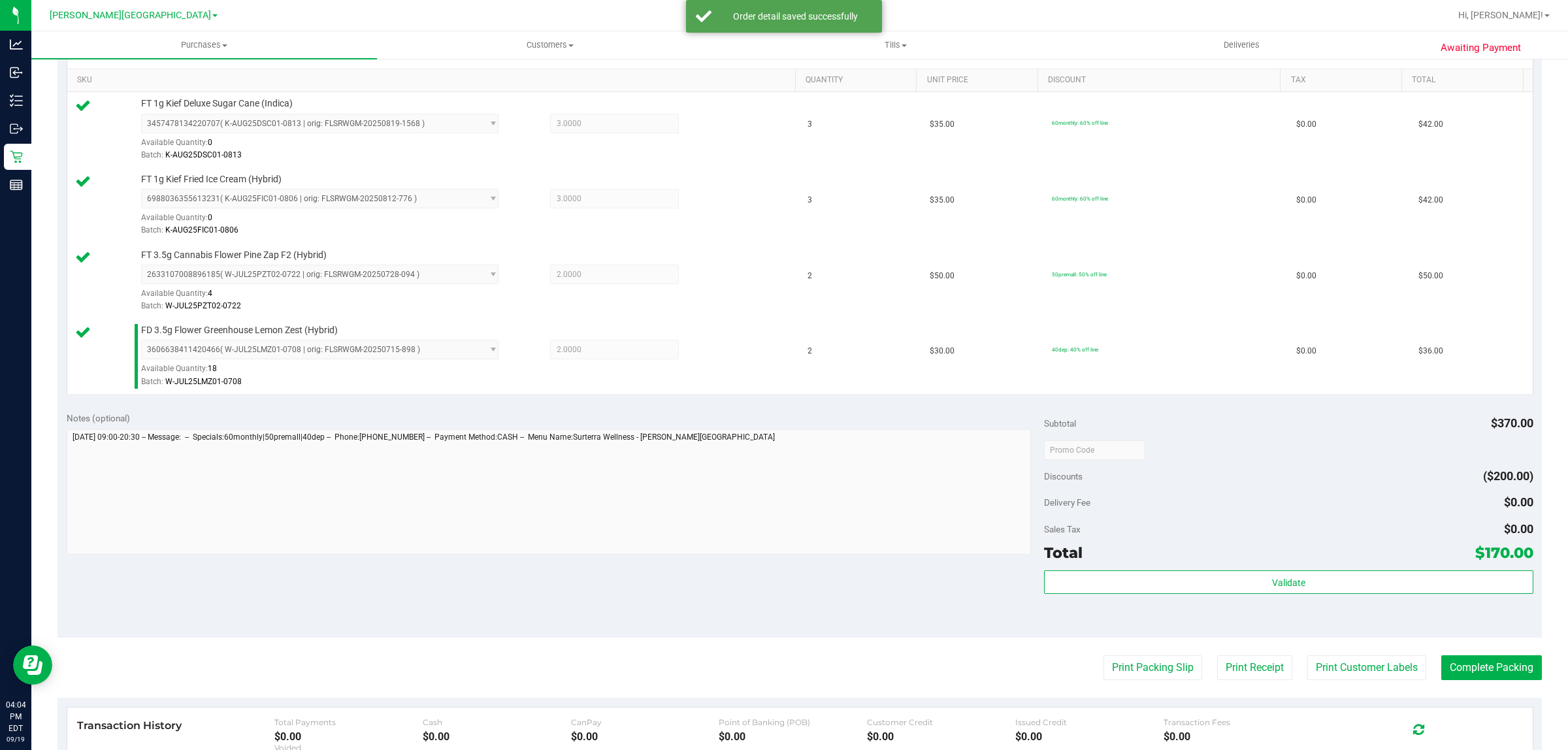
click at [1253, 570] on div "Subtotal $370.00 Discounts ($200.00) Delivery Fee $0.00 Sales Tax $0.00 Total $…" at bounding box center [1288, 520] width 488 height 218
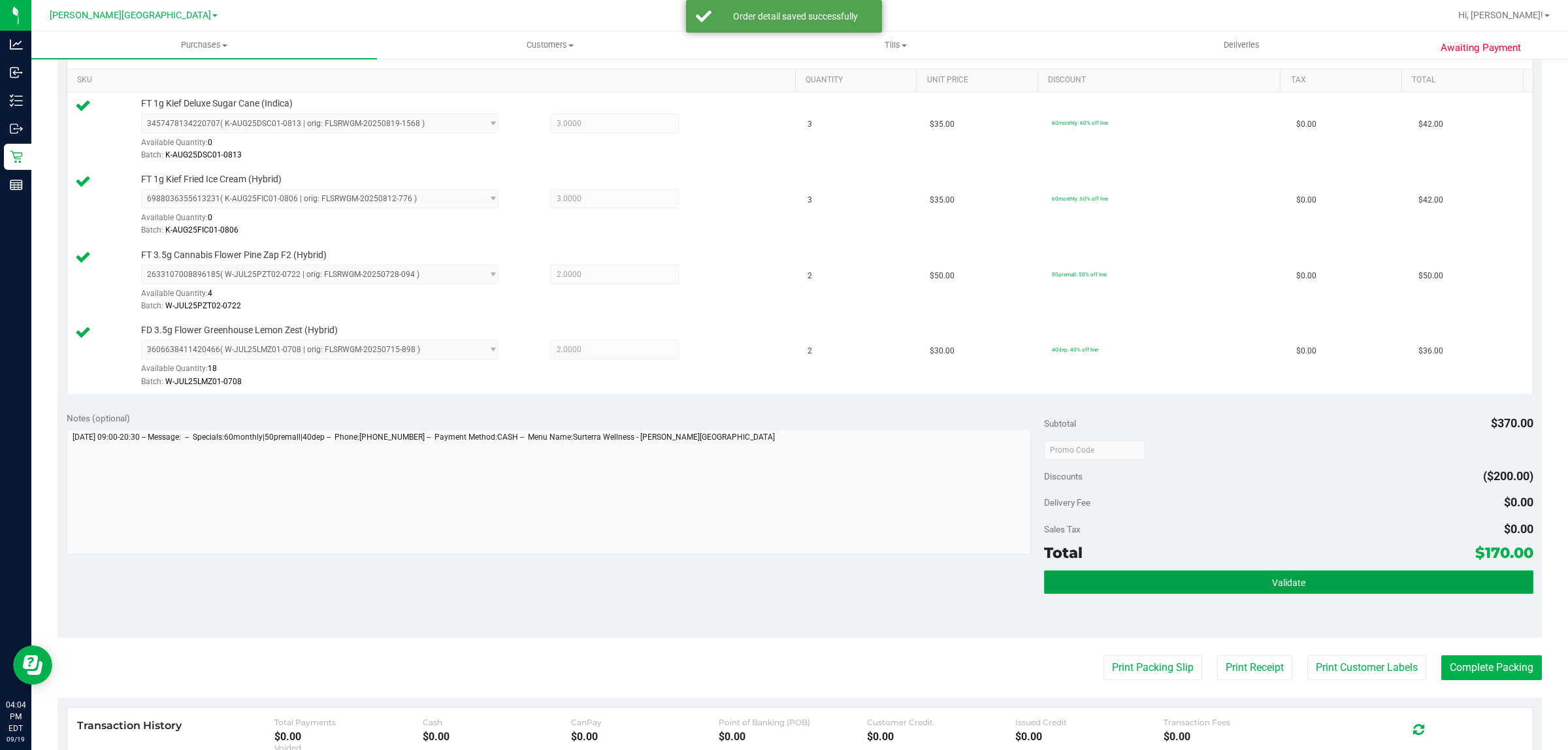
click at [1253, 587] on button "Validate" at bounding box center [1288, 582] width 488 height 23
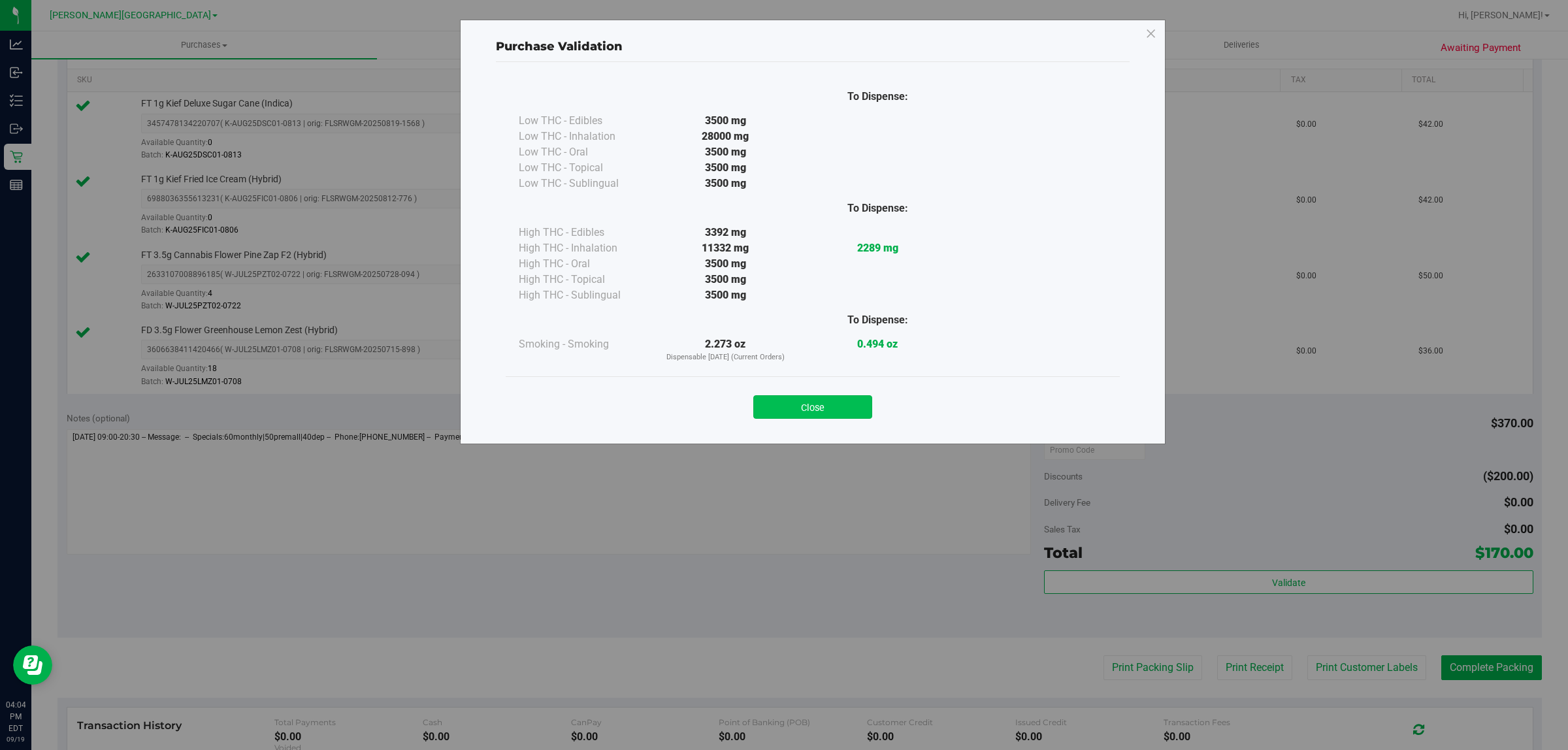
click at [835, 403] on button "Close" at bounding box center [813, 406] width 119 height 23
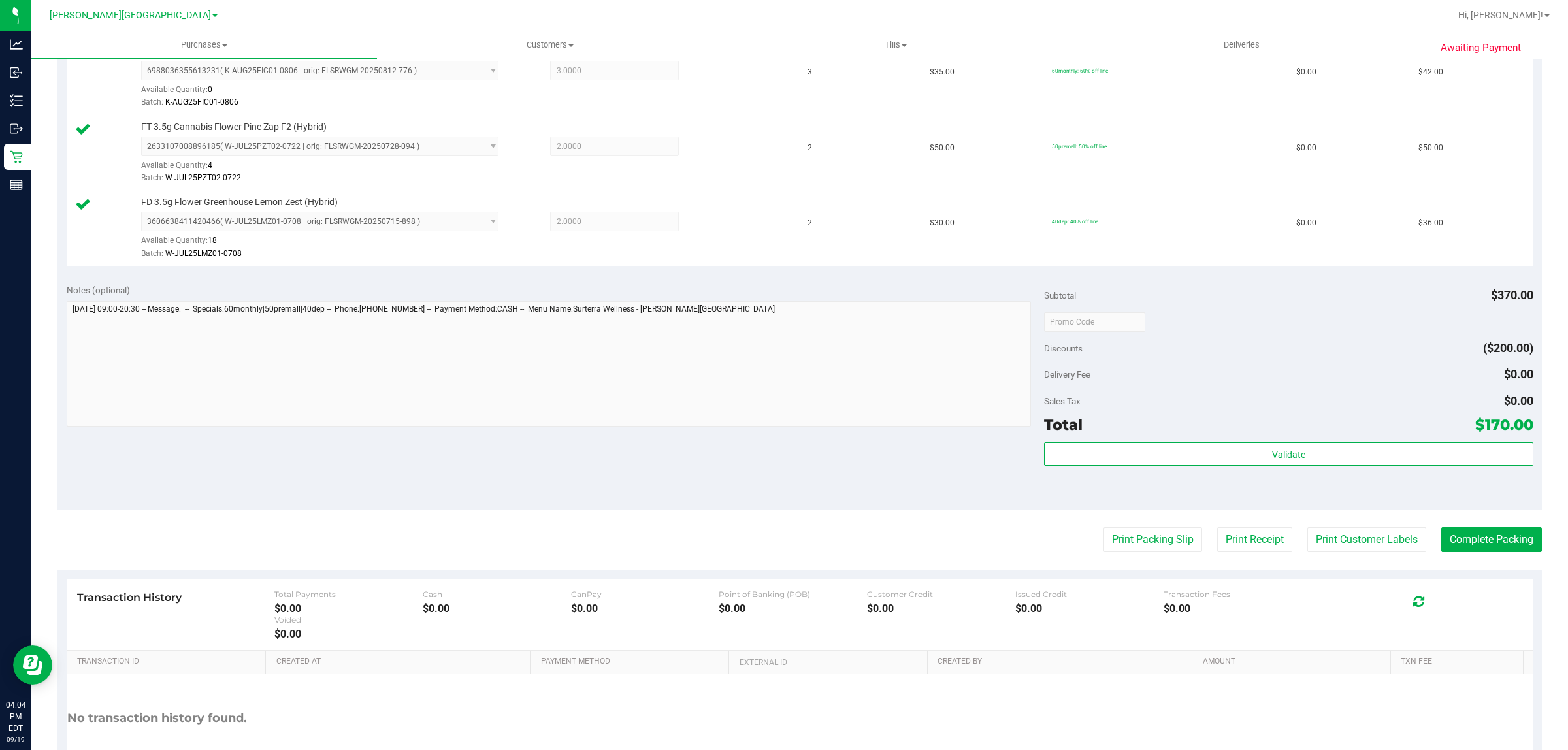
scroll to position [546, 0]
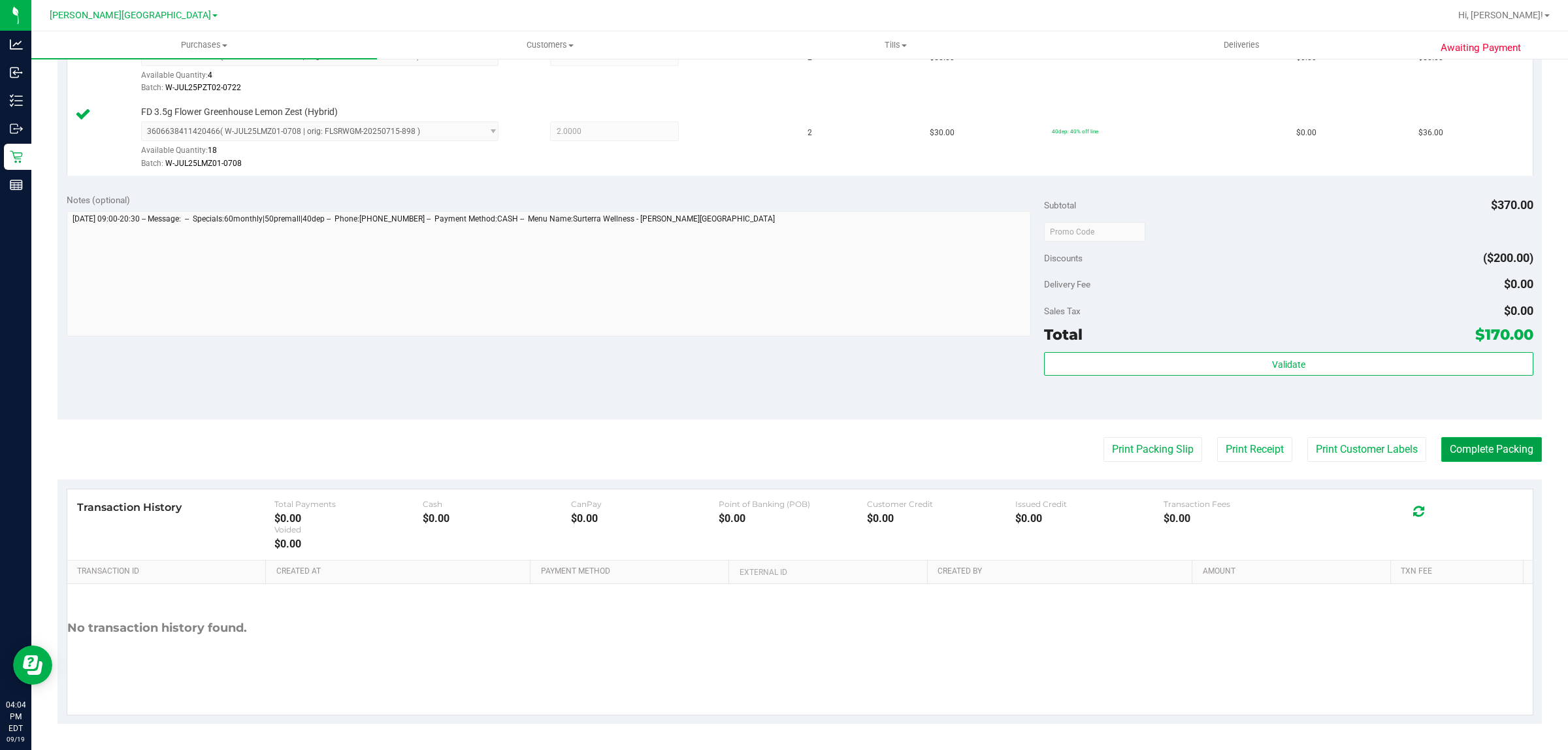
click at [1253, 459] on button "Complete Packing" at bounding box center [1492, 450] width 101 height 25
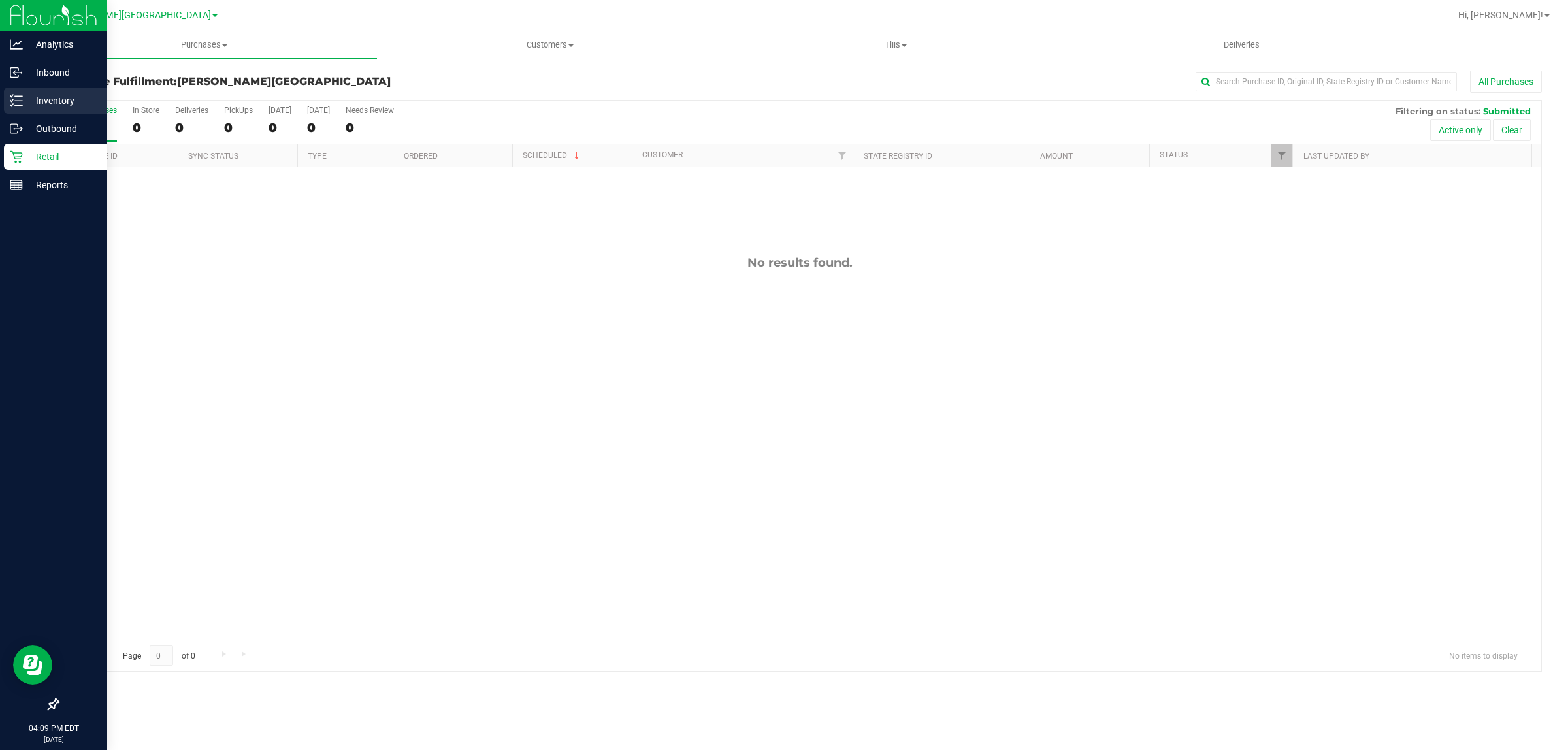
click at [24, 96] on p "Inventory" at bounding box center [62, 100] width 79 height 16
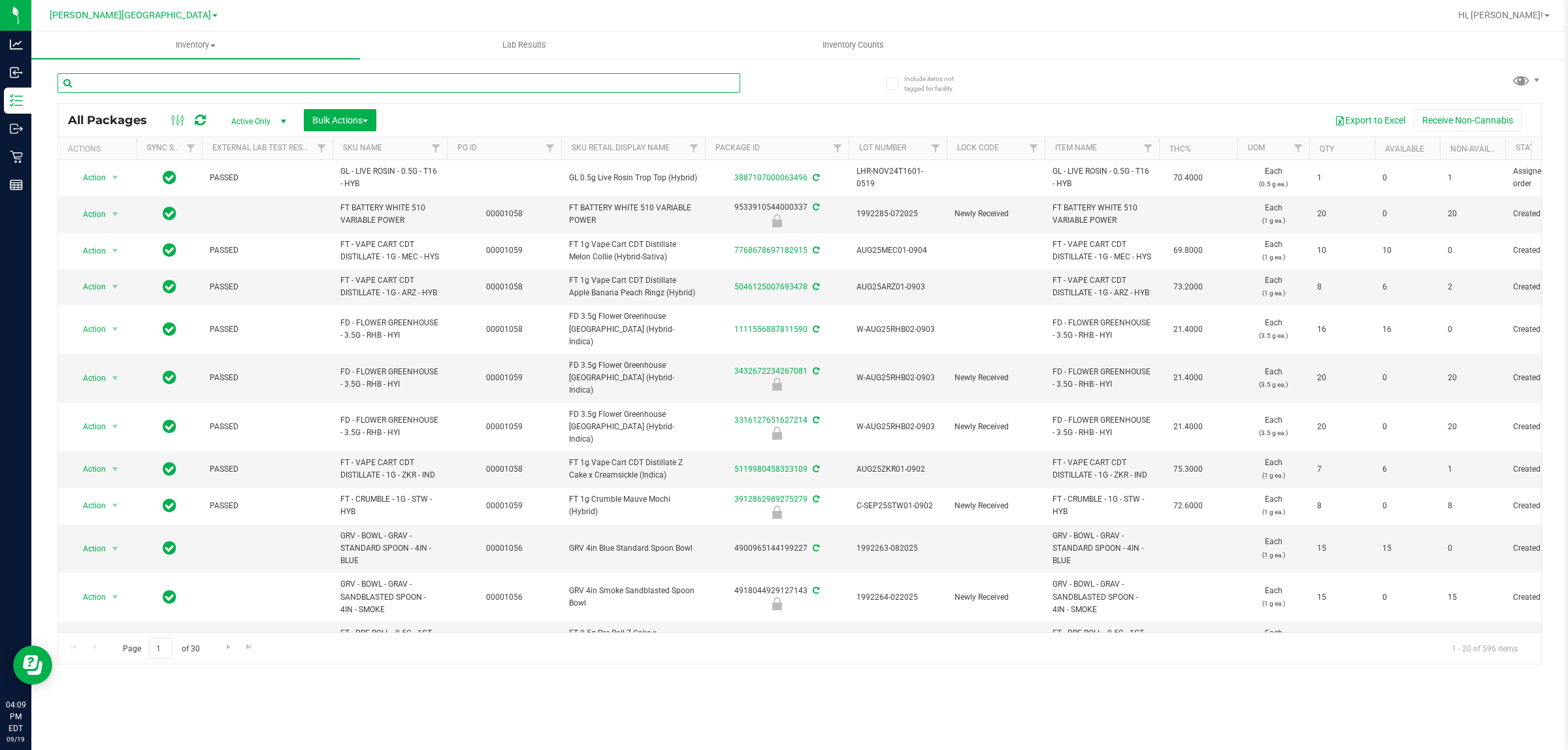
click at [102, 82] on input "text" at bounding box center [398, 83] width 683 height 20
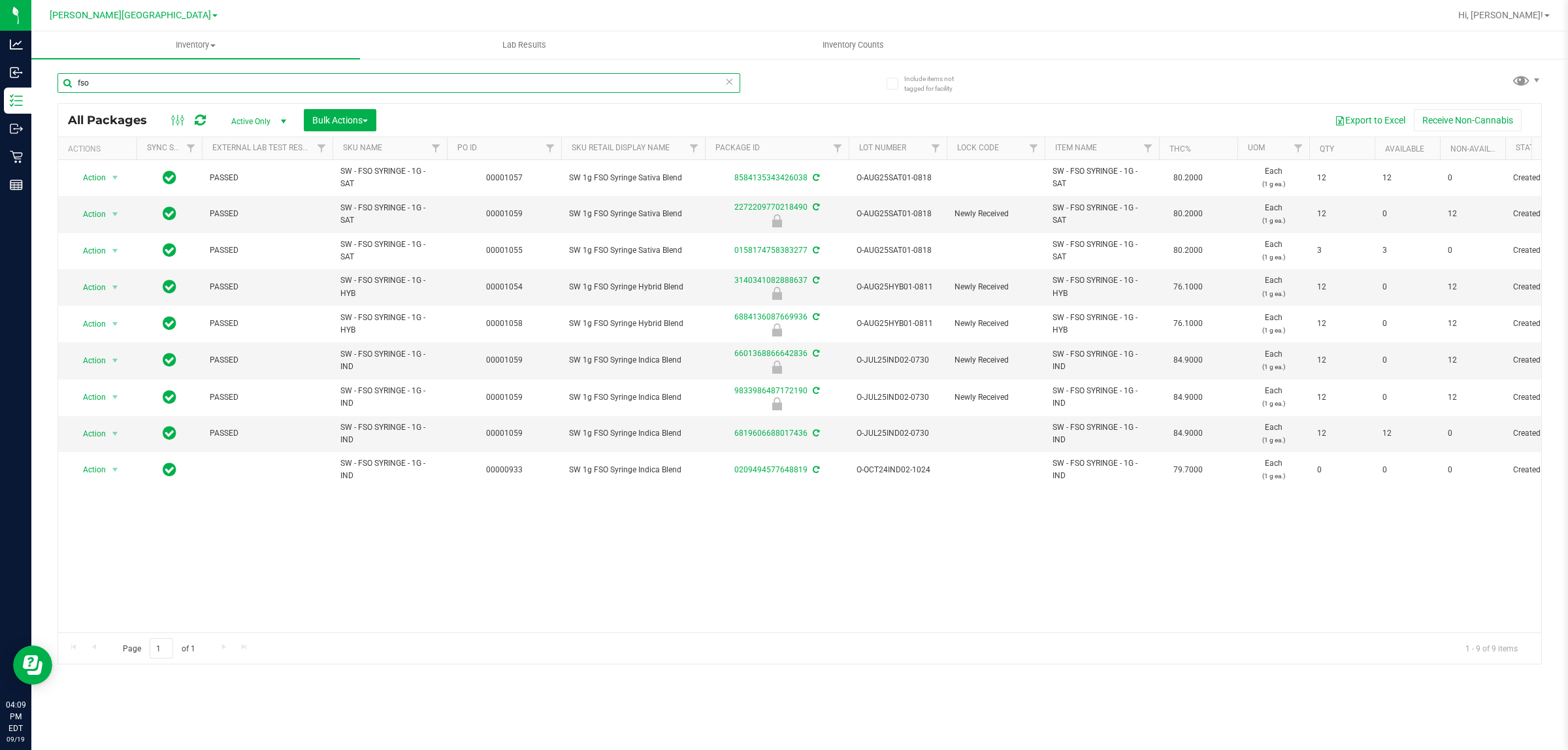
drag, startPoint x: 206, startPoint y: 89, endPoint x: 31, endPoint y: 85, distance: 175.0
click at [31, 85] on div "Include items not tagged for facility fso All Packages Active Only Active Only …" at bounding box center [800, 256] width 1537 height 398
type input "6884136087669936"
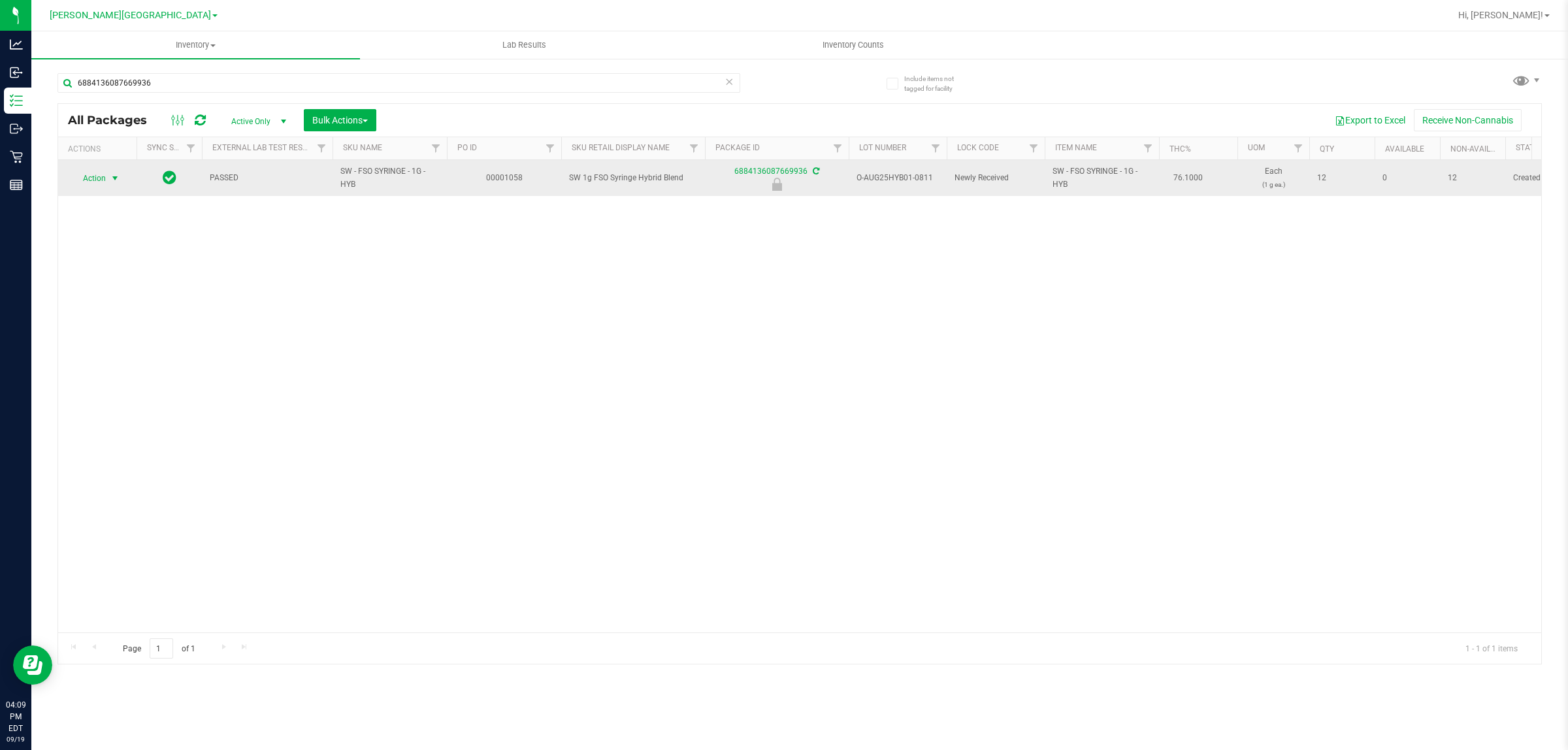
click at [100, 180] on span "Action" at bounding box center [89, 178] width 36 height 18
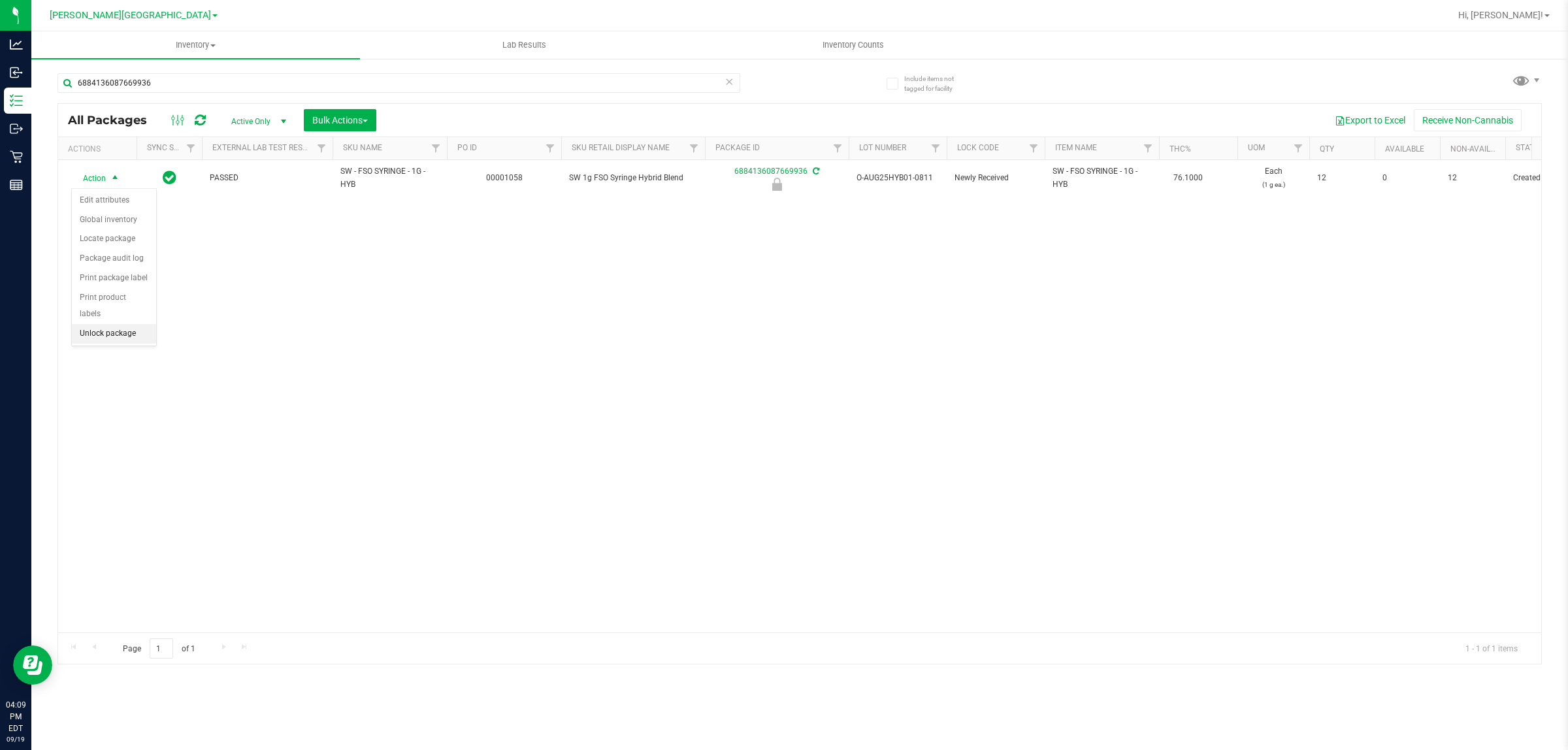
drag, startPoint x: 119, startPoint y: 320, endPoint x: 119, endPoint y: 314, distance: 6.0
click at [119, 324] on li "Unlock package" at bounding box center [114, 334] width 84 height 20
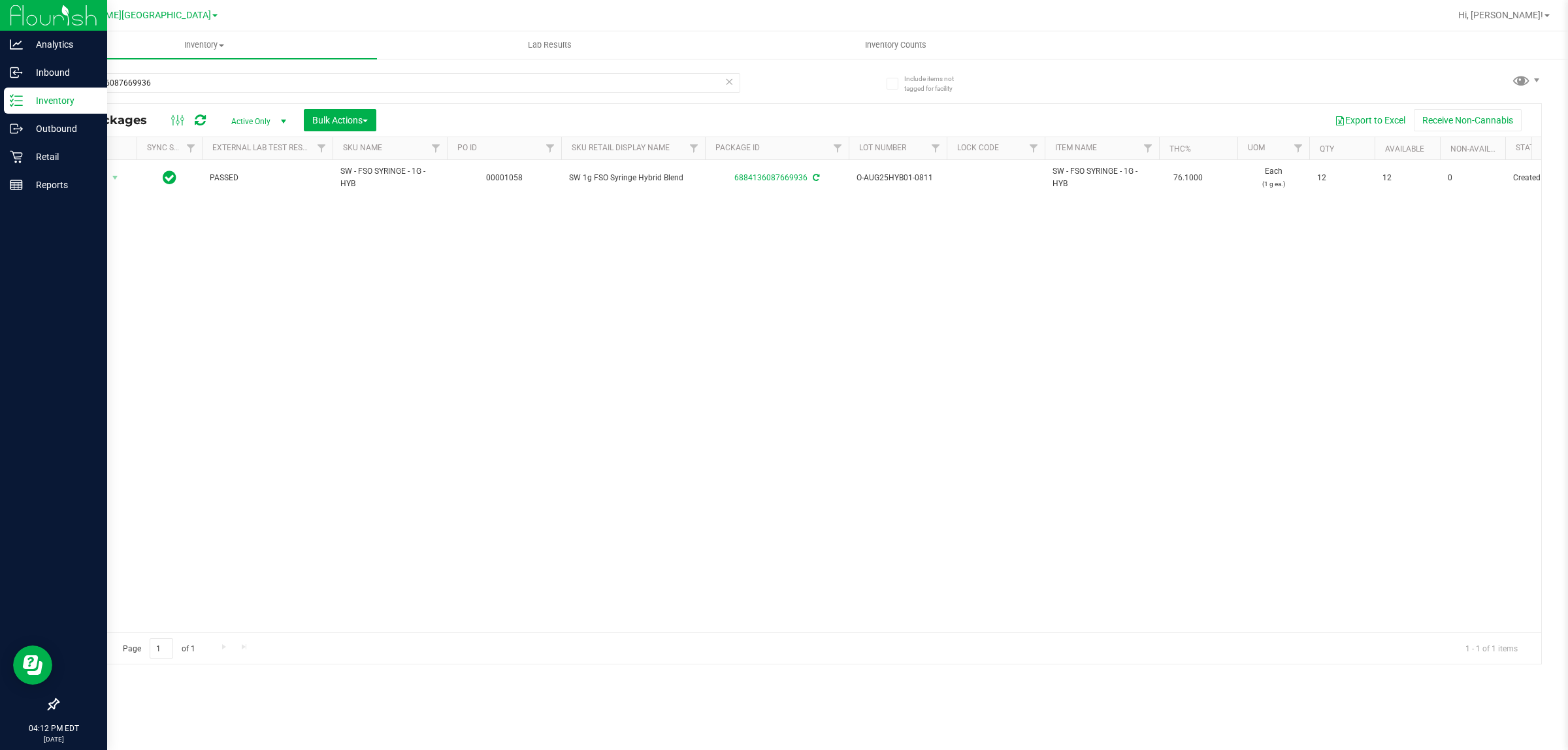
click at [23, 94] on p "Inventory" at bounding box center [62, 100] width 79 height 16
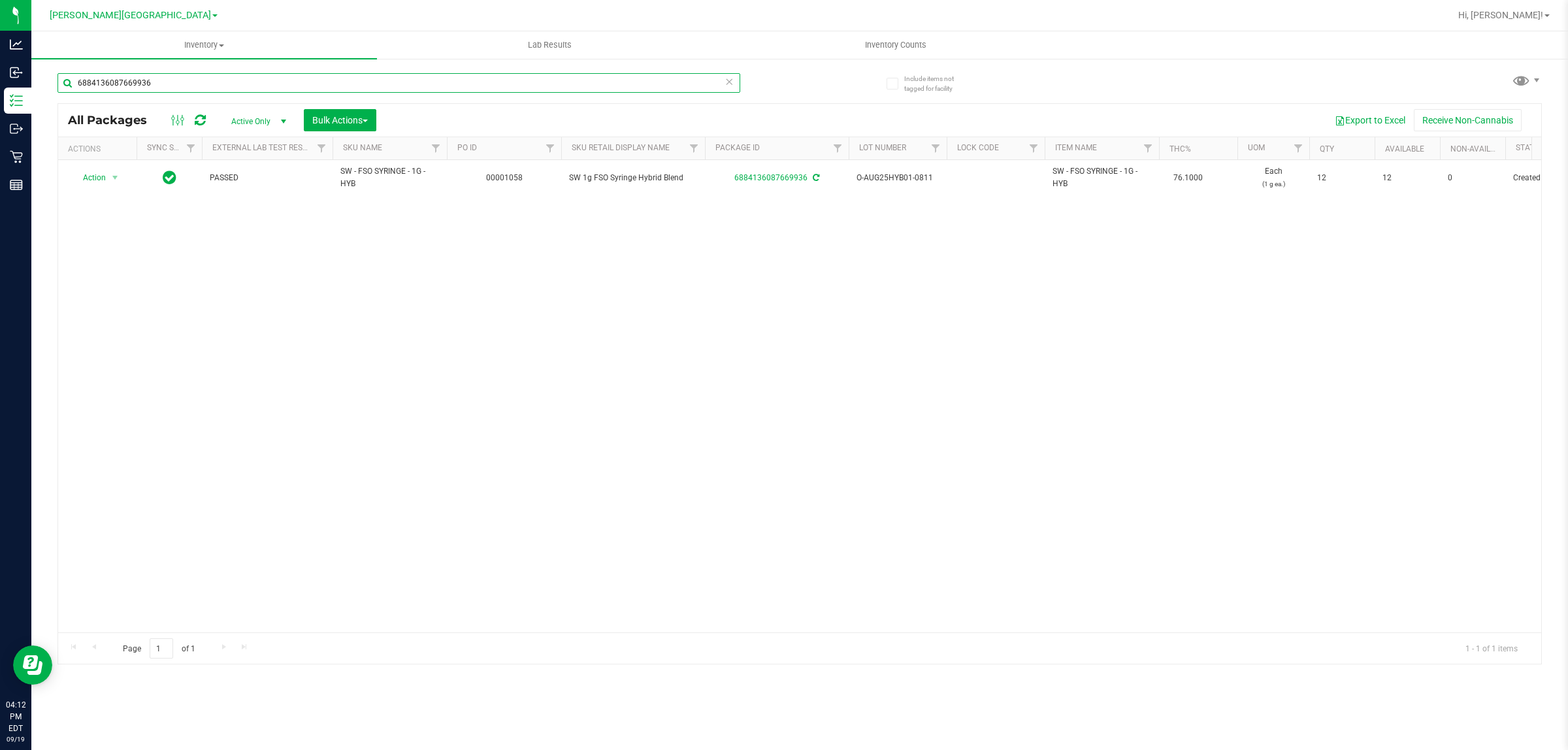
drag, startPoint x: 156, startPoint y: 82, endPoint x: 60, endPoint y: 82, distance: 96.0
click at [60, 82] on input "6884136087669936" at bounding box center [398, 83] width 683 height 20
type input "4237436810120708"
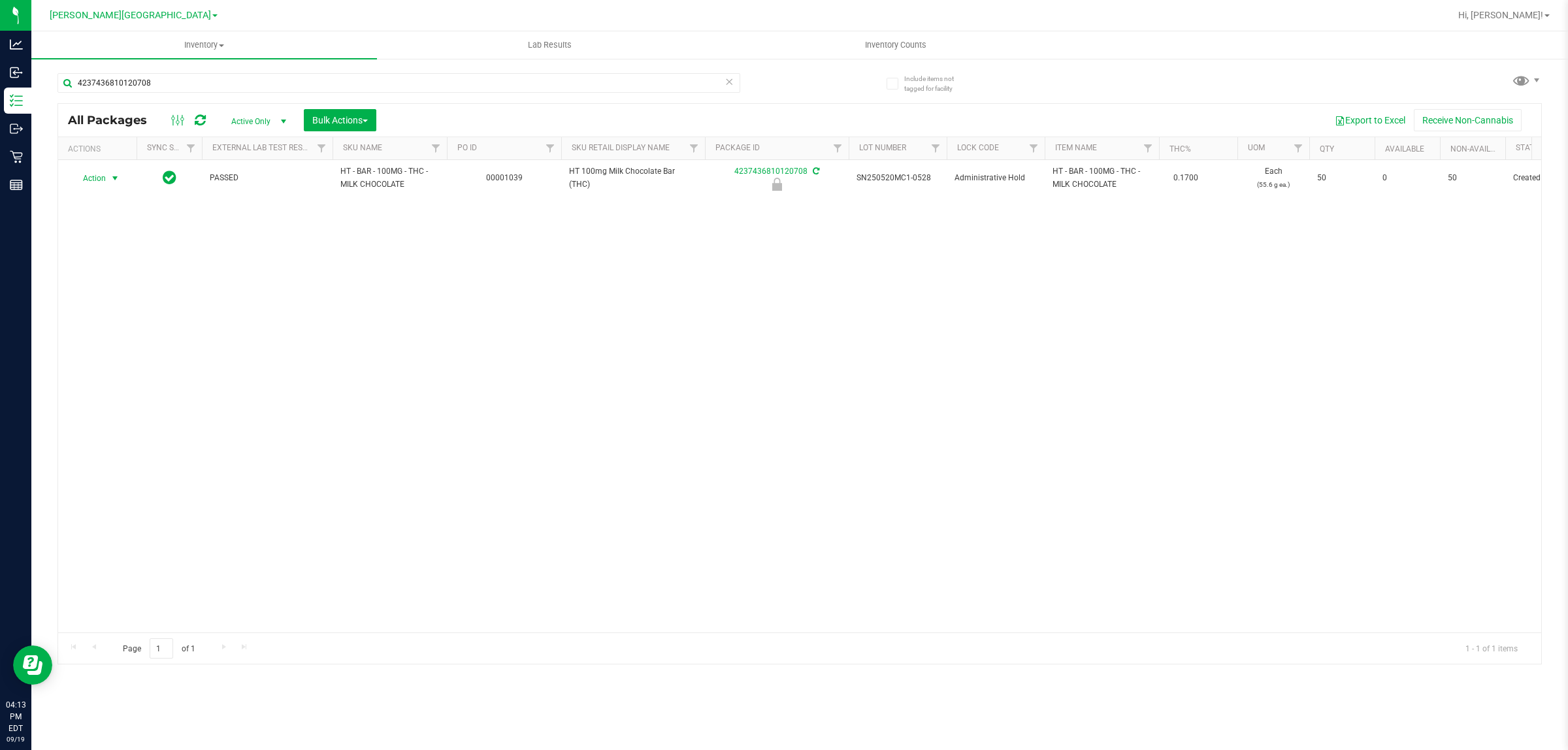
click at [102, 178] on span "Action" at bounding box center [89, 178] width 36 height 18
click at [98, 324] on li "Unlock package" at bounding box center [114, 334] width 84 height 20
